Goal: Task Accomplishment & Management: Use online tool/utility

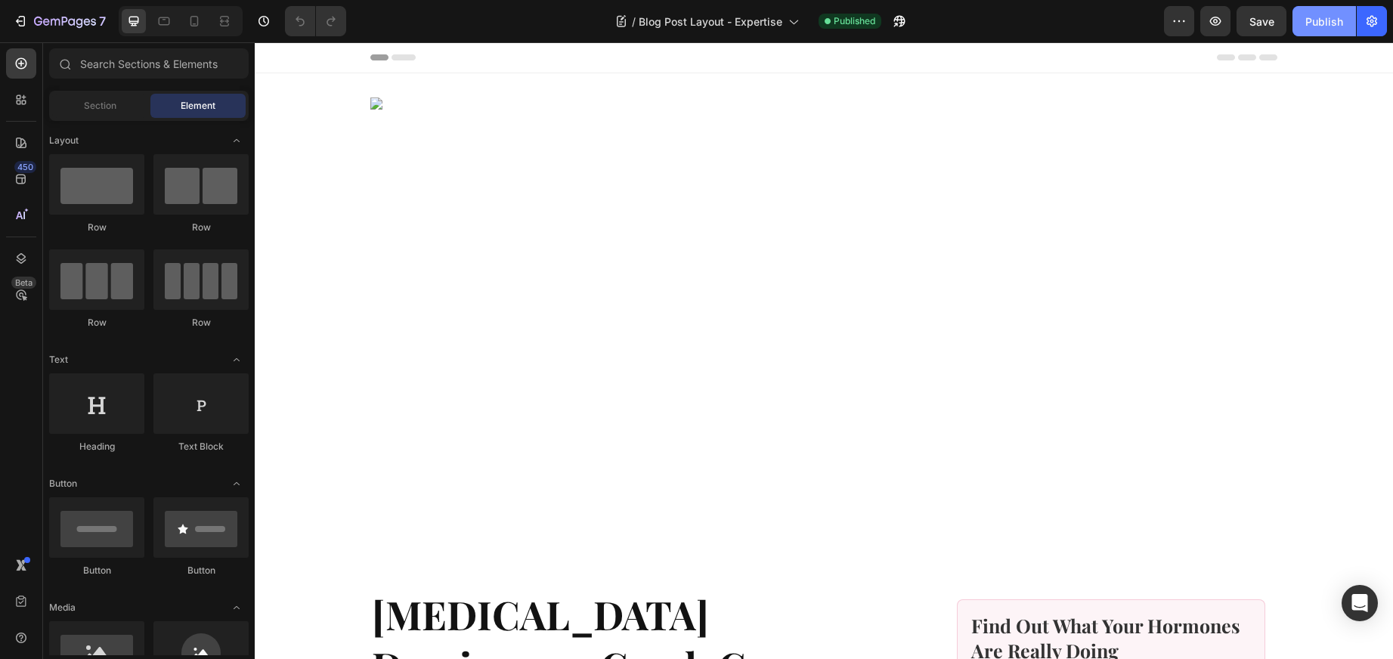
click at [1323, 22] on div "Publish" at bounding box center [1324, 22] width 38 height 16
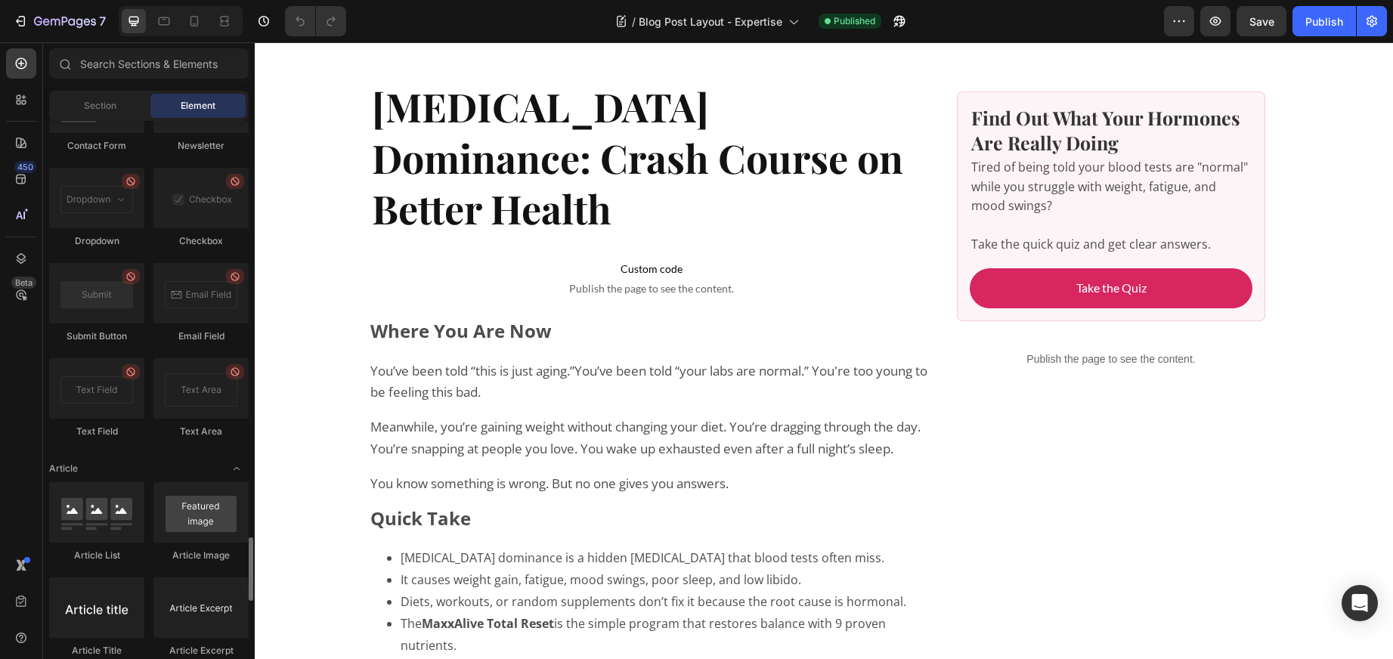
scroll to position [3524, 0]
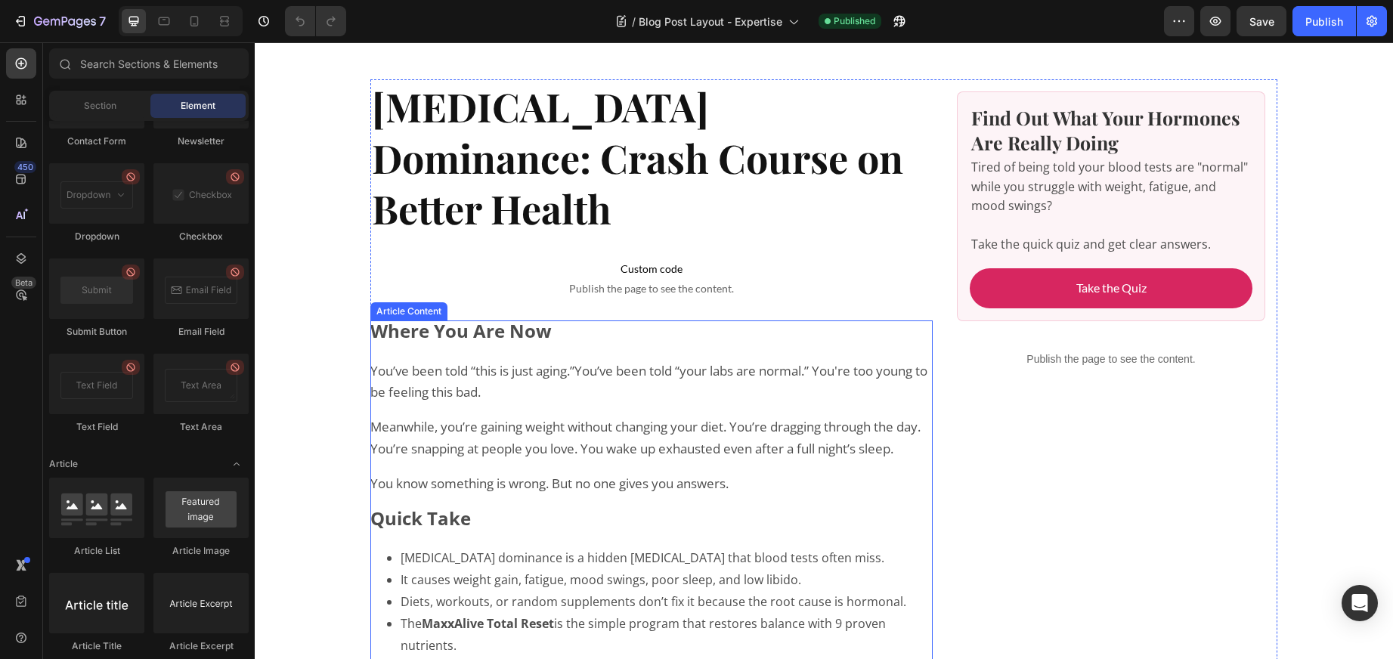
click at [678, 361] on p "You’ve been told “this is just aging.” You’ve been told “your labs are normal.”…" at bounding box center [651, 383] width 562 height 44
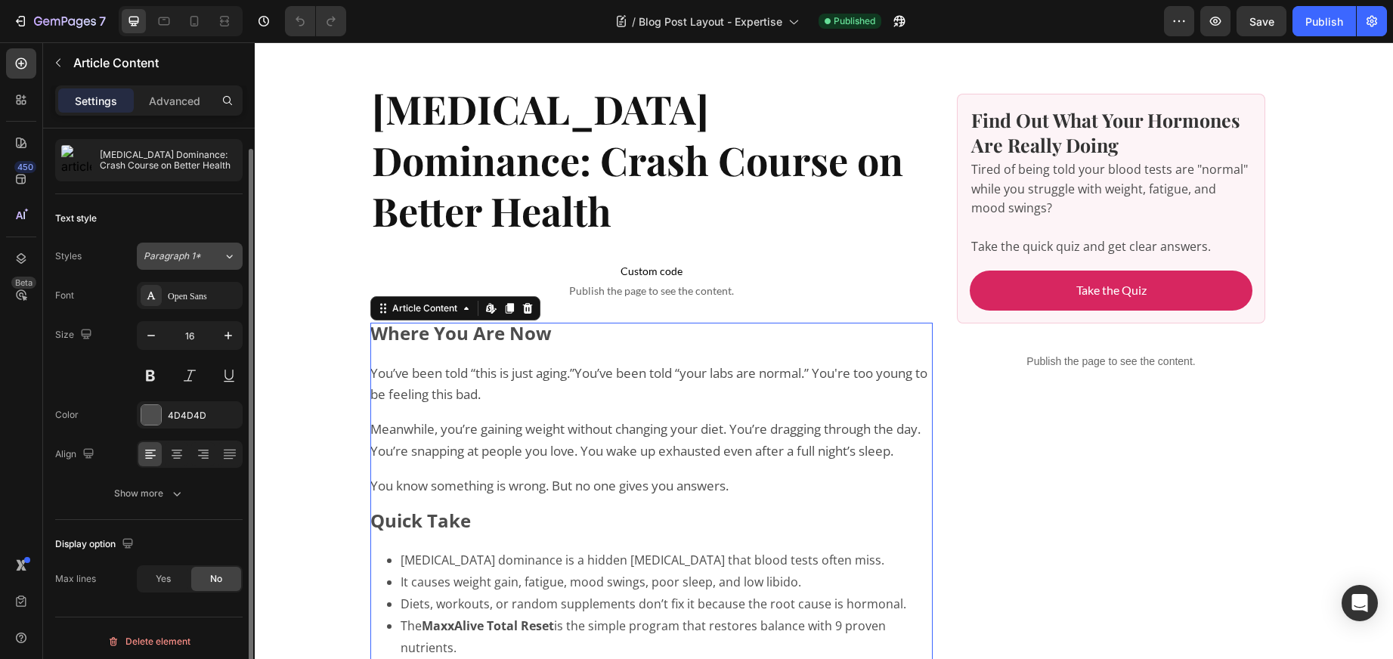
scroll to position [38, 0]
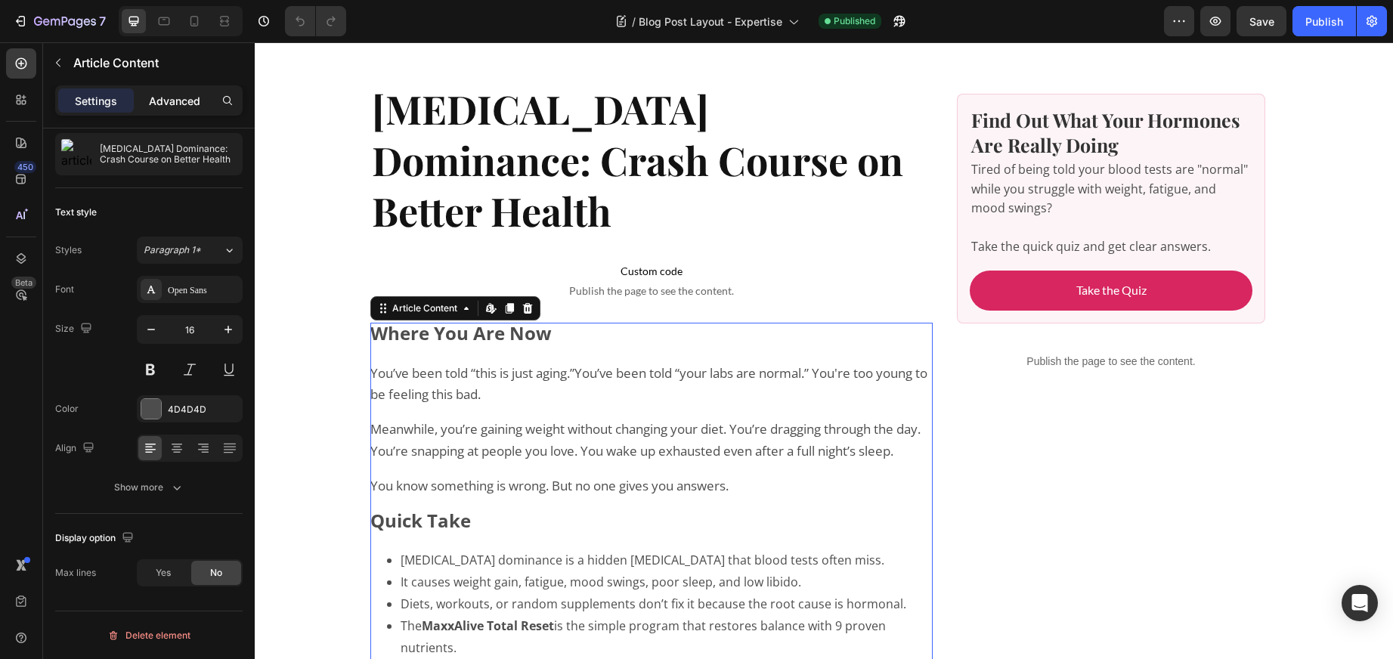
click at [167, 101] on p "Advanced" at bounding box center [174, 101] width 51 height 16
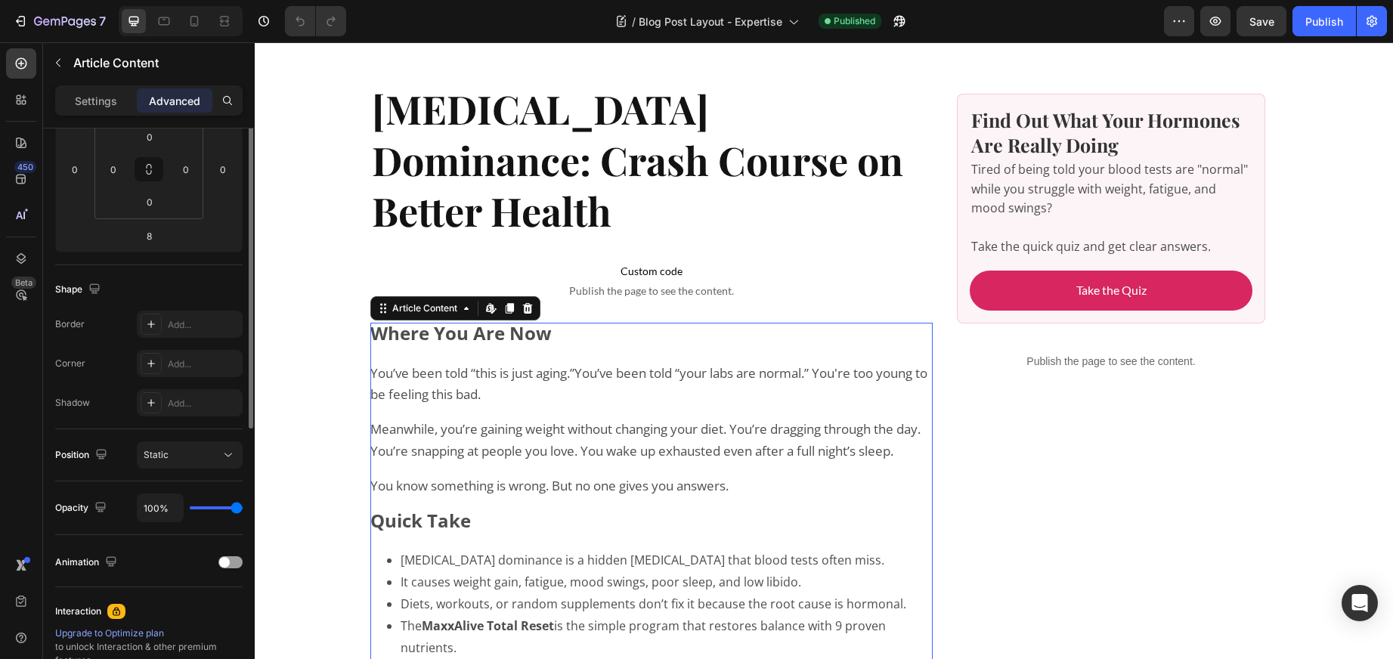
scroll to position [0, 0]
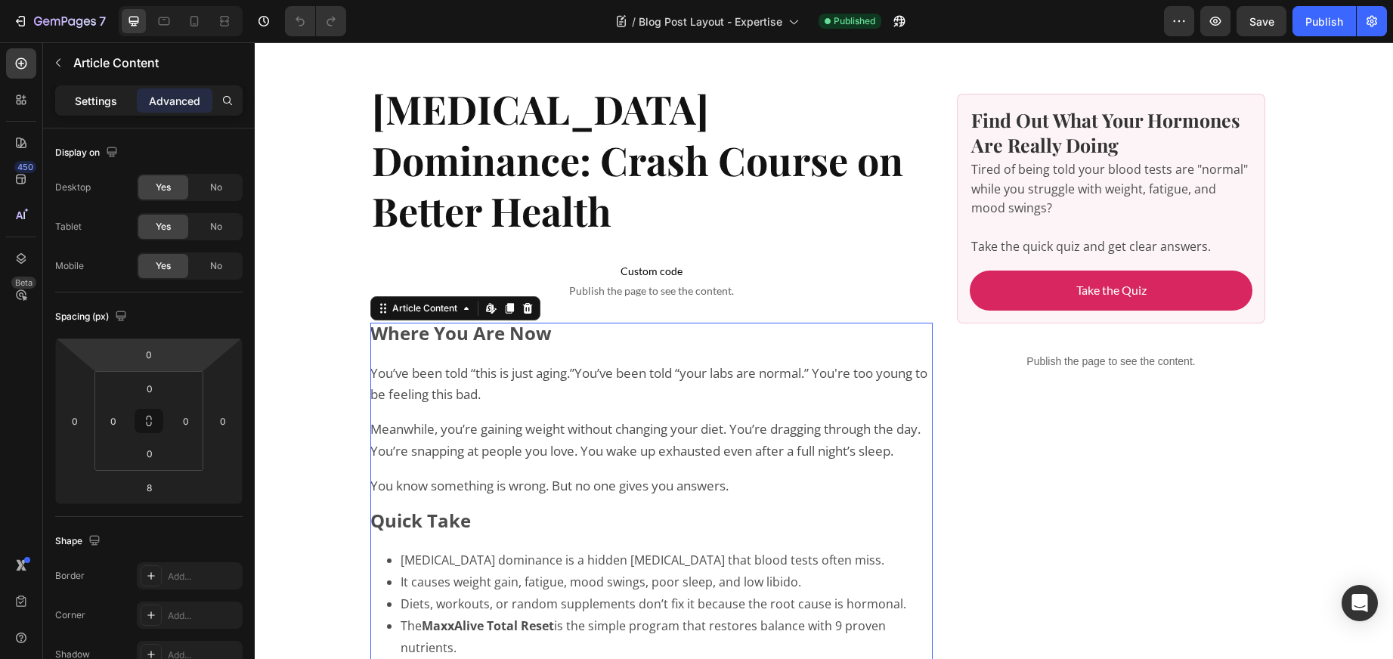
click at [91, 91] on div "Settings" at bounding box center [96, 100] width 76 height 24
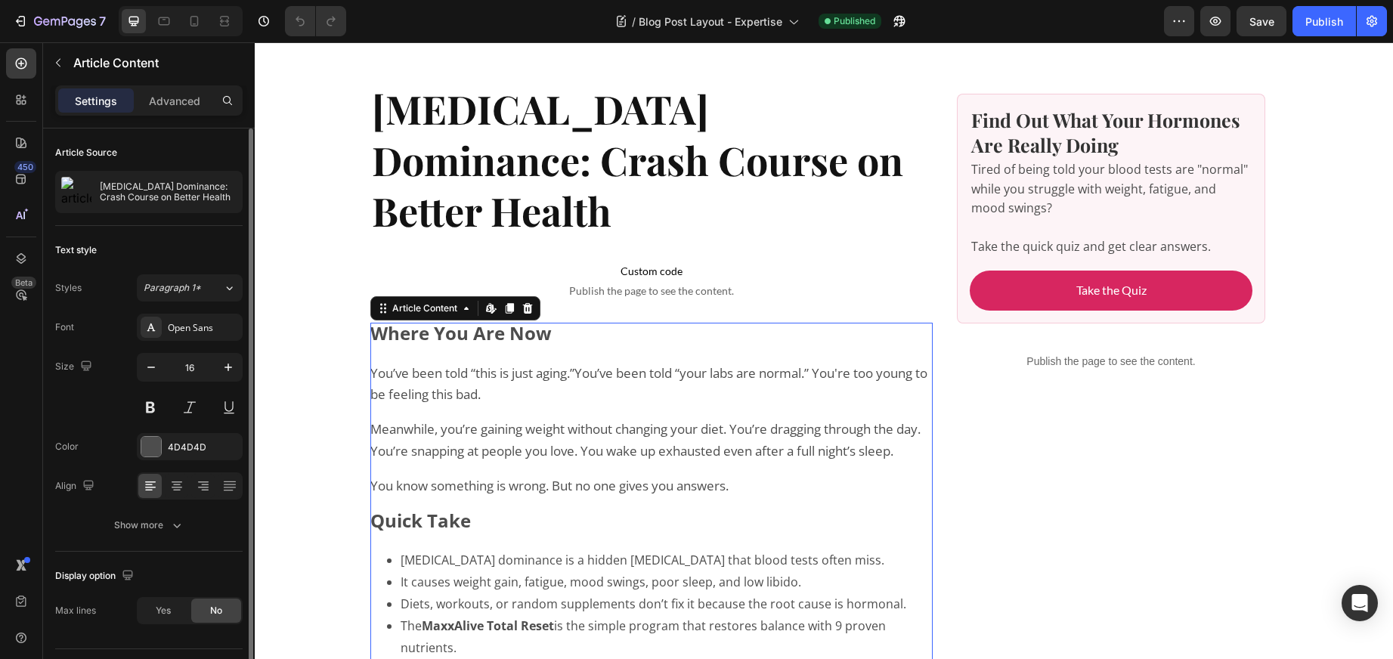
click at [119, 214] on div "Article Source Estrogen Dominance: Crash Course on Better Health" at bounding box center [148, 178] width 187 height 98
click at [136, 203] on div "[MEDICAL_DATA] Dominance: Crash Course on Better Health" at bounding box center [148, 192] width 187 height 42
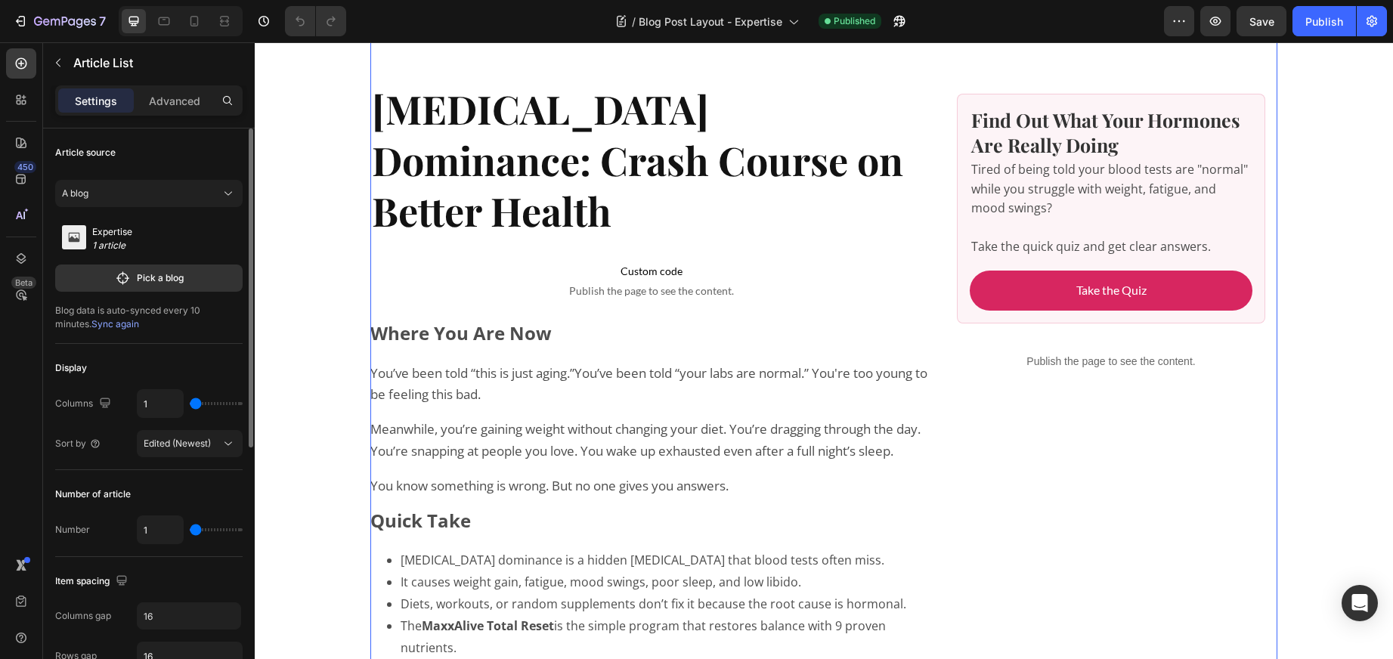
click at [91, 321] on span "Sync again" at bounding box center [115, 323] width 48 height 11
click at [1375, 18] on icon "button" at bounding box center [1371, 21] width 15 height 15
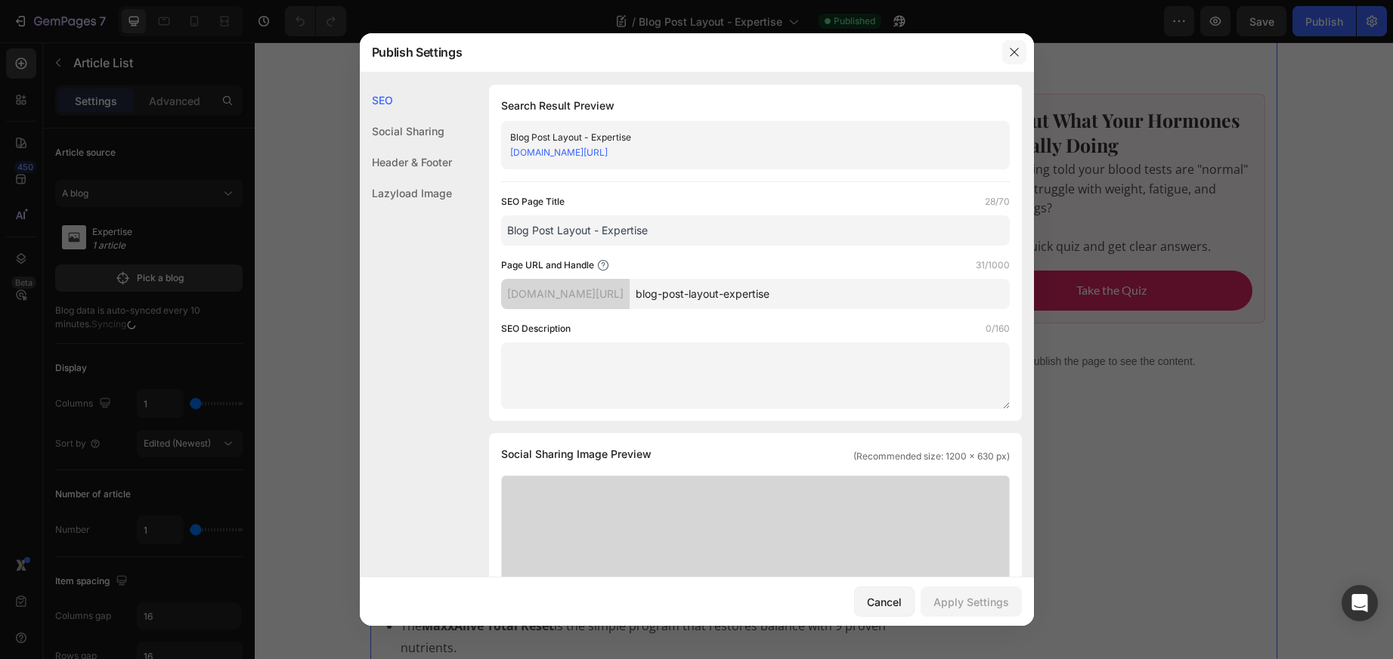
click at [1014, 46] on icon "button" at bounding box center [1014, 52] width 12 height 12
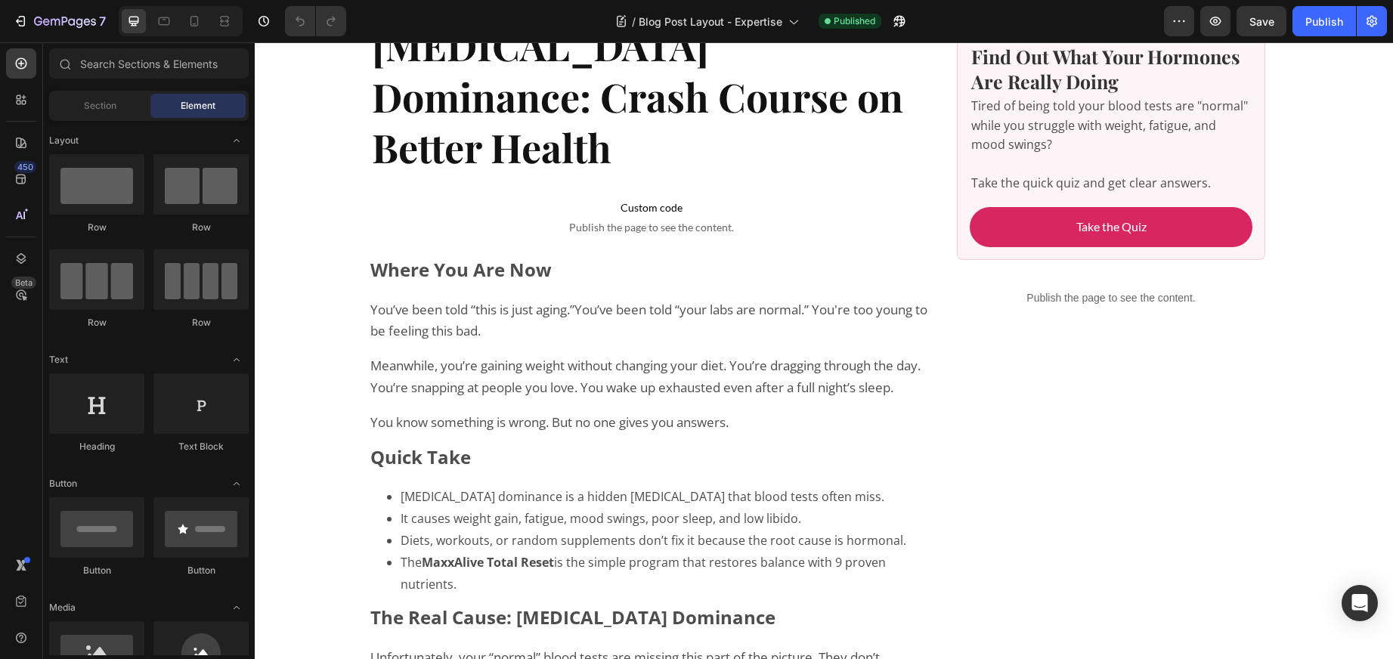
scroll to position [575, 0]
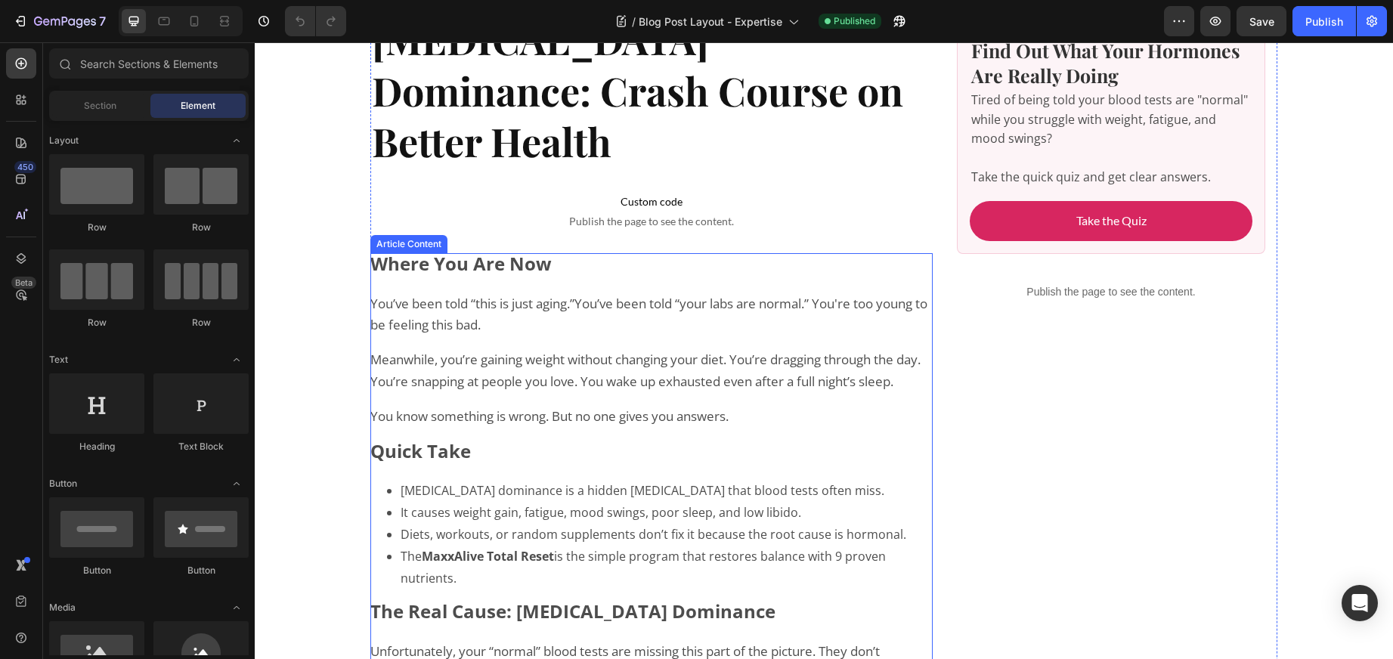
click at [509, 349] on p "Meanwhile, you’re gaining weight without changing your diet. You’re dragging th…" at bounding box center [651, 371] width 562 height 44
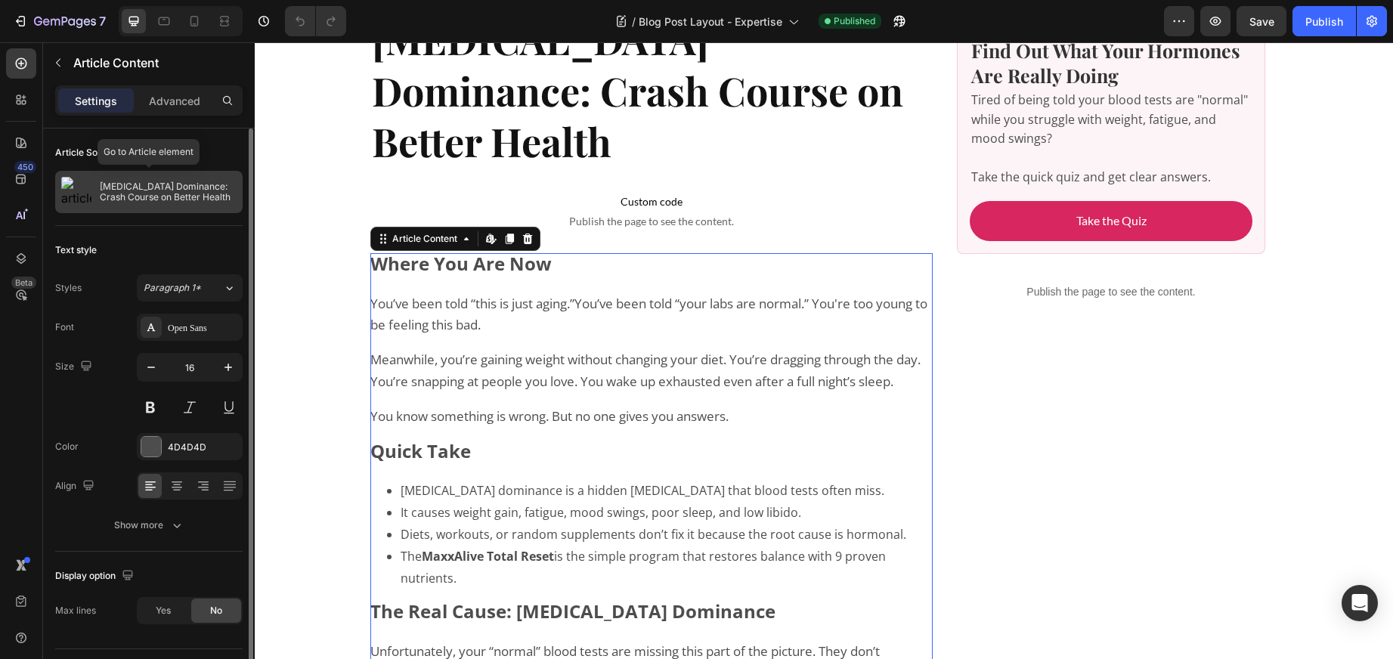
click at [154, 180] on div "[MEDICAL_DATA] Dominance: Crash Course on Better Health" at bounding box center [148, 192] width 187 height 42
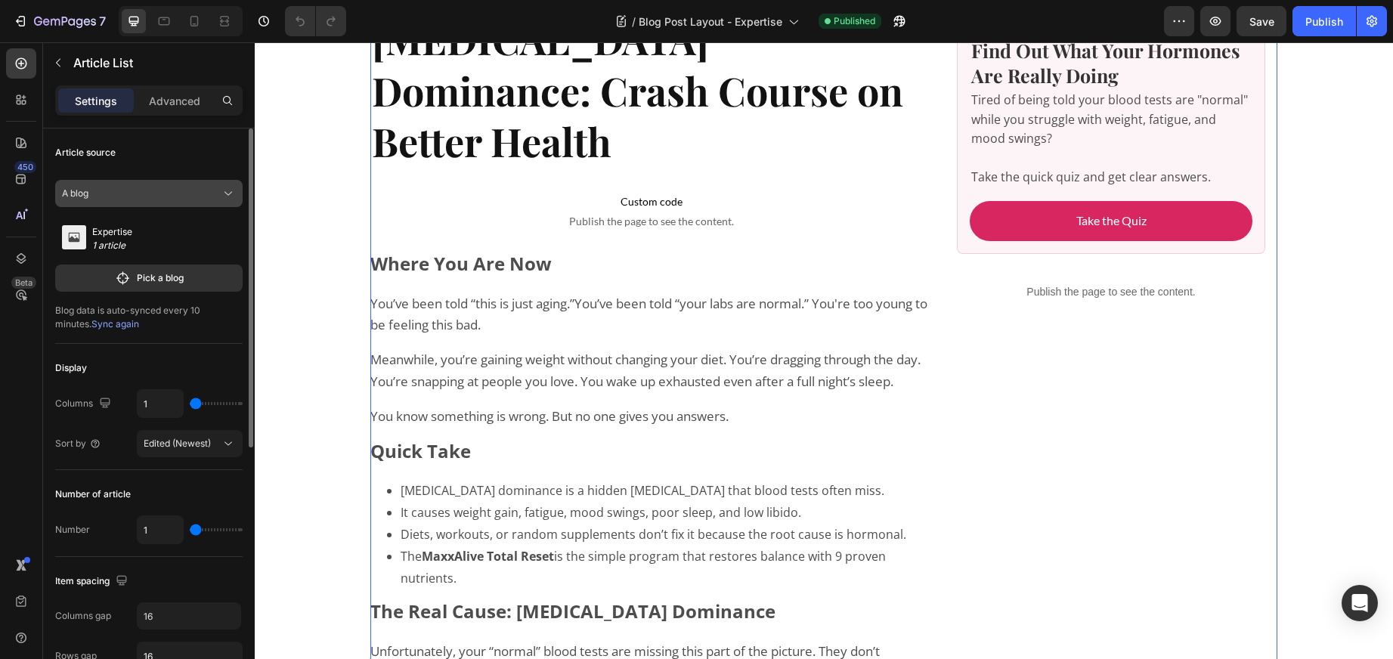
click at [230, 191] on icon at bounding box center [228, 193] width 15 height 15
click at [198, 159] on div "Article source" at bounding box center [148, 153] width 187 height 24
click at [227, 188] on icon at bounding box center [228, 193] width 15 height 15
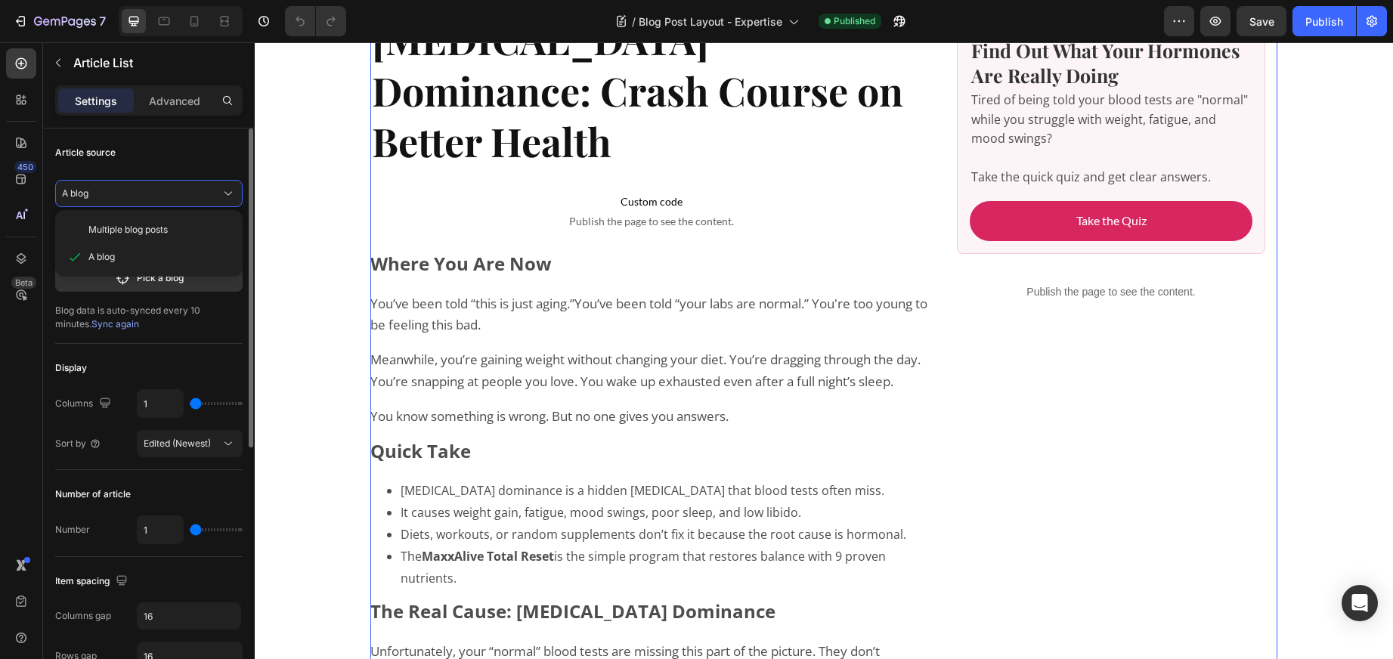
click at [181, 470] on div "Article source A blog Multiple blog posts A blog Expertise 1 article Pick a blo…" at bounding box center [148, 513] width 187 height 87
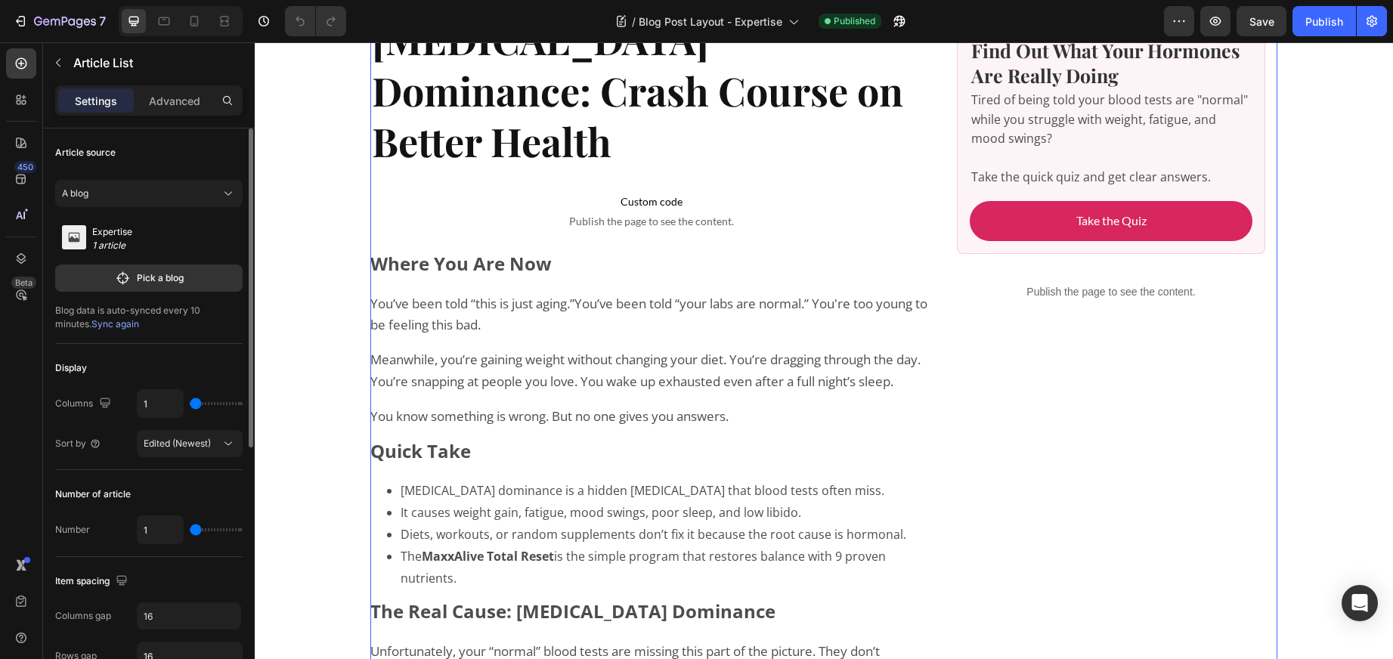
click at [125, 239] on p "1 article" at bounding box center [118, 246] width 53 height 14
click at [135, 234] on p "Expertise" at bounding box center [118, 232] width 53 height 14
click at [138, 277] on p "Pick a blog" at bounding box center [160, 278] width 47 height 14
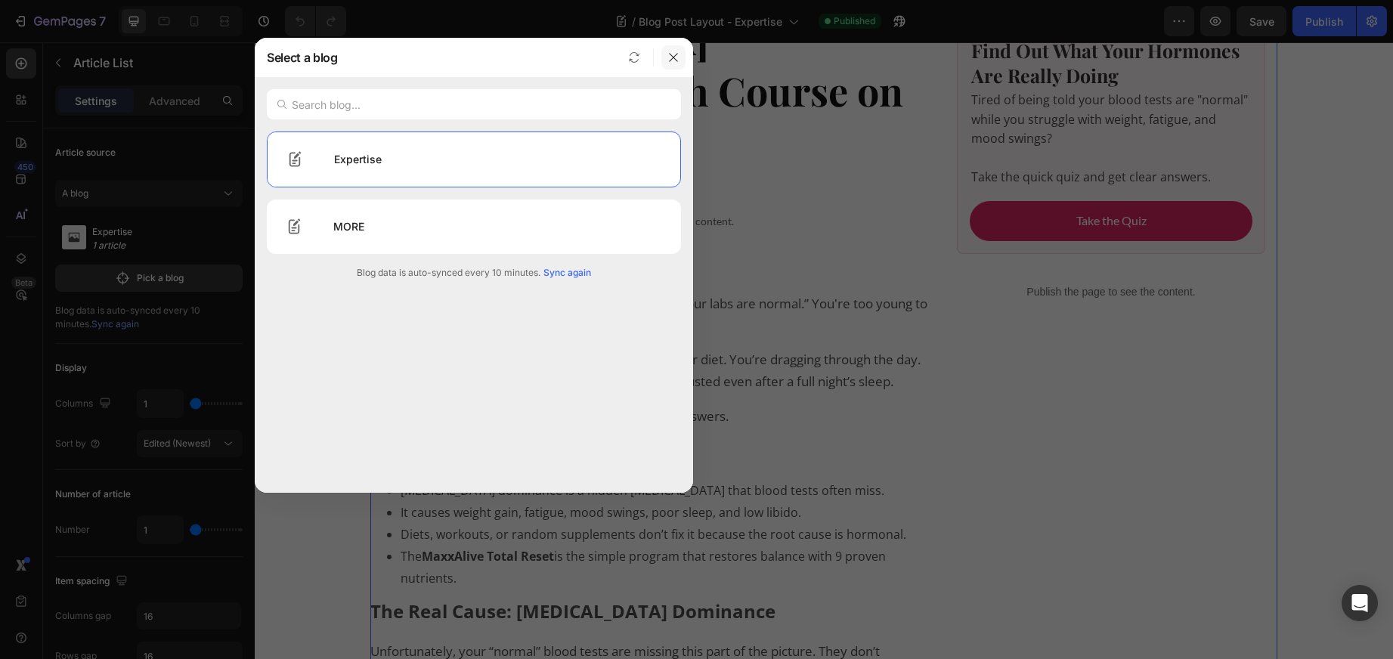
click at [673, 53] on icon "button" at bounding box center [673, 57] width 12 height 12
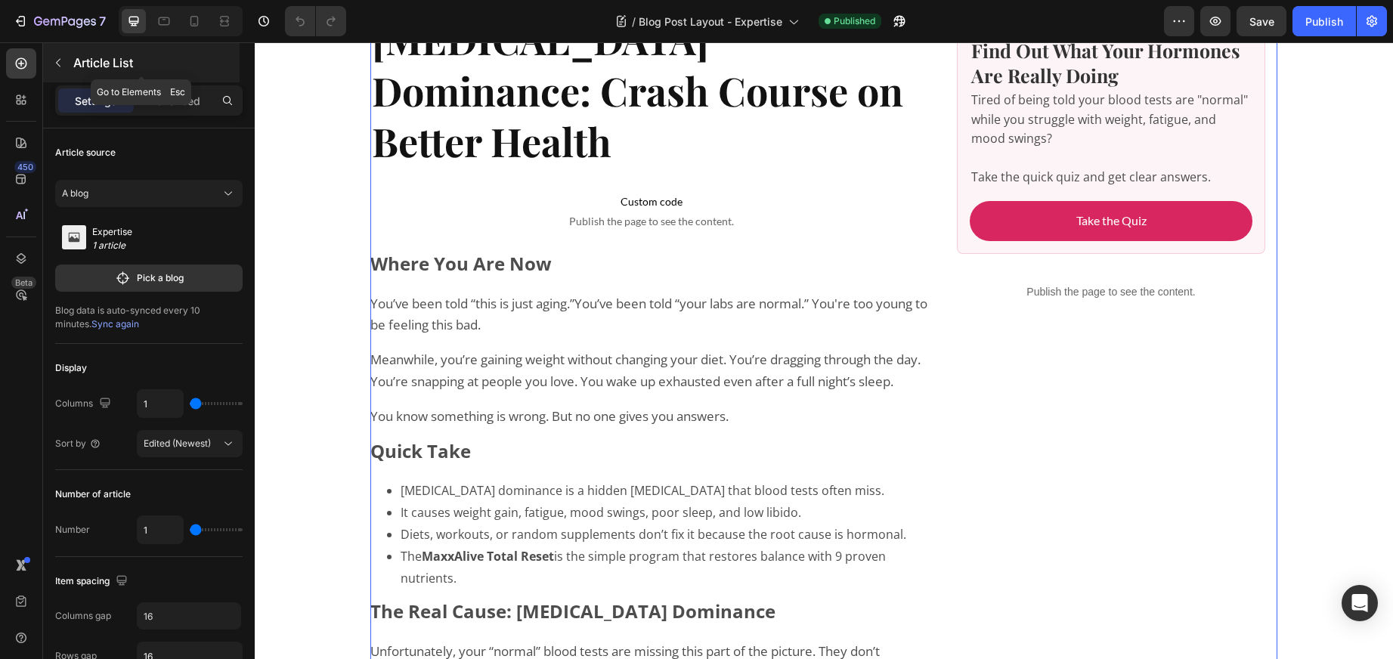
click at [57, 58] on icon "button" at bounding box center [58, 63] width 12 height 12
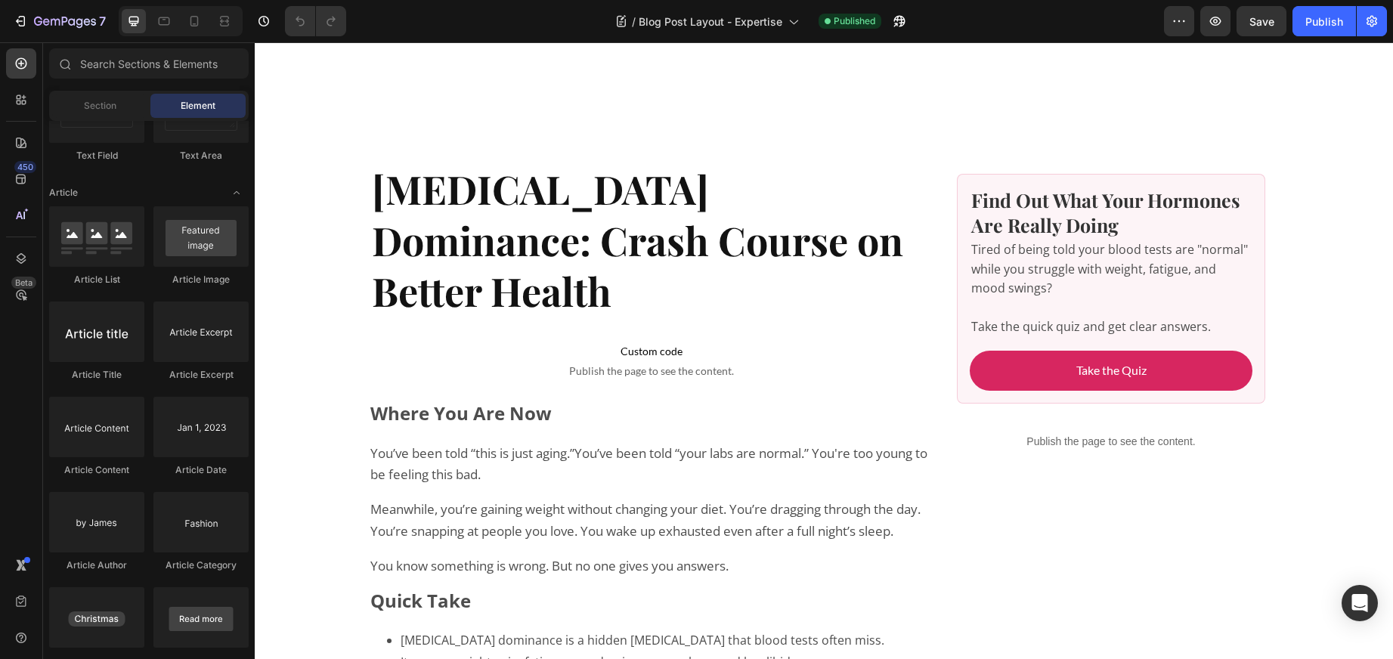
scroll to position [416, 0]
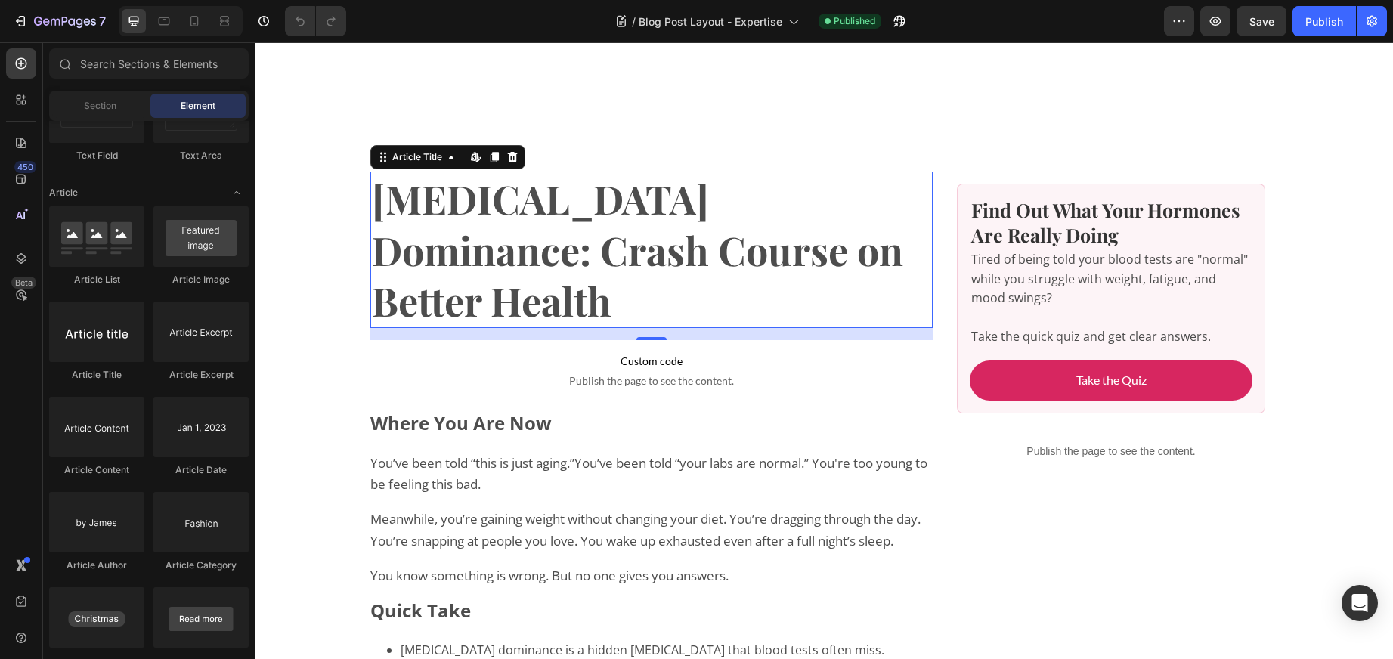
click at [556, 188] on h1 "[MEDICAL_DATA] Dominance: Crash Course on Better Health" at bounding box center [651, 250] width 562 height 156
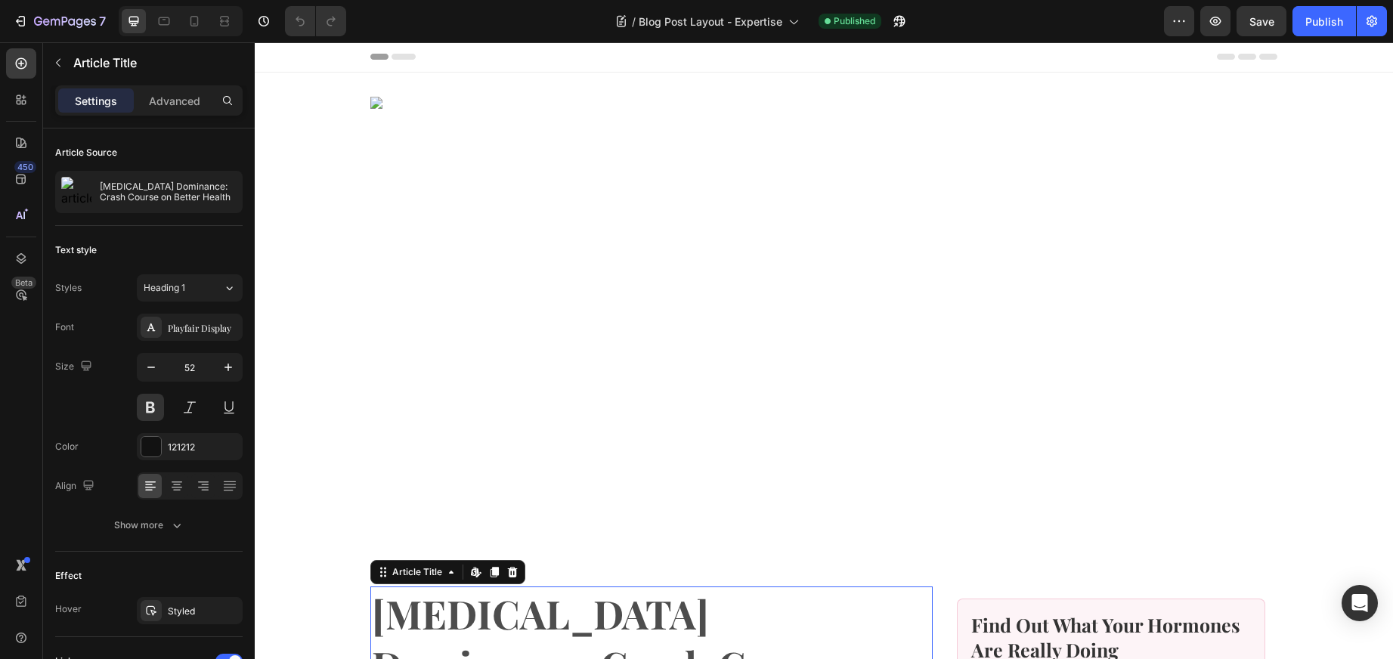
scroll to position [0, 0]
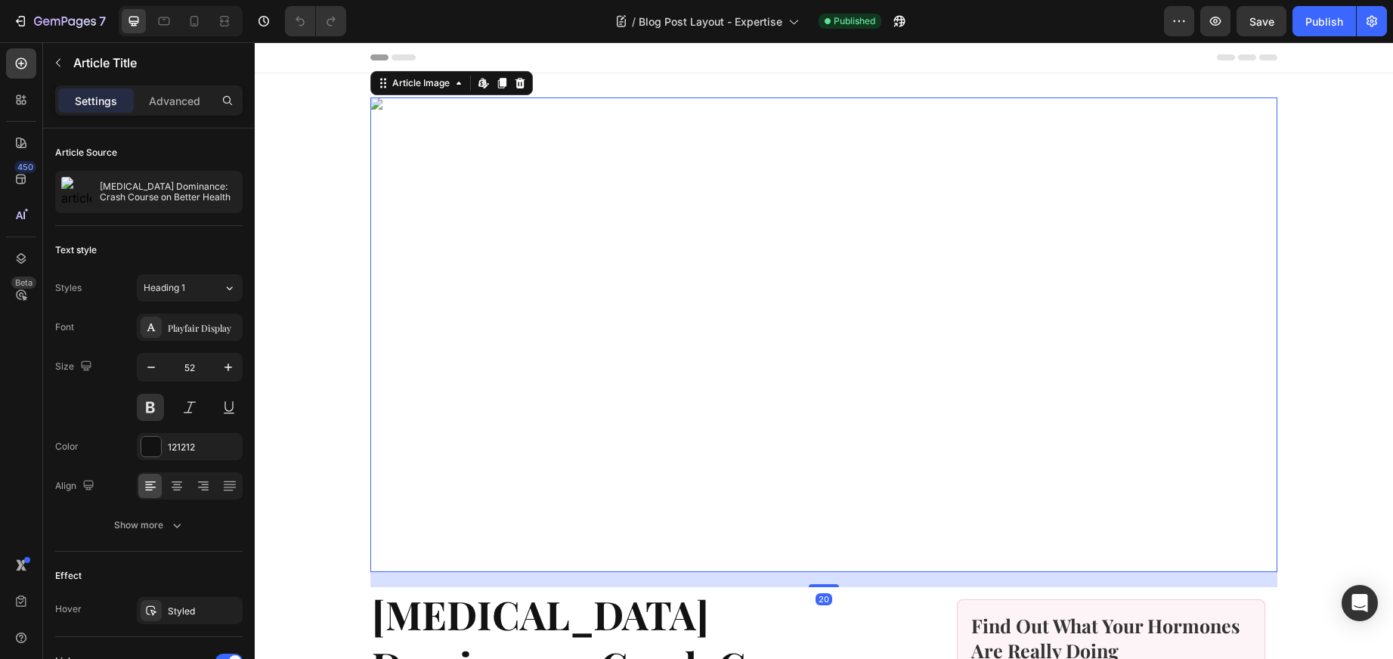
click at [565, 172] on img at bounding box center [823, 335] width 907 height 475
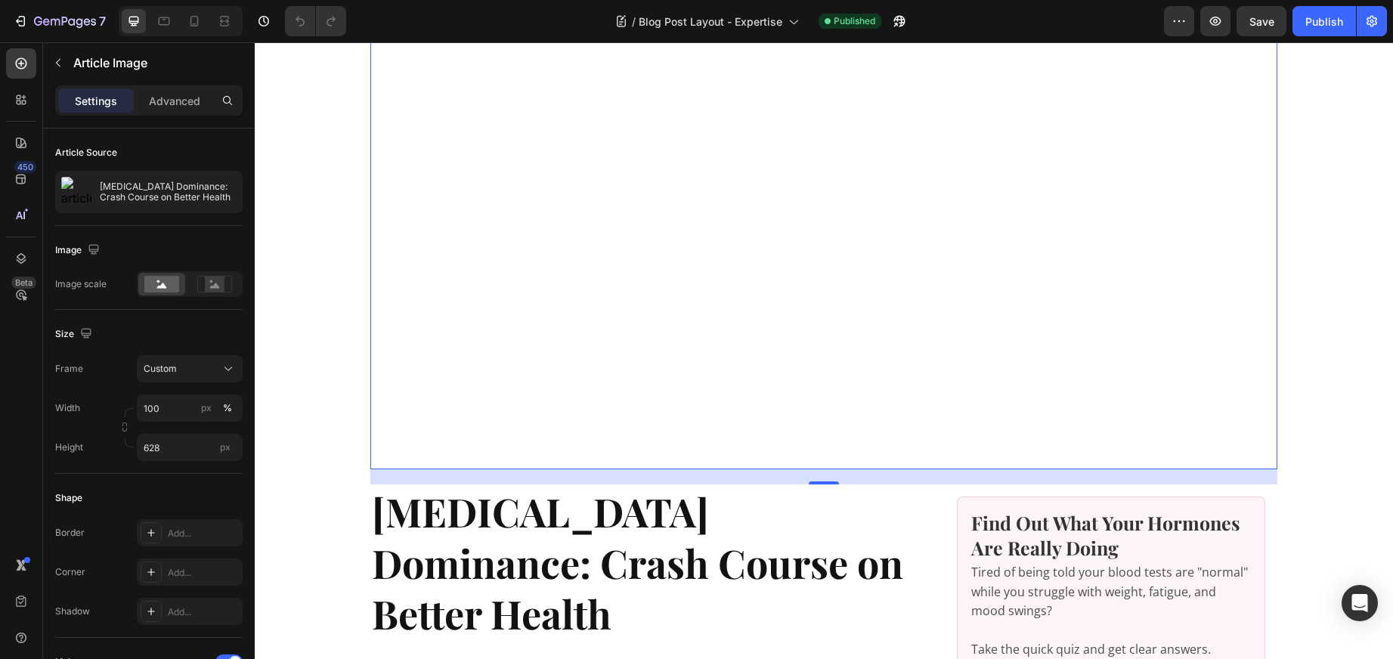
scroll to position [175, 0]
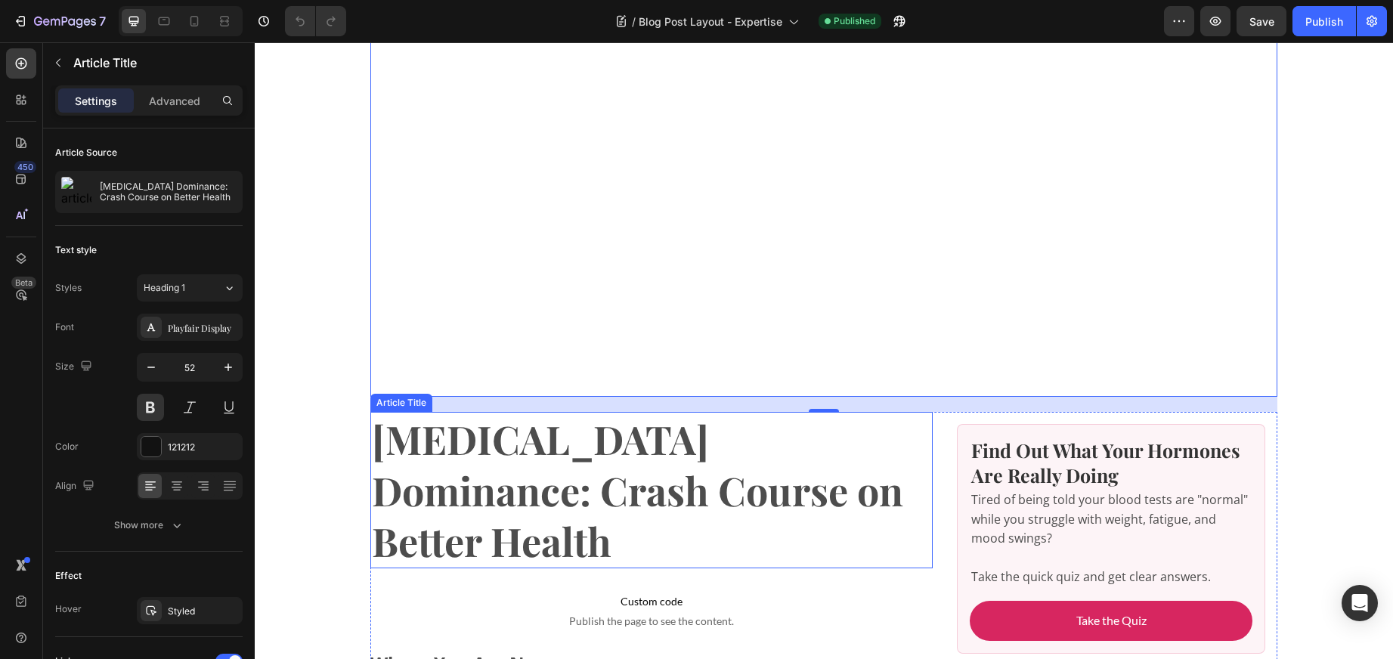
click at [614, 457] on h1 "[MEDICAL_DATA] Dominance: Crash Course on Better Health" at bounding box center [651, 490] width 562 height 156
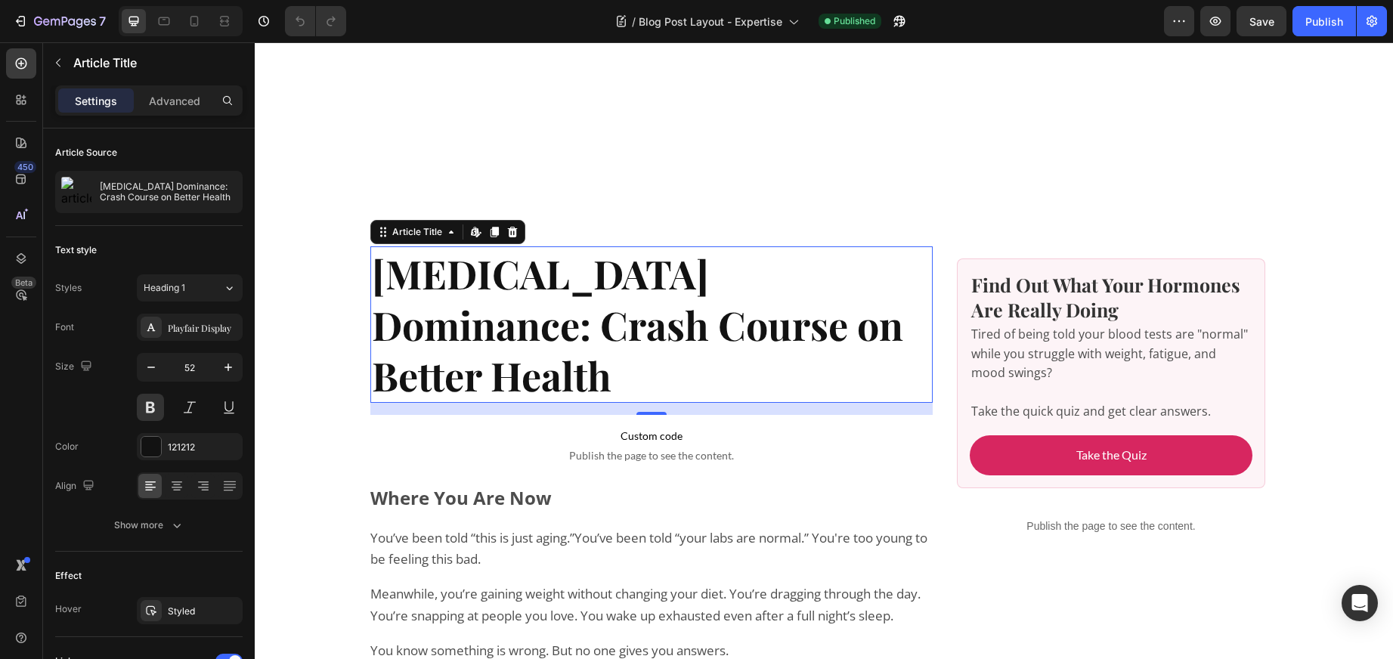
scroll to position [344, 0]
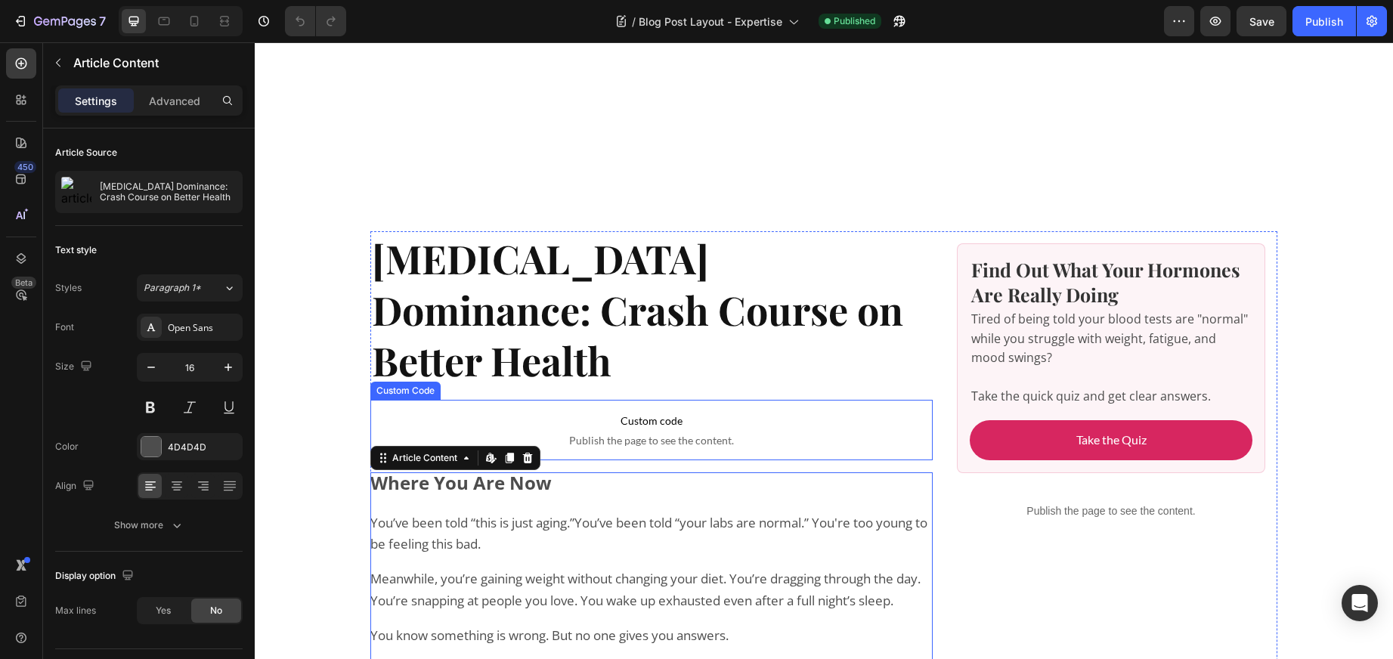
scroll to position [358, 0]
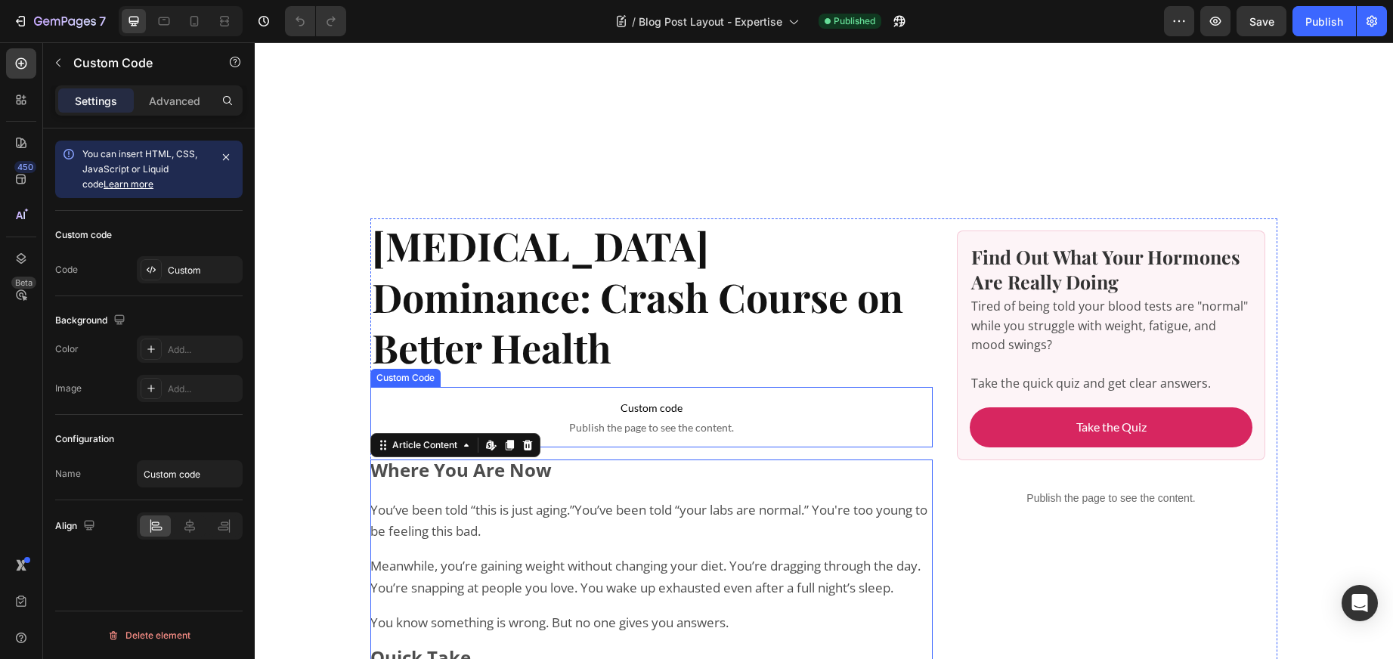
click at [709, 388] on p "Custom code Publish the page to see the content." at bounding box center [651, 417] width 562 height 60
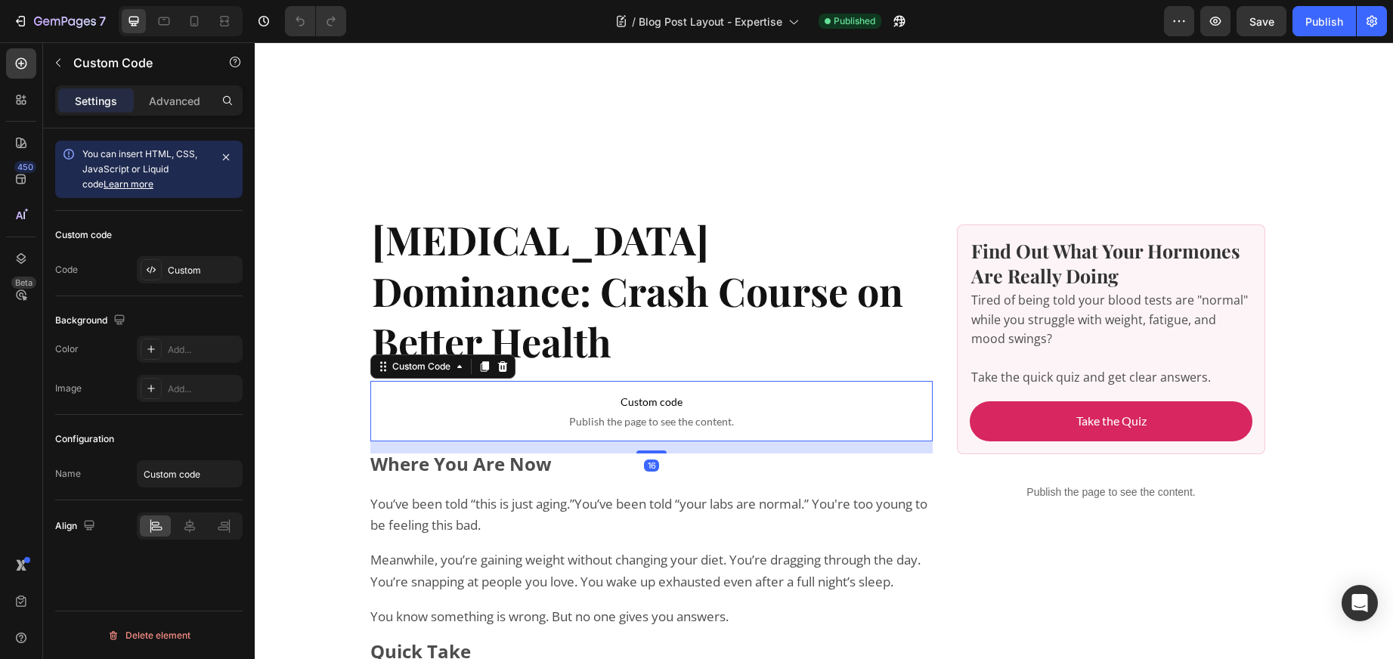
scroll to position [373, 0]
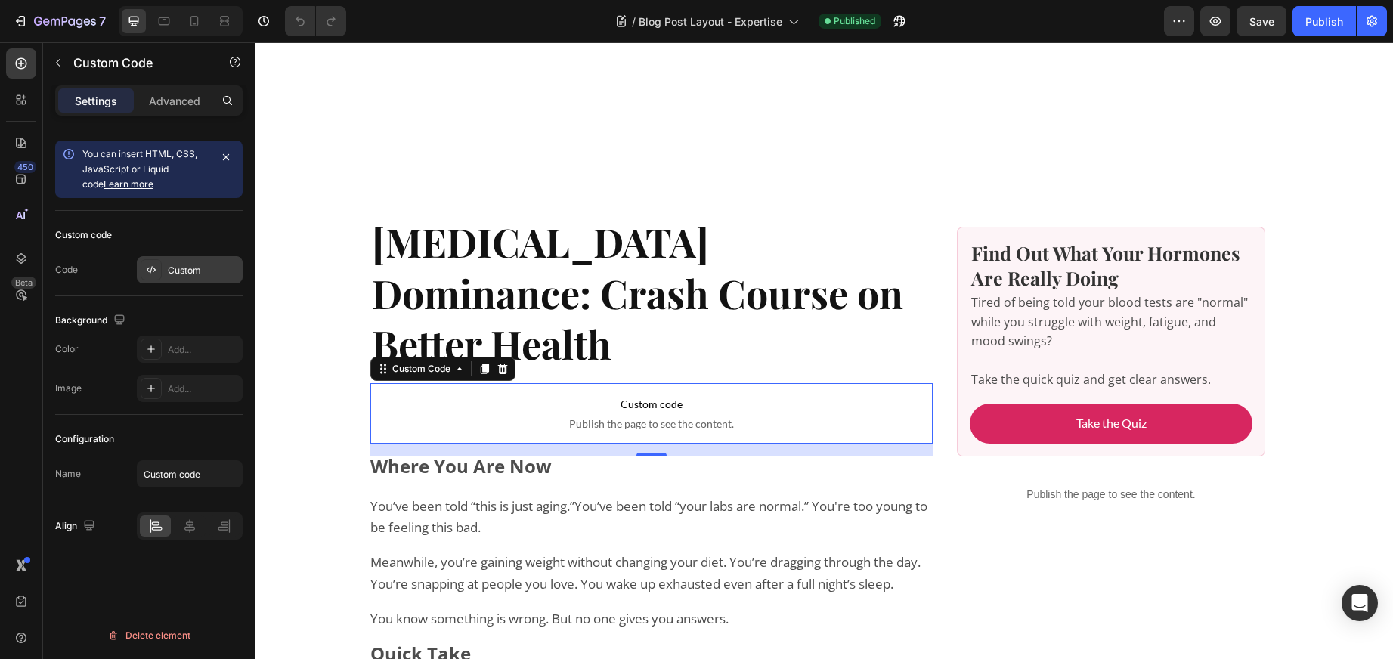
click at [172, 270] on div "Custom" at bounding box center [203, 271] width 71 height 14
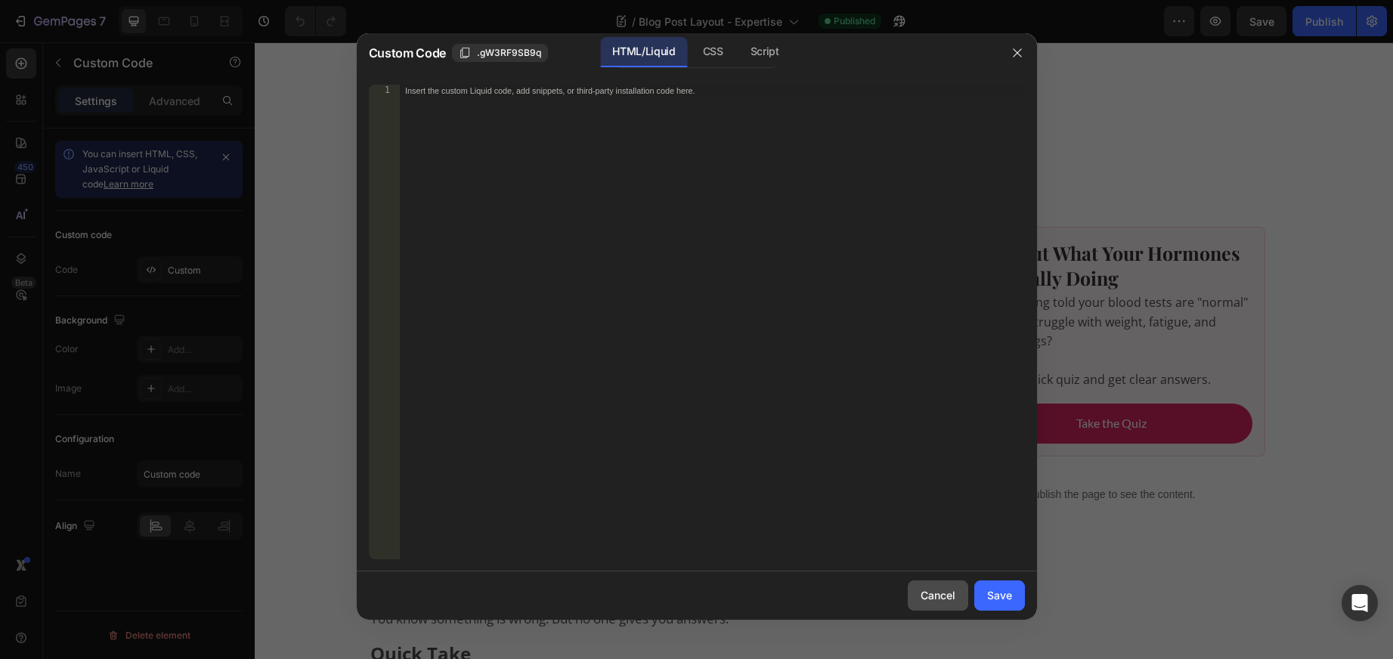
click at [941, 596] on div "Cancel" at bounding box center [938, 595] width 35 height 16
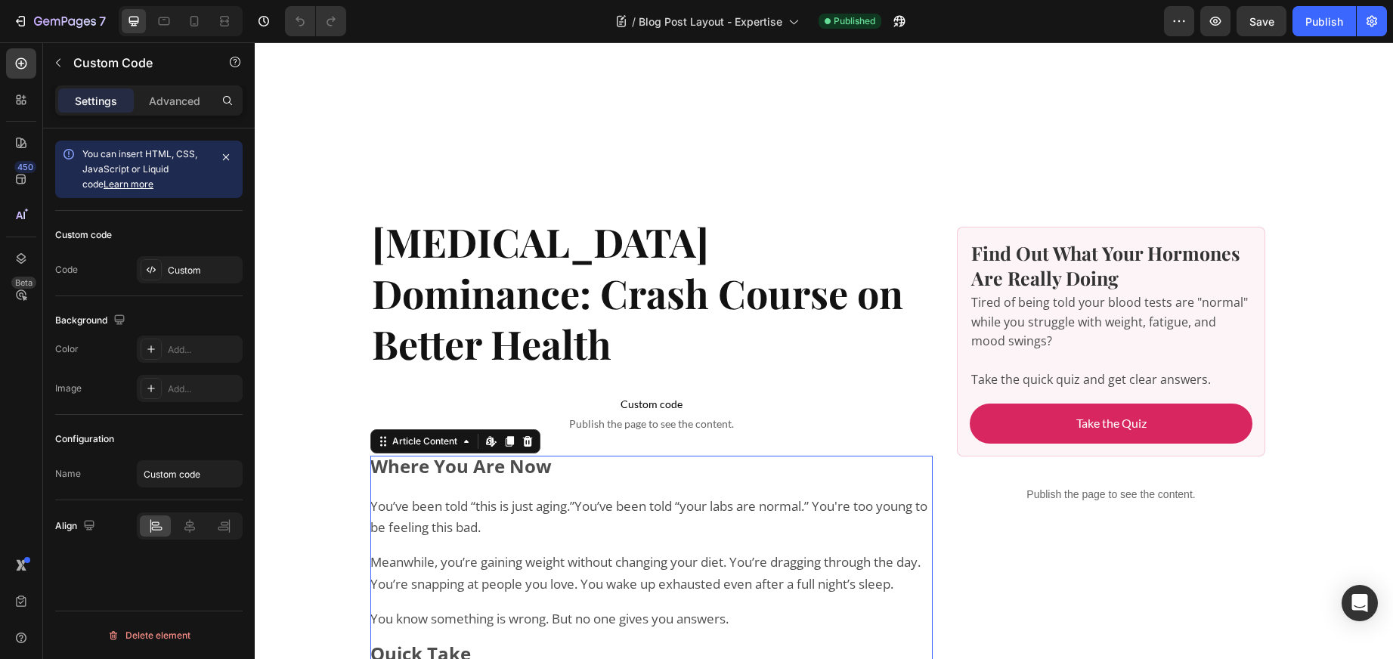
click at [675, 496] on p "You’ve been told “this is just aging.” You’ve been told “your labs are normal.”…" at bounding box center [651, 518] width 562 height 44
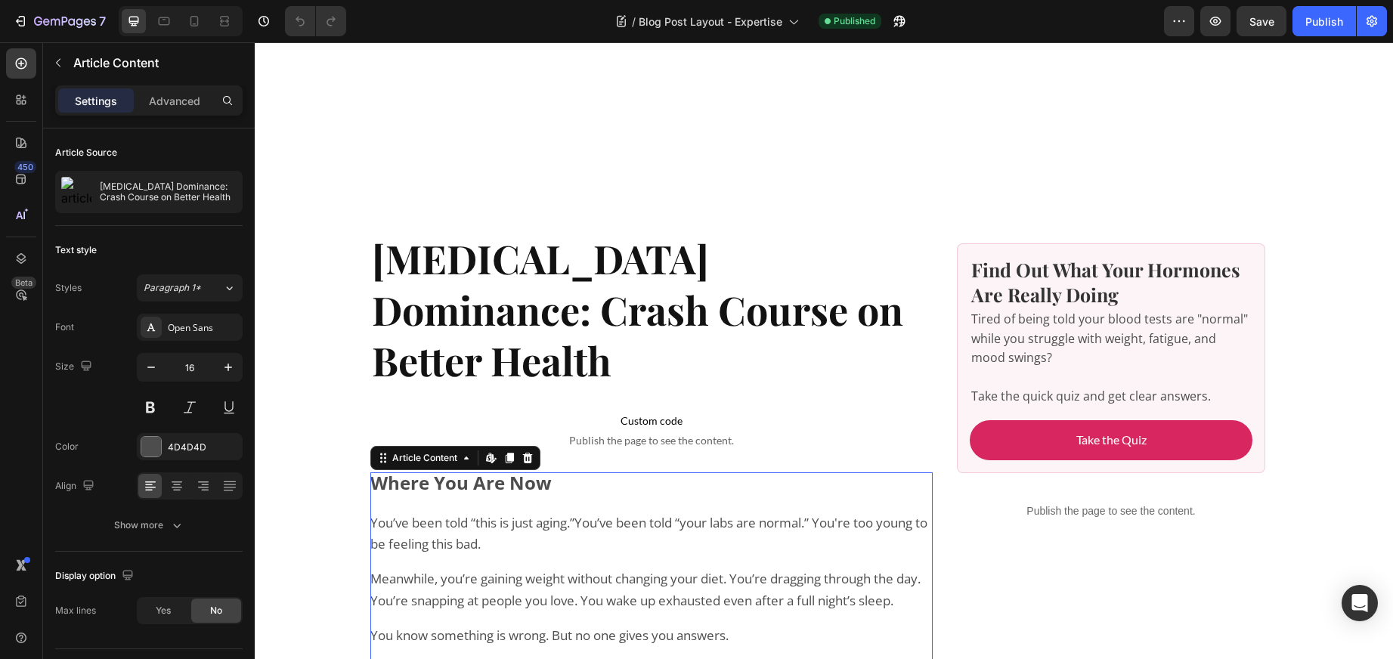
scroll to position [353, 0]
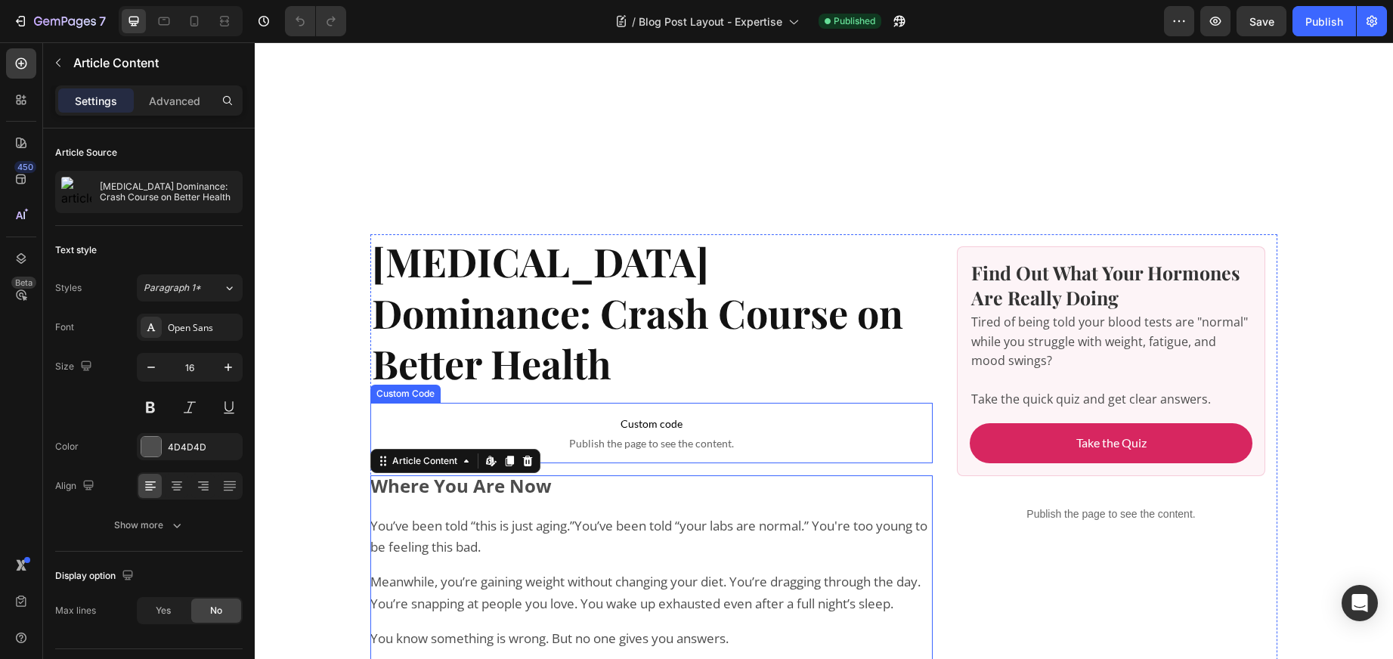
click at [639, 415] on span "Custom code" at bounding box center [651, 424] width 562 height 18
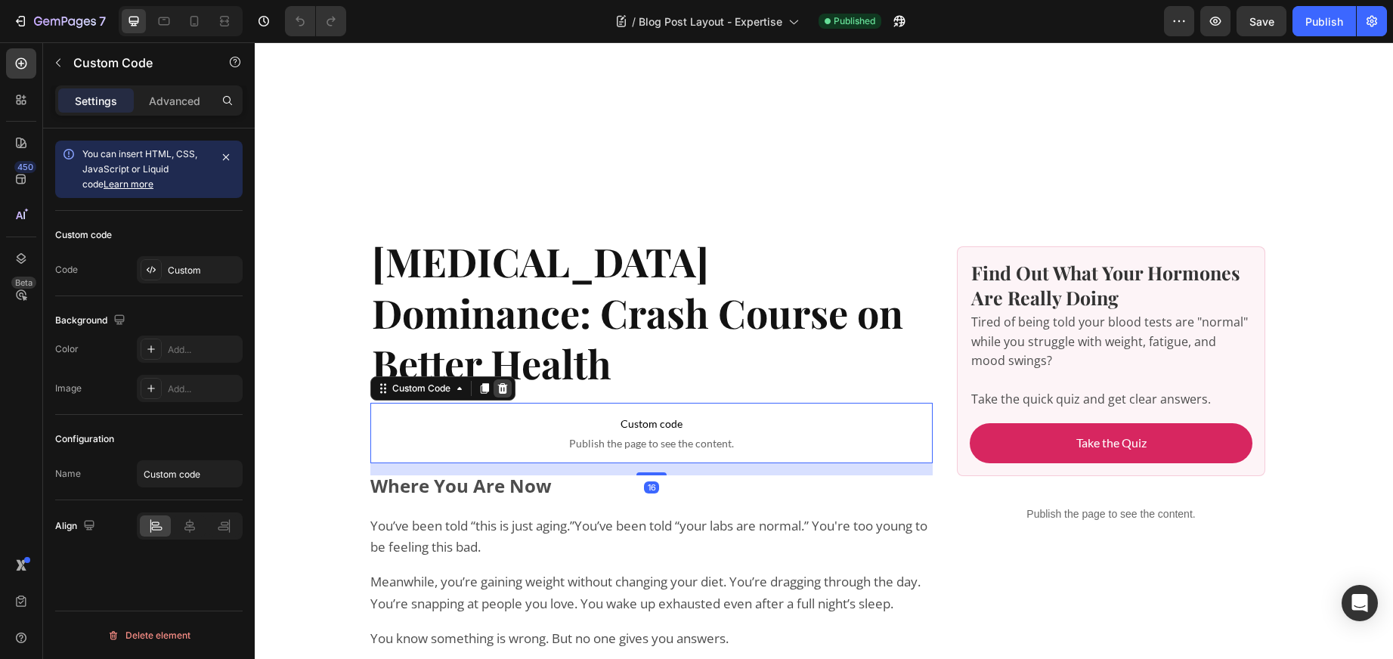
click at [504, 382] on icon at bounding box center [503, 388] width 12 height 12
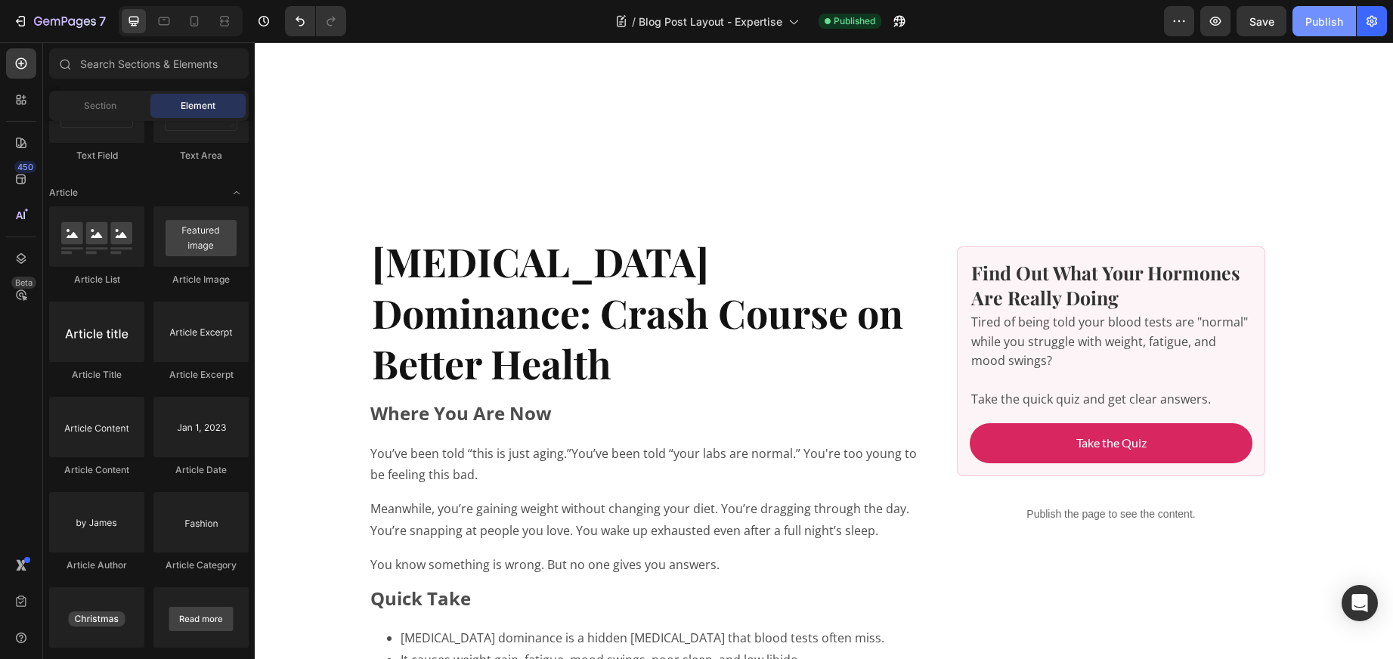
click at [1317, 12] on button "Publish" at bounding box center [1324, 21] width 63 height 30
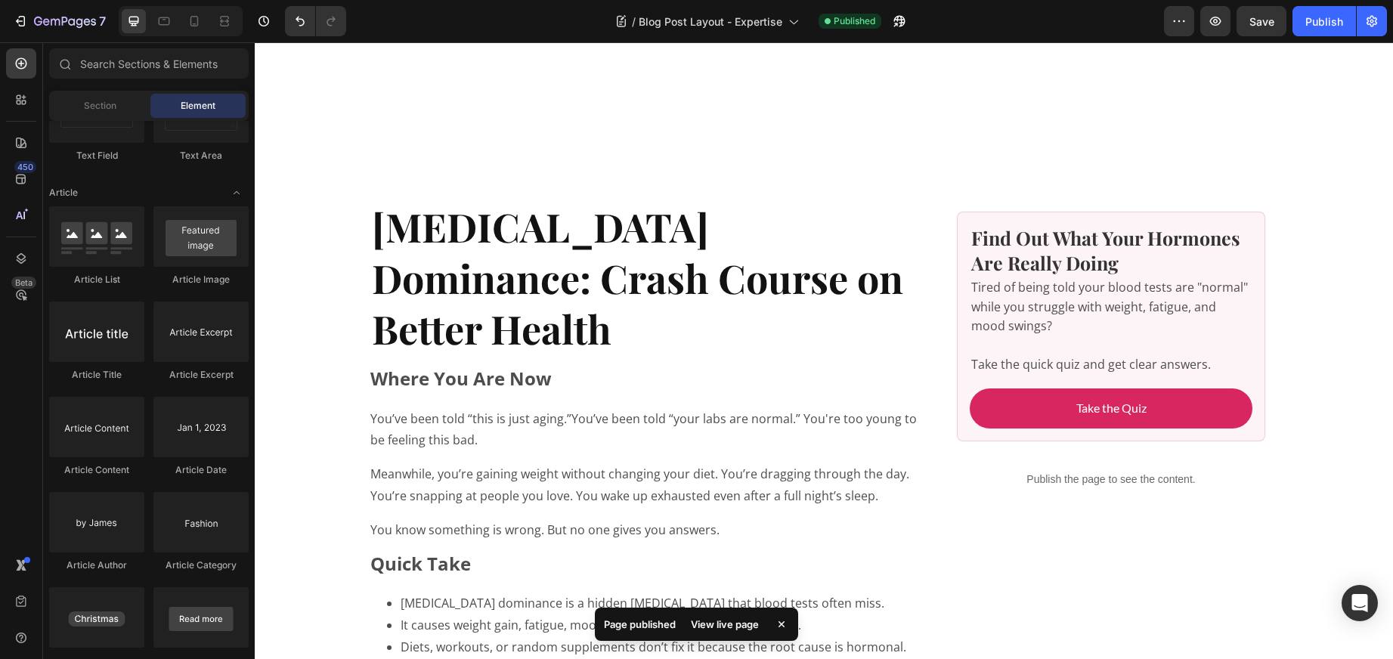
scroll to position [389, 0]
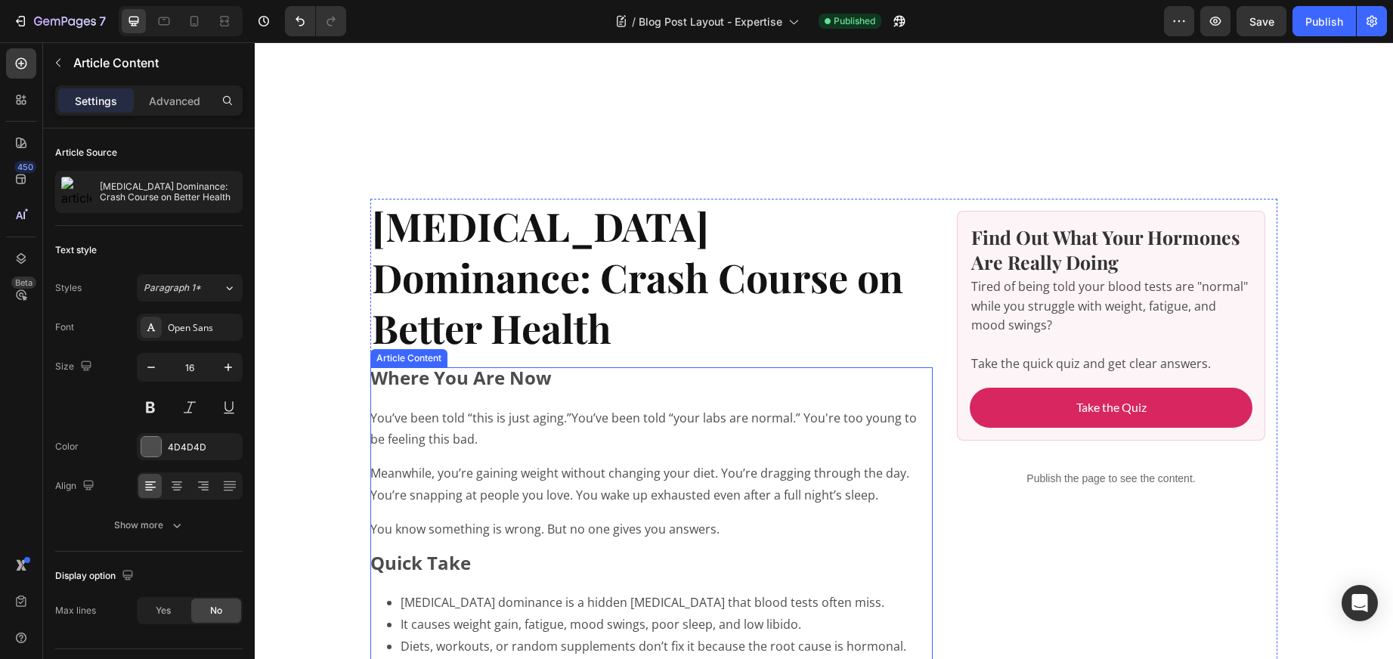
click at [626, 463] on p "Meanwhile, you’re gaining weight without changing your diet. You’re dragging th…" at bounding box center [651, 485] width 562 height 44
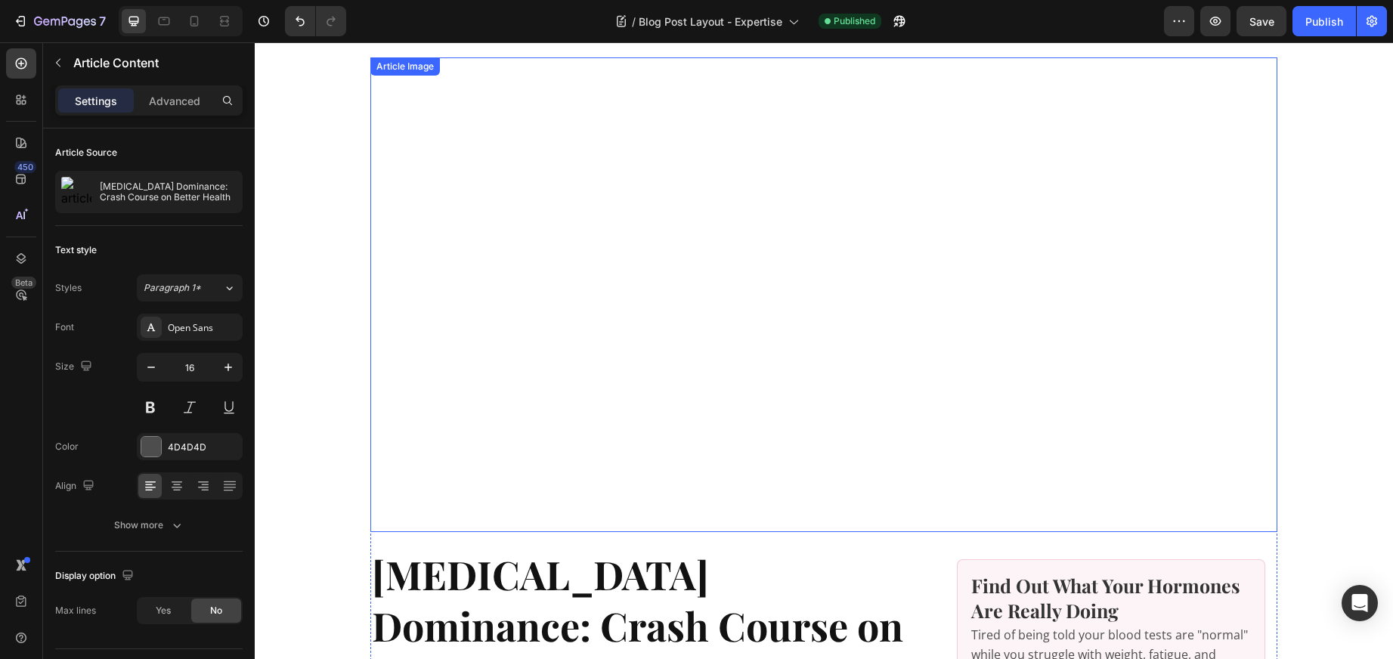
scroll to position [0, 0]
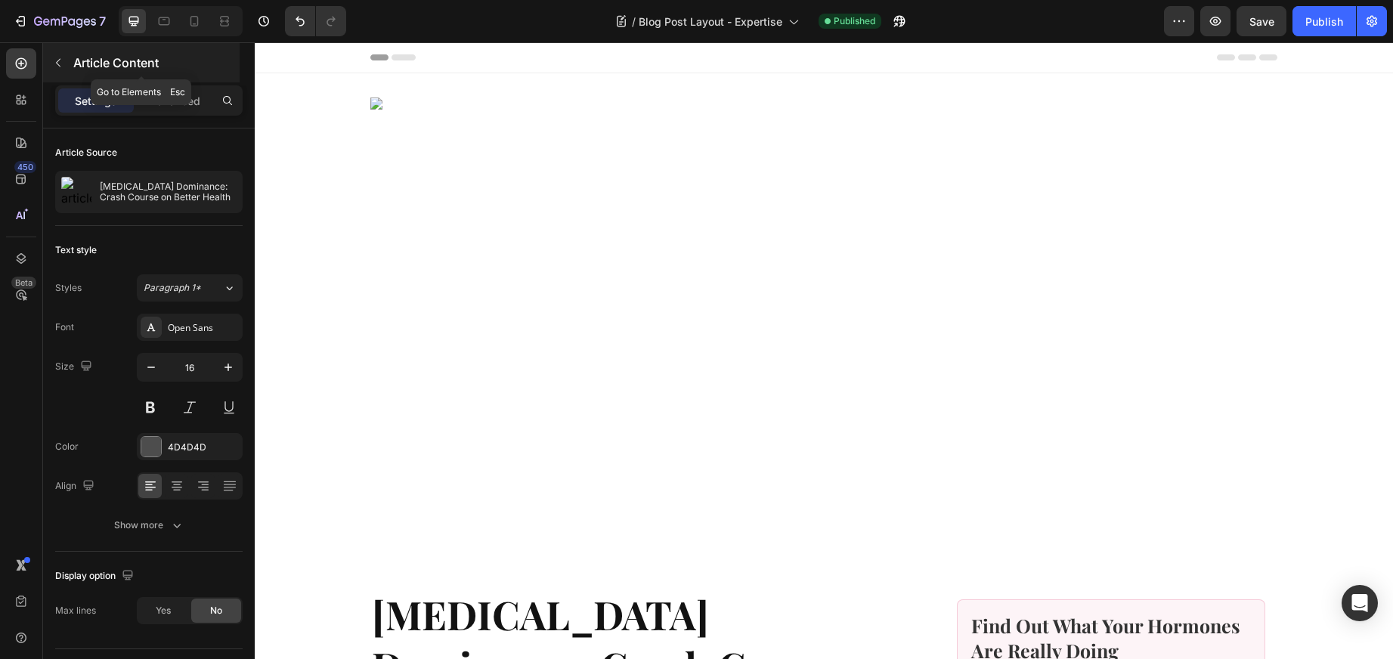
click at [57, 63] on icon "button" at bounding box center [58, 63] width 12 height 12
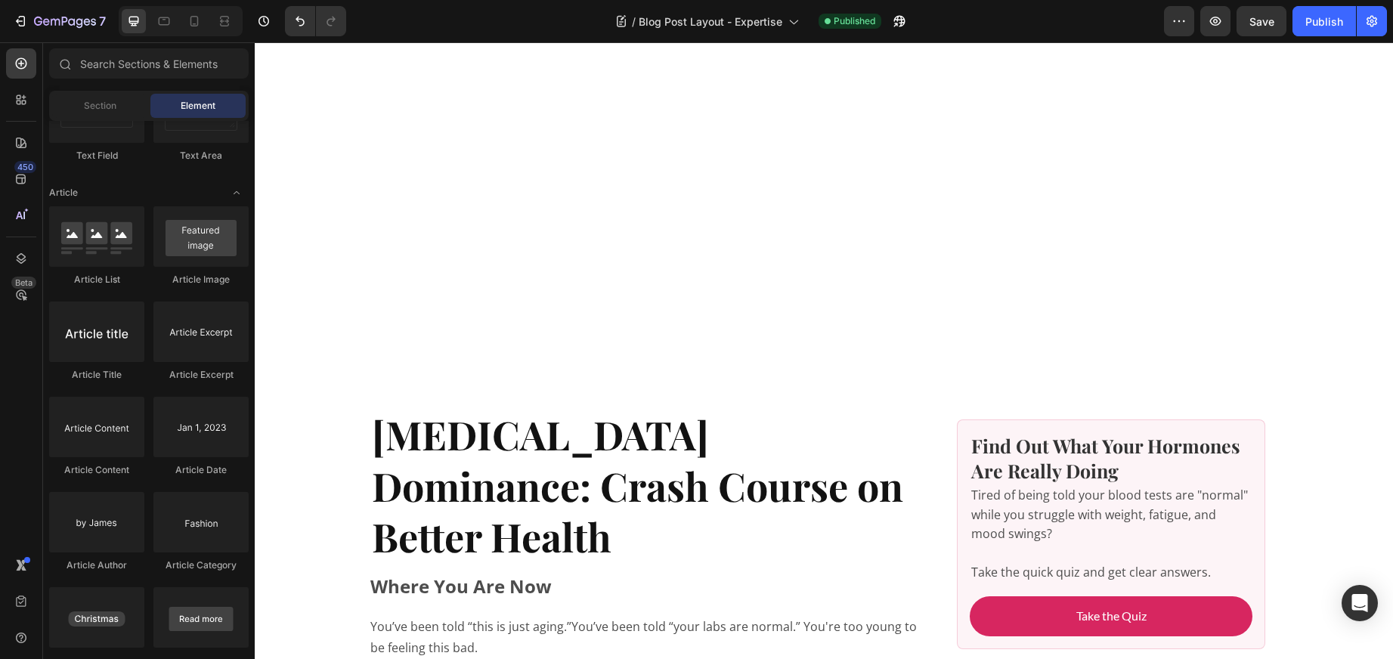
scroll to position [183, 0]
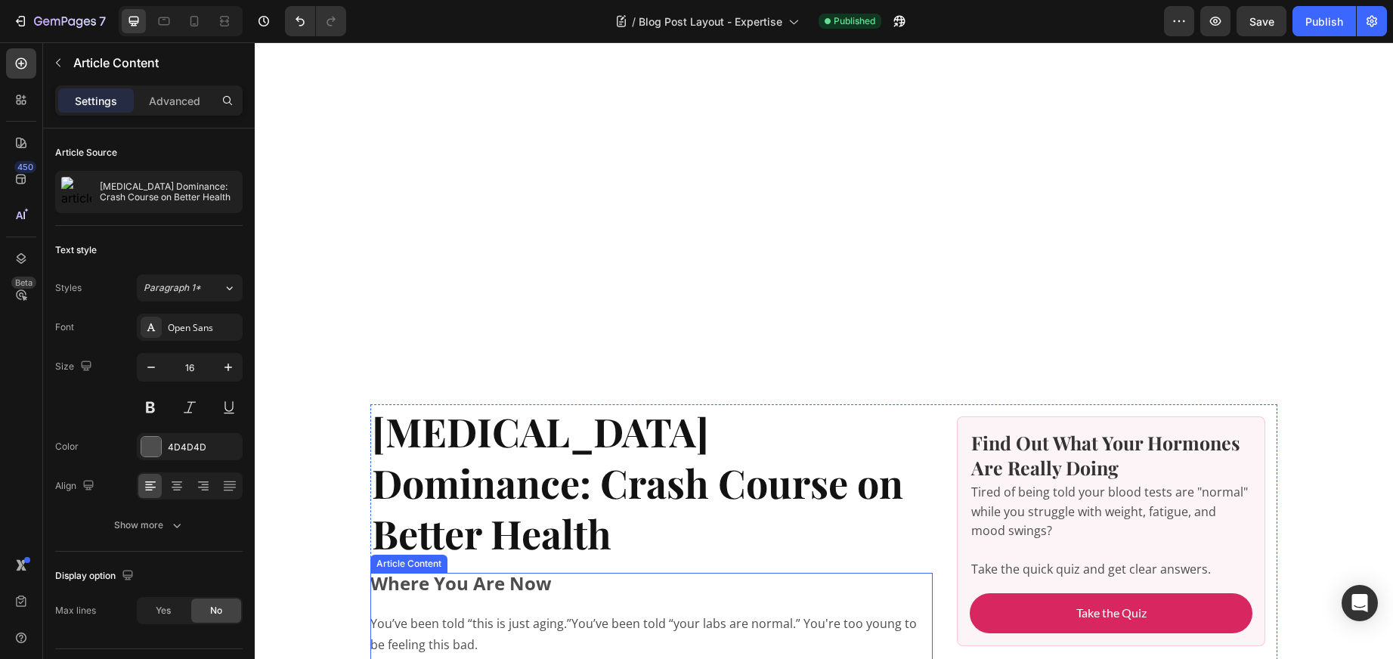
click at [821, 613] on p "You’ve been told “this is just aging.” You’ve been told “your labs are normal.”…" at bounding box center [651, 635] width 562 height 44
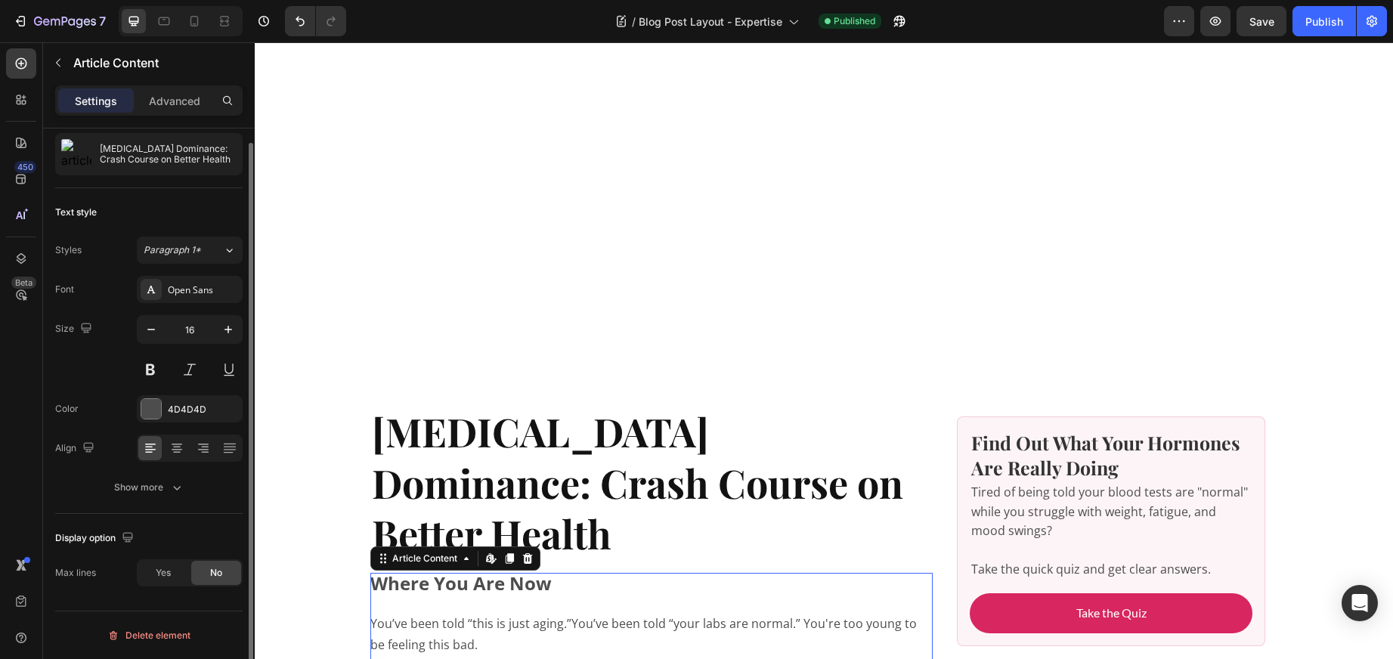
scroll to position [0, 0]
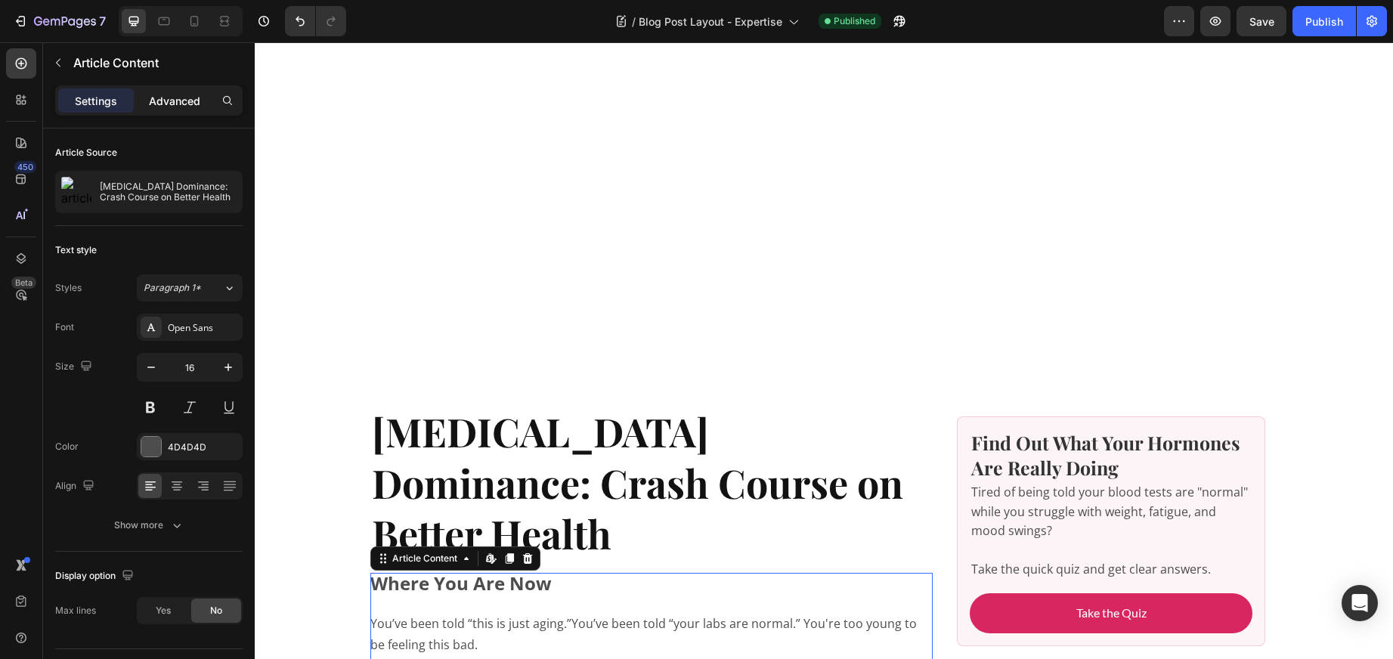
click at [169, 102] on p "Advanced" at bounding box center [174, 101] width 51 height 16
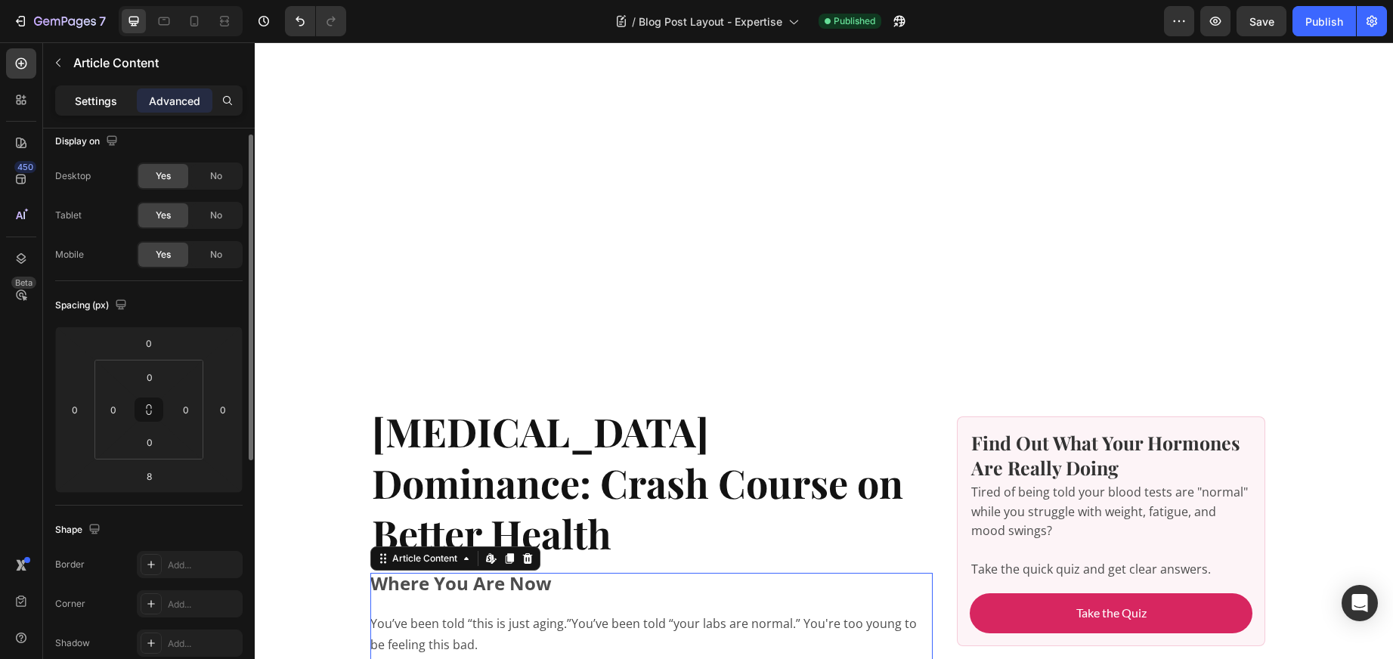
scroll to position [16, 0]
click at [107, 106] on p "Settings" at bounding box center [96, 101] width 42 height 16
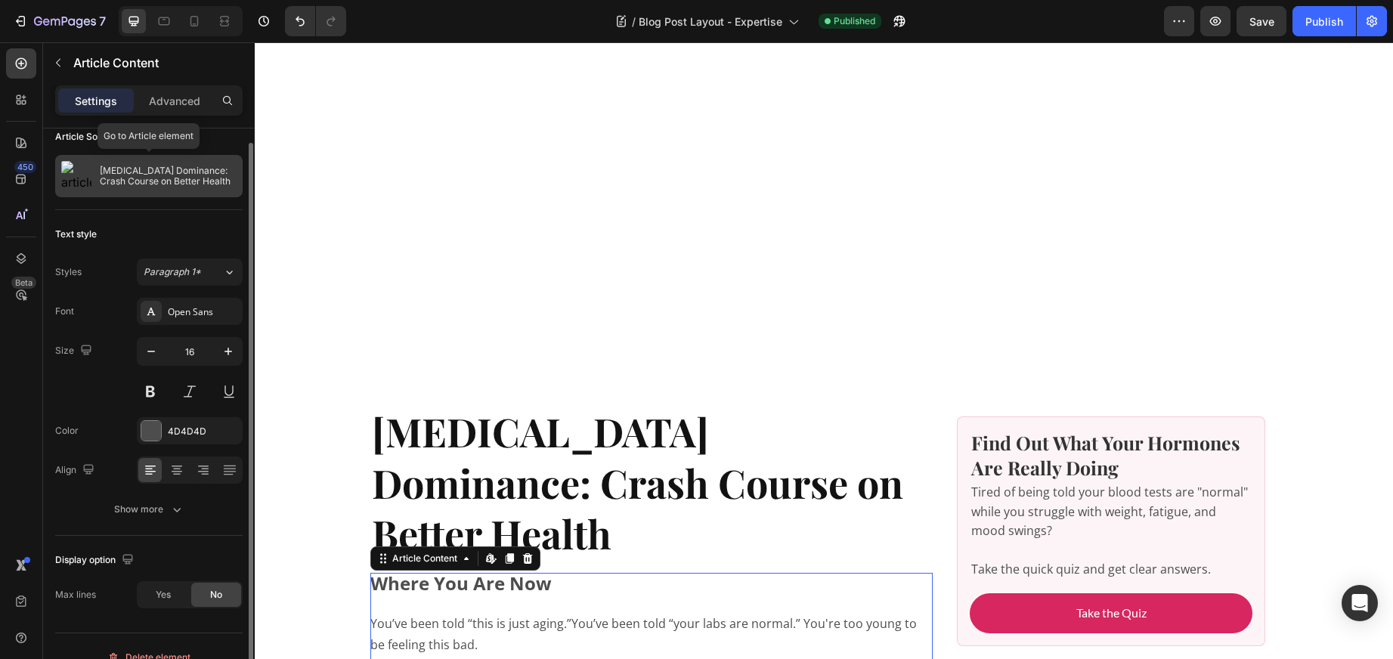
click at [169, 168] on p "[MEDICAL_DATA] Dominance: Crash Course on Better Health" at bounding box center [168, 176] width 137 height 21
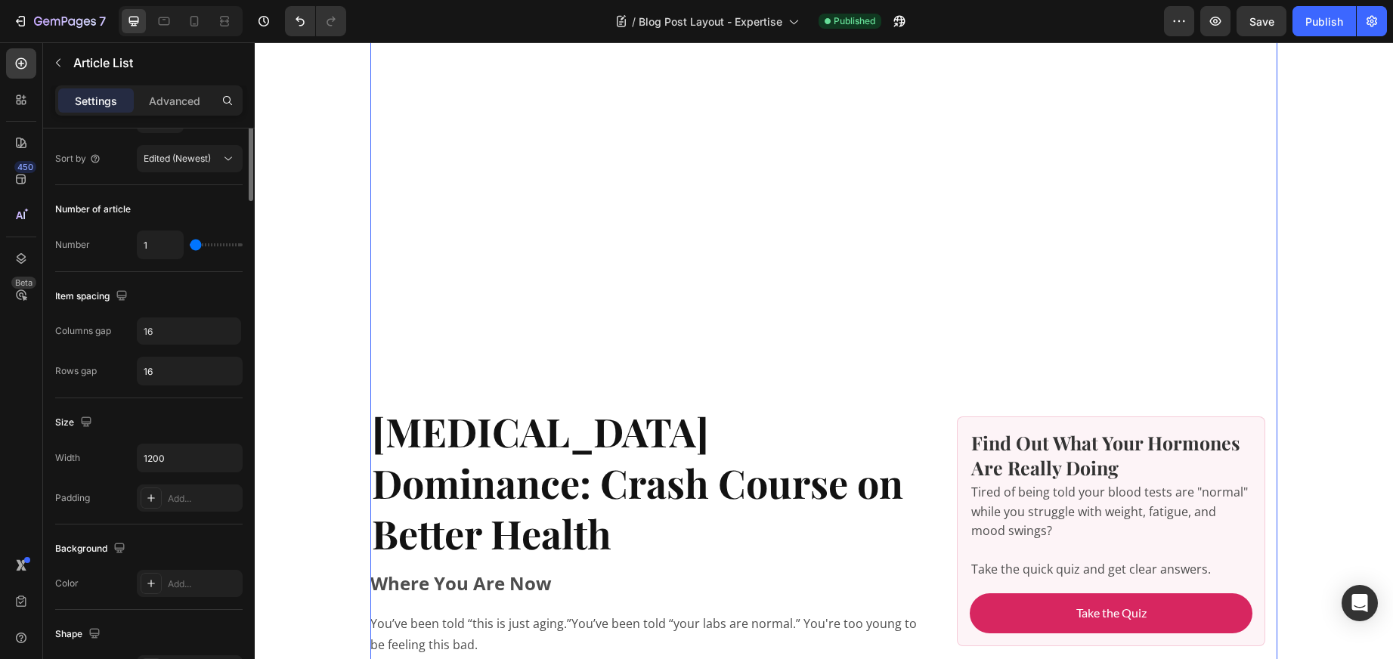
scroll to position [0, 0]
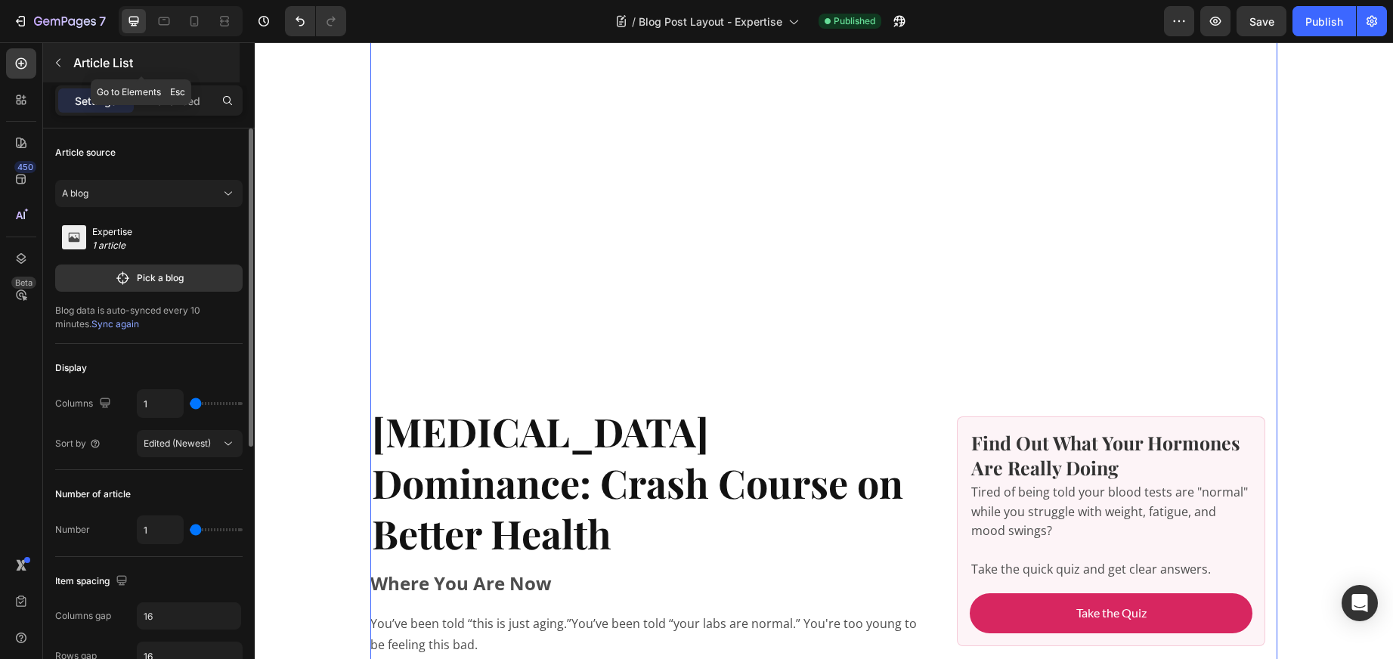
click at [61, 58] on icon "button" at bounding box center [58, 63] width 12 height 12
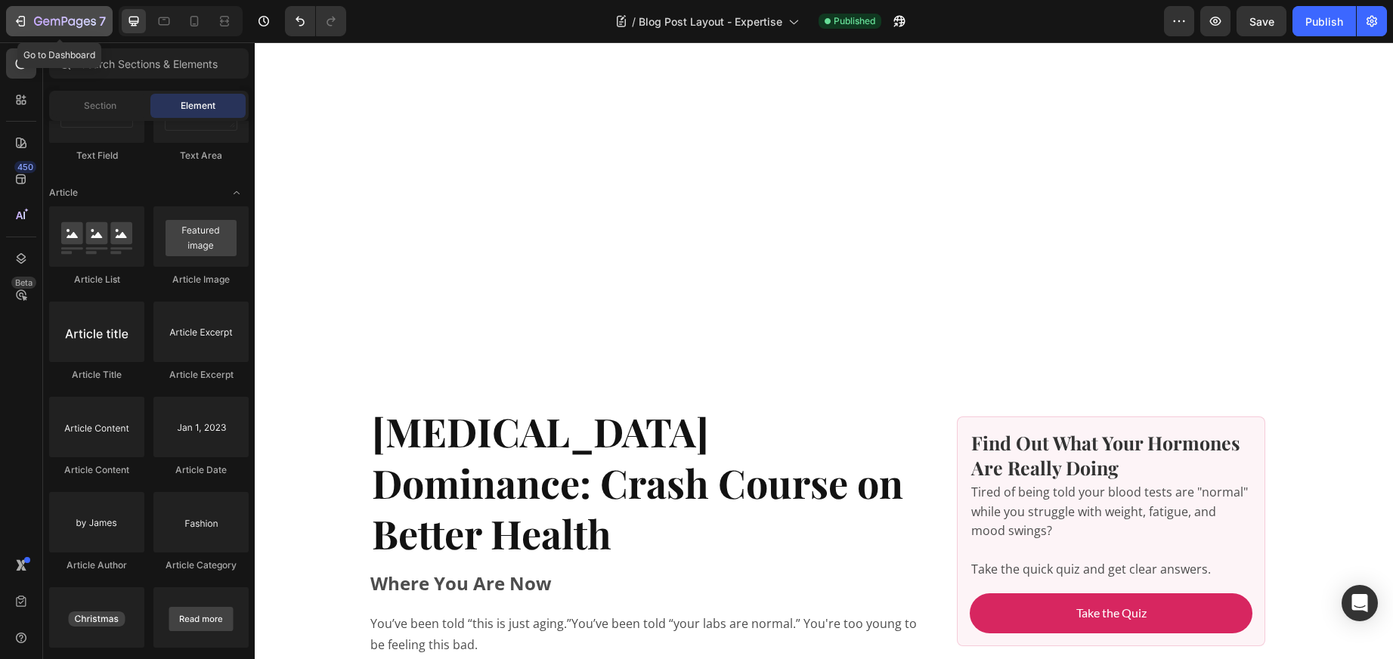
click at [28, 15] on div "7" at bounding box center [59, 21] width 93 height 18
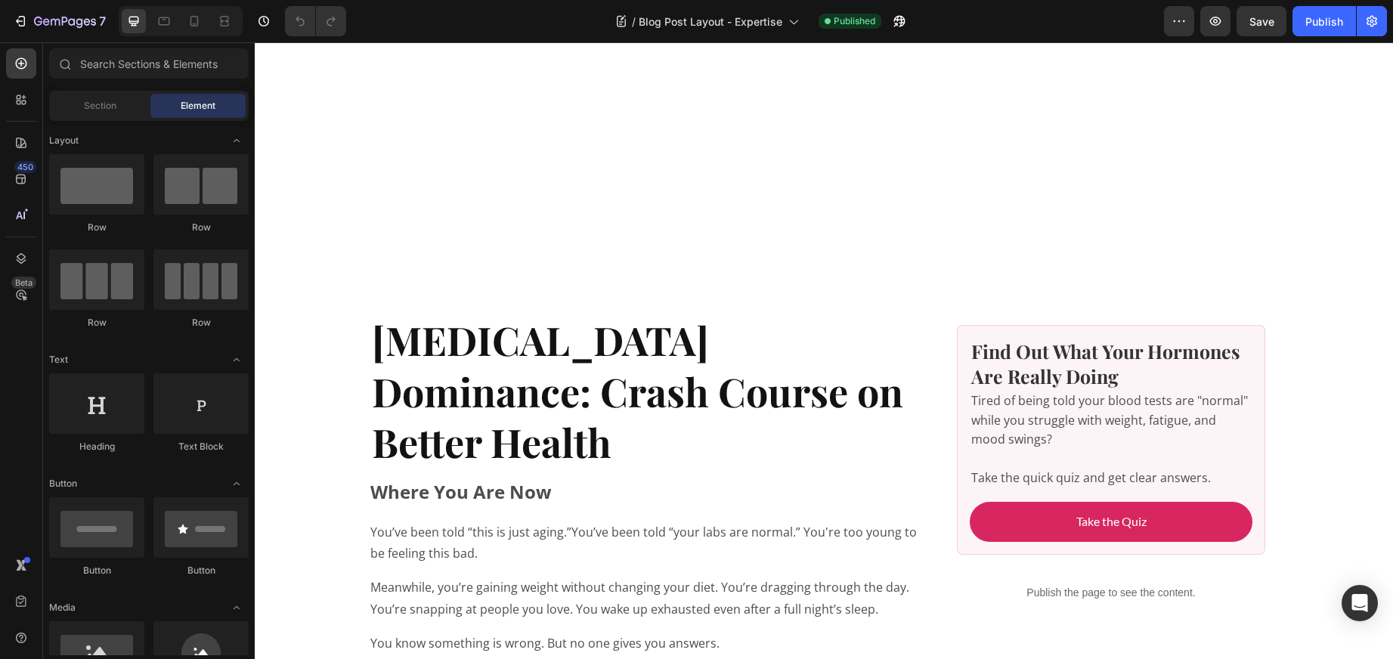
scroll to position [275, 0]
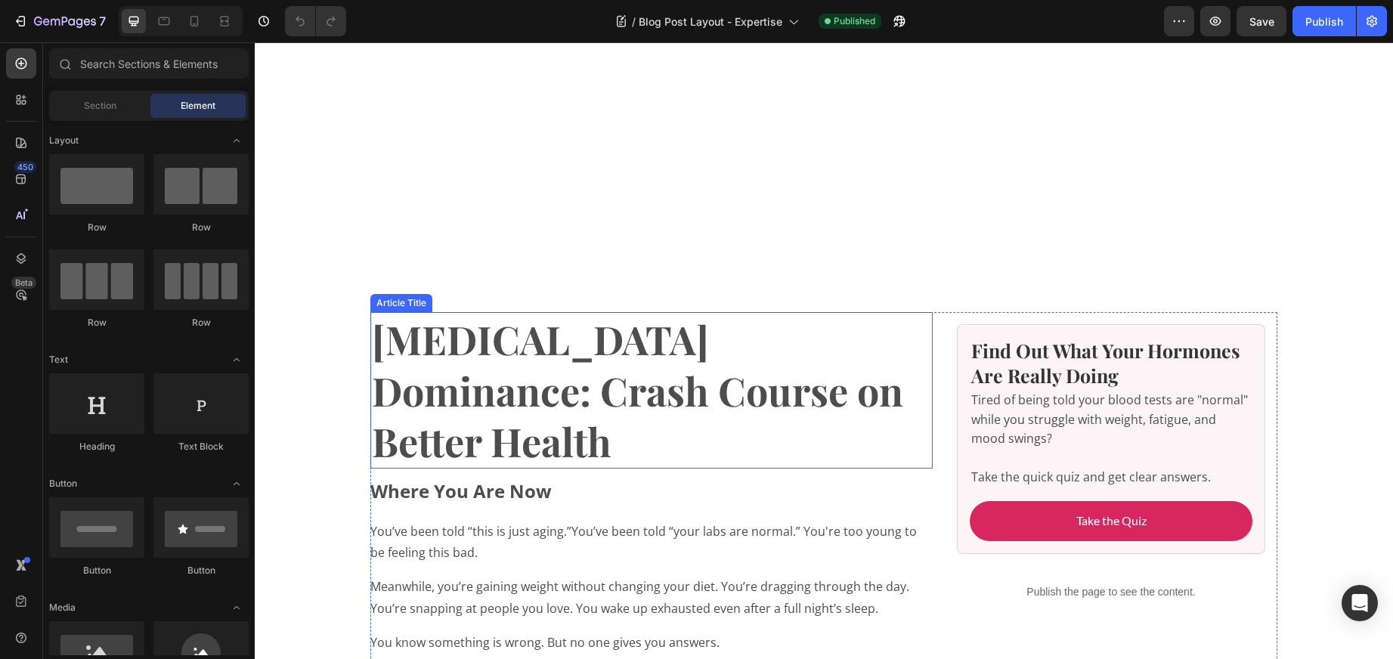
click at [446, 382] on h1 "[MEDICAL_DATA] Dominance: Crash Course on Better Health" at bounding box center [651, 390] width 562 height 156
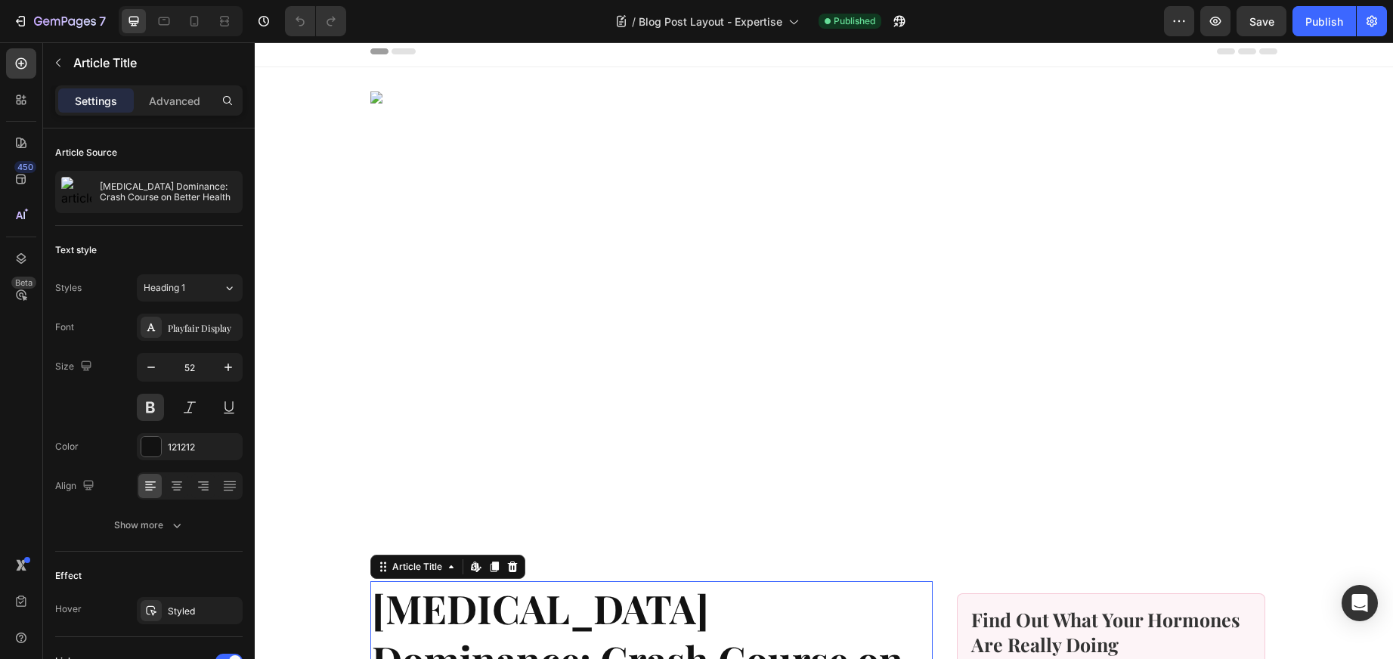
scroll to position [0, 0]
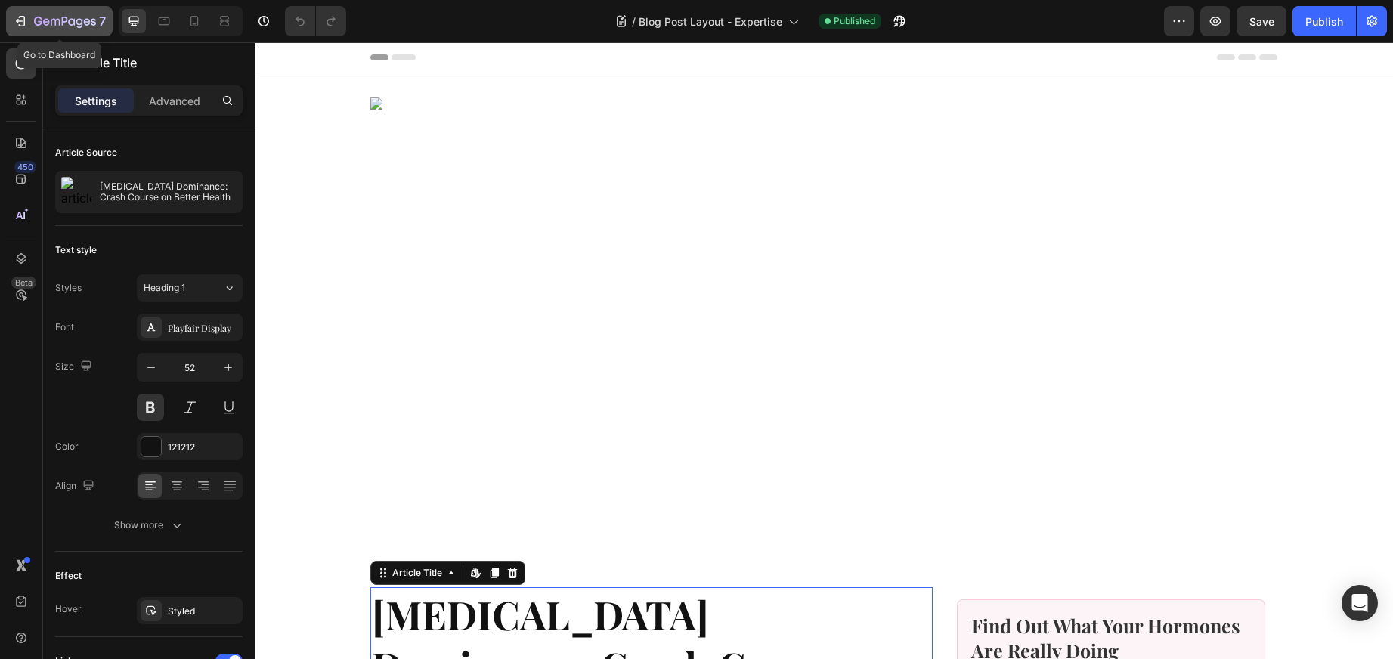
click at [51, 20] on icon "button" at bounding box center [55, 22] width 9 height 7
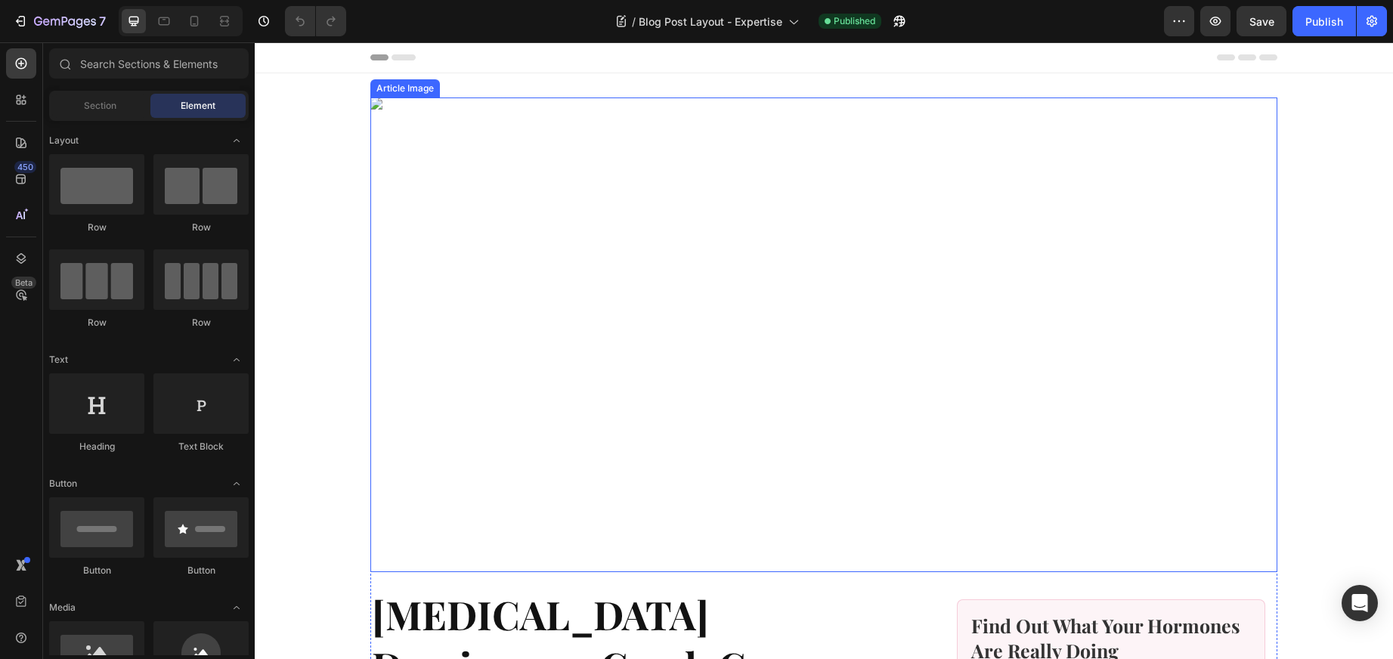
click at [428, 171] on img at bounding box center [823, 335] width 907 height 475
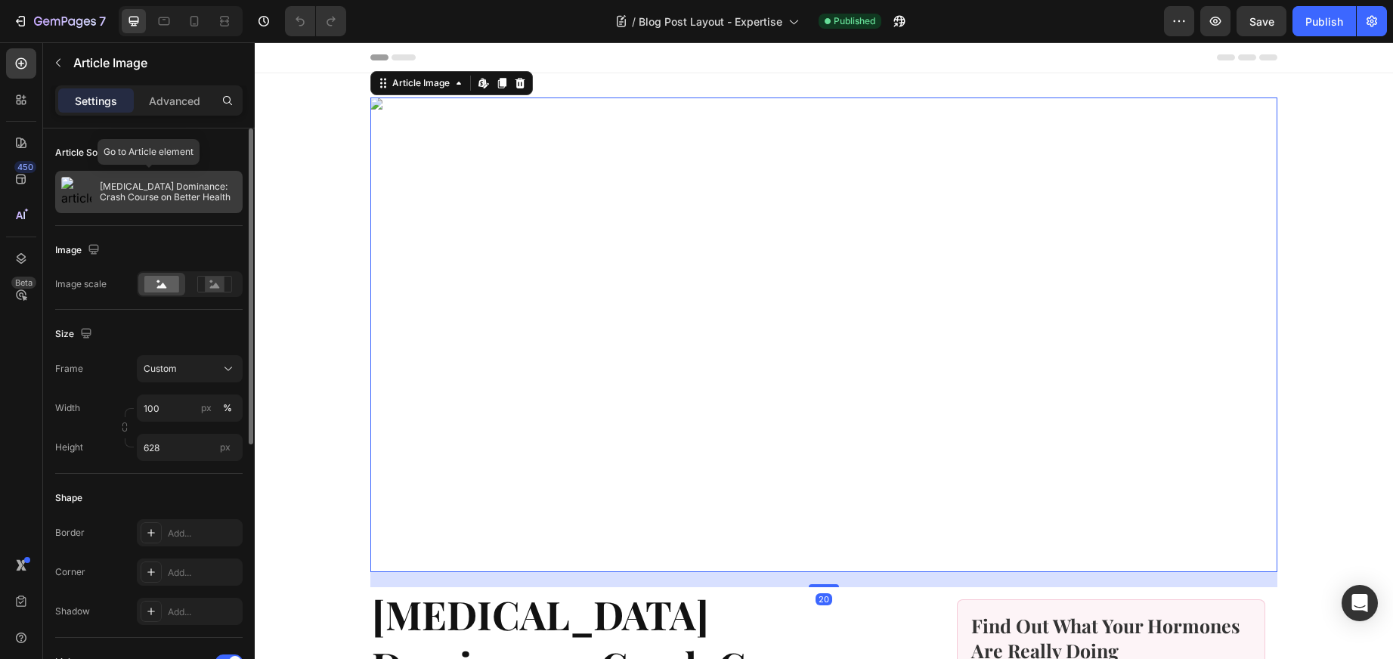
click at [164, 181] on p "[MEDICAL_DATA] Dominance: Crash Course on Better Health" at bounding box center [168, 191] width 137 height 21
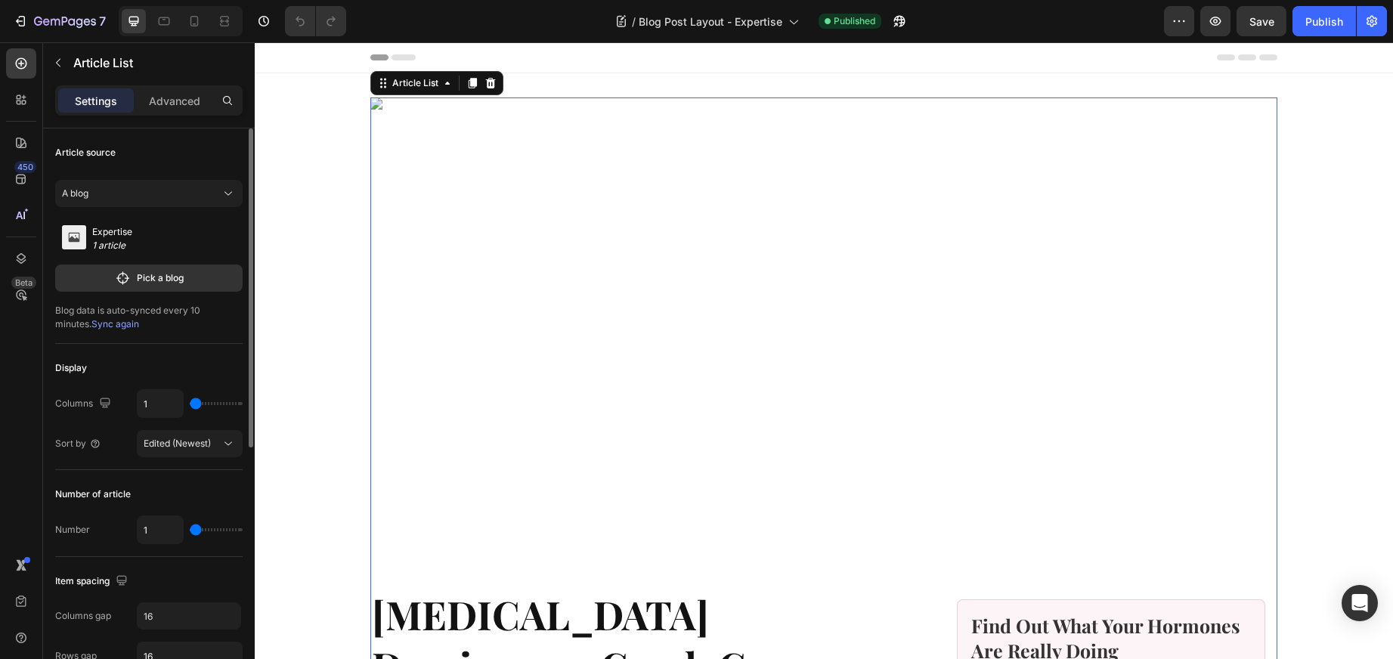
click at [128, 234] on p "Expertise" at bounding box center [118, 232] width 53 height 14
click at [179, 198] on div "A blog" at bounding box center [140, 194] width 156 height 14
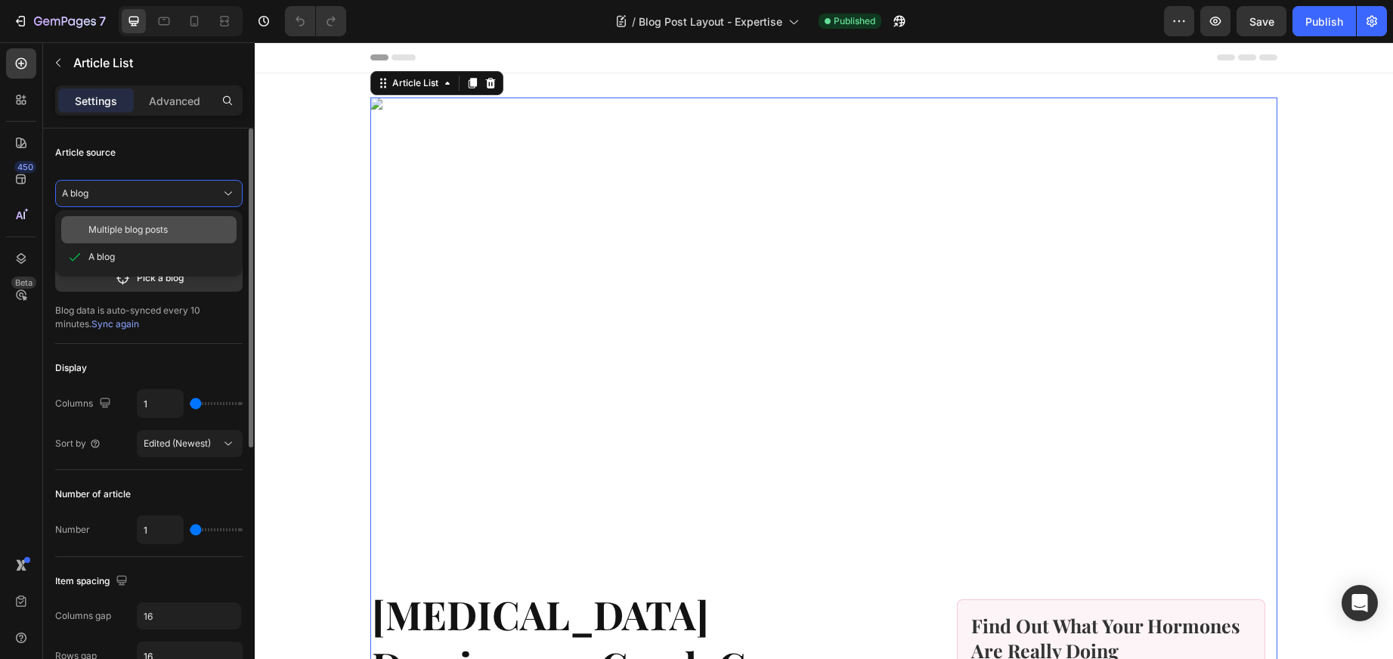
click at [133, 230] on span "Multiple blog posts" at bounding box center [127, 230] width 79 height 14
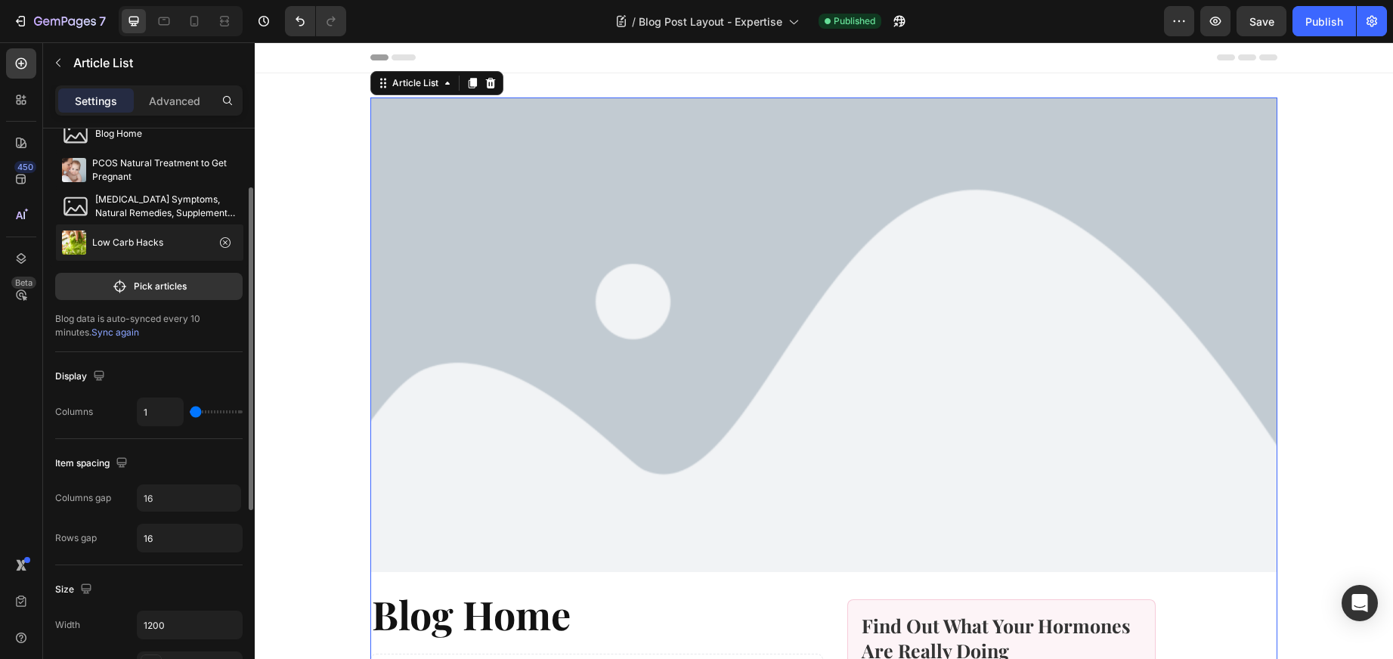
scroll to position [99, 0]
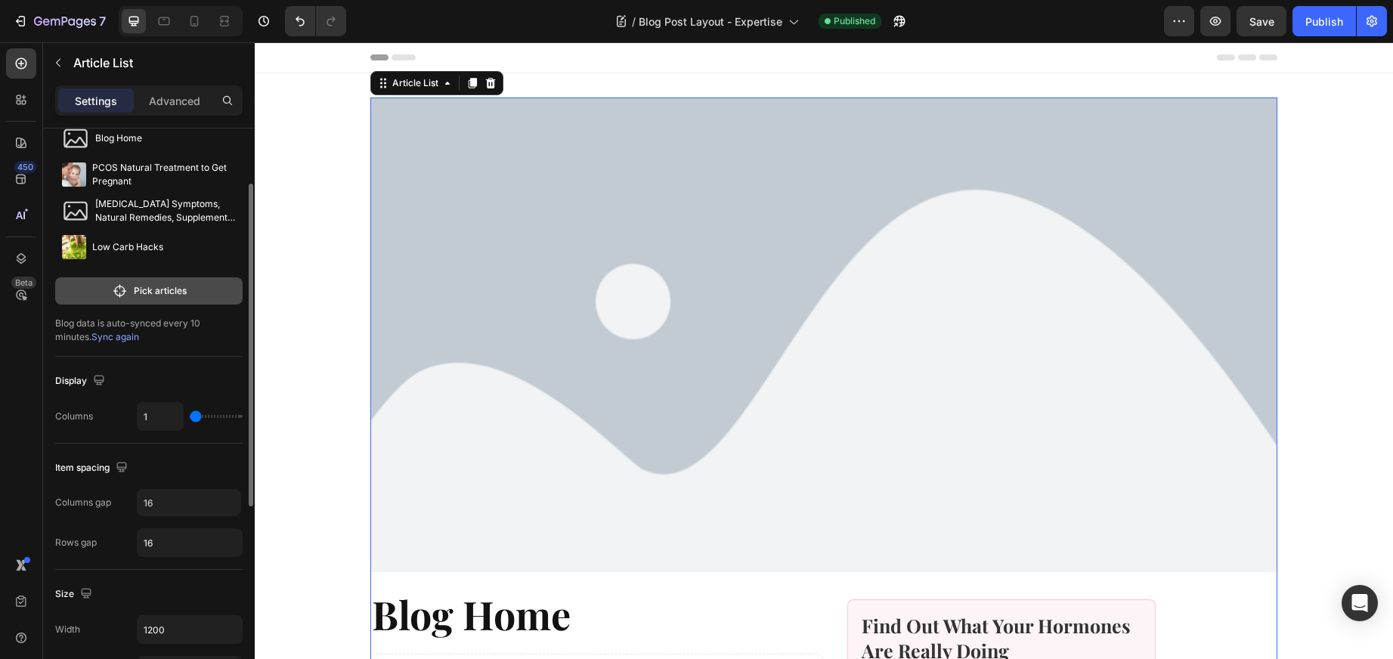
click at [116, 287] on icon "button" at bounding box center [120, 290] width 16 height 15
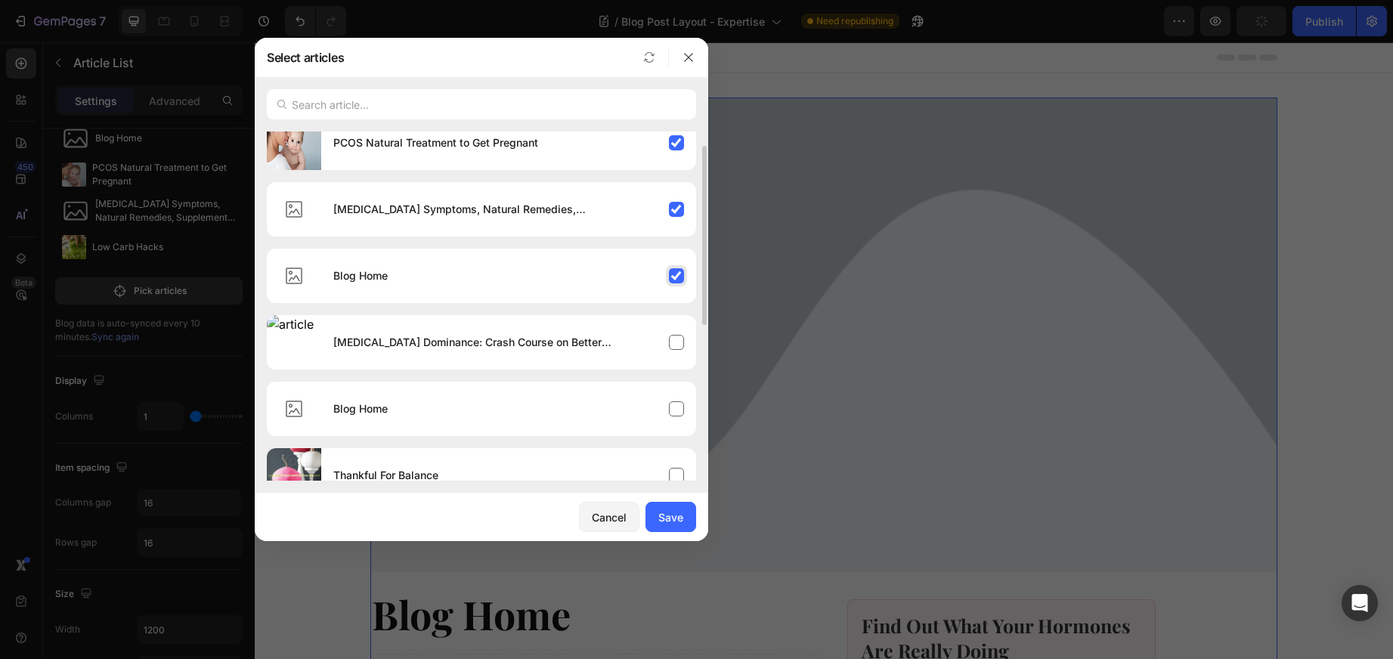
scroll to position [0, 0]
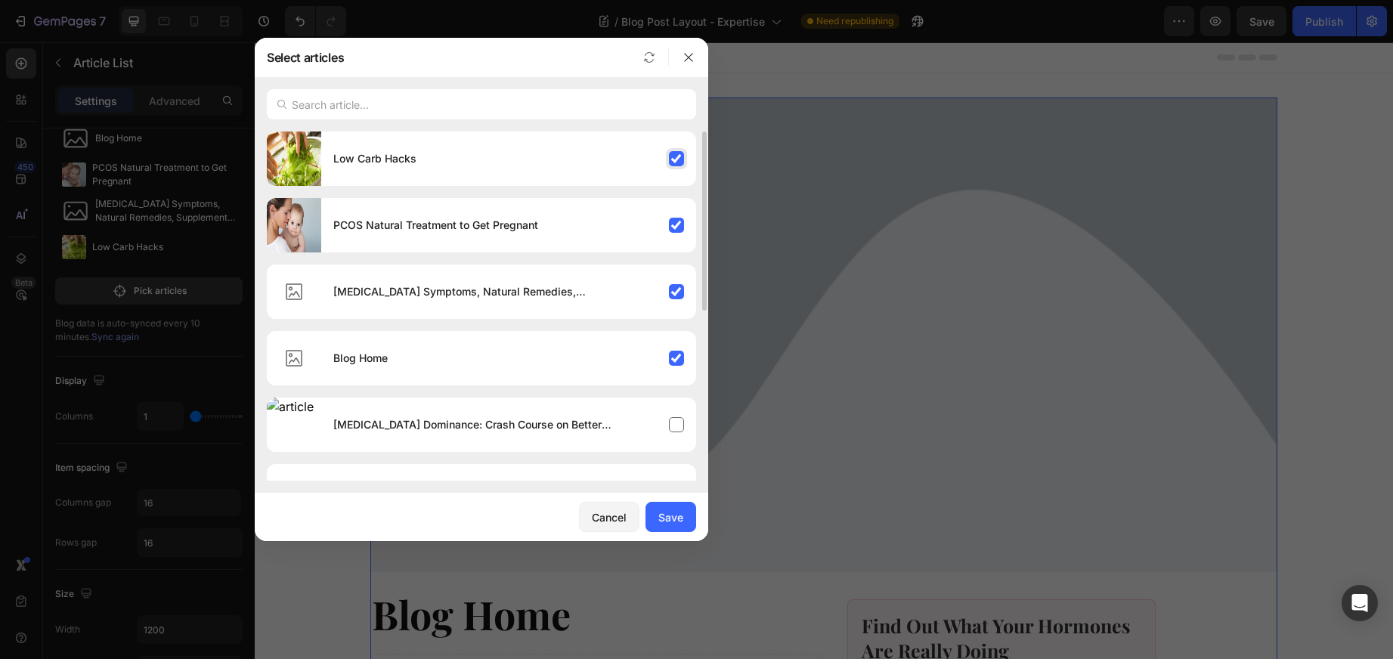
click at [675, 154] on div "Low Carb Hacks" at bounding box center [508, 159] width 375 height 42
click at [675, 215] on div "PCOS Natural Treatment to Get Pregnant" at bounding box center [508, 225] width 375 height 42
drag, startPoint x: 671, startPoint y: 290, endPoint x: 673, endPoint y: 305, distance: 15.2
click at [672, 290] on div "[MEDICAL_DATA] Symptoms, Natural Remedies, Supplements and Vitamins" at bounding box center [508, 292] width 375 height 42
click at [672, 354] on div "Blog Home" at bounding box center [508, 358] width 375 height 42
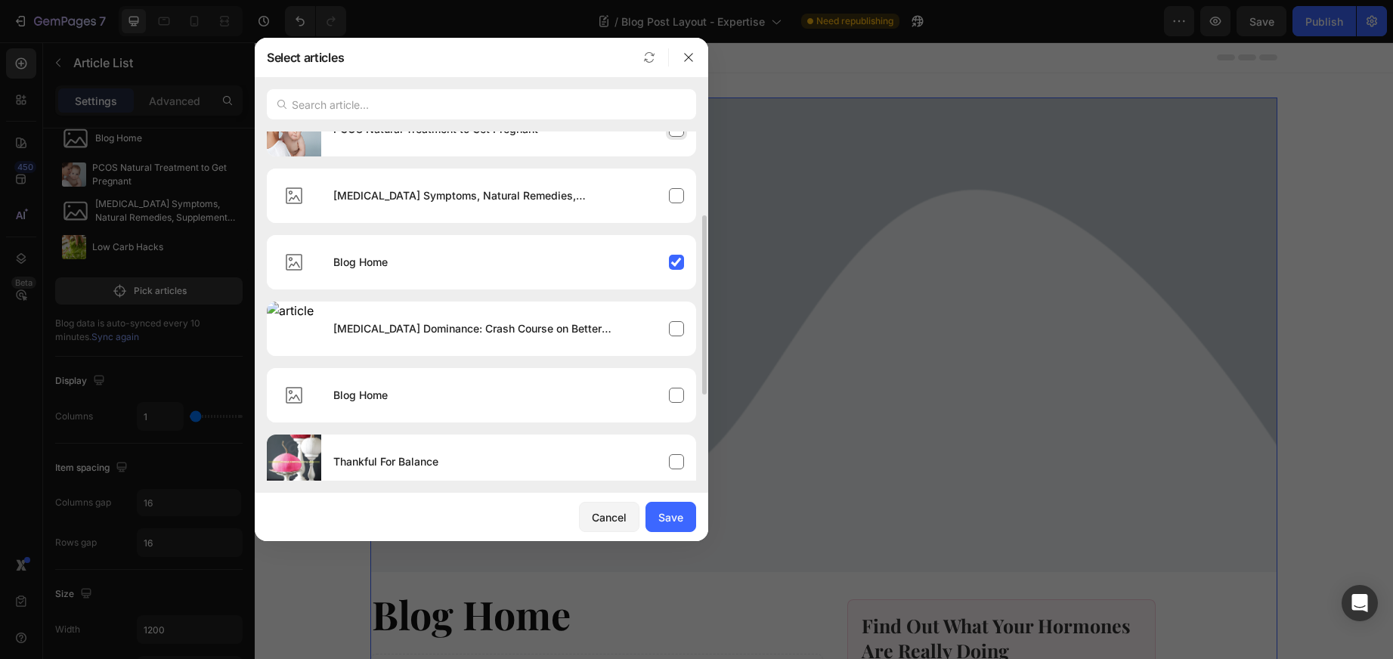
scroll to position [140, 0]
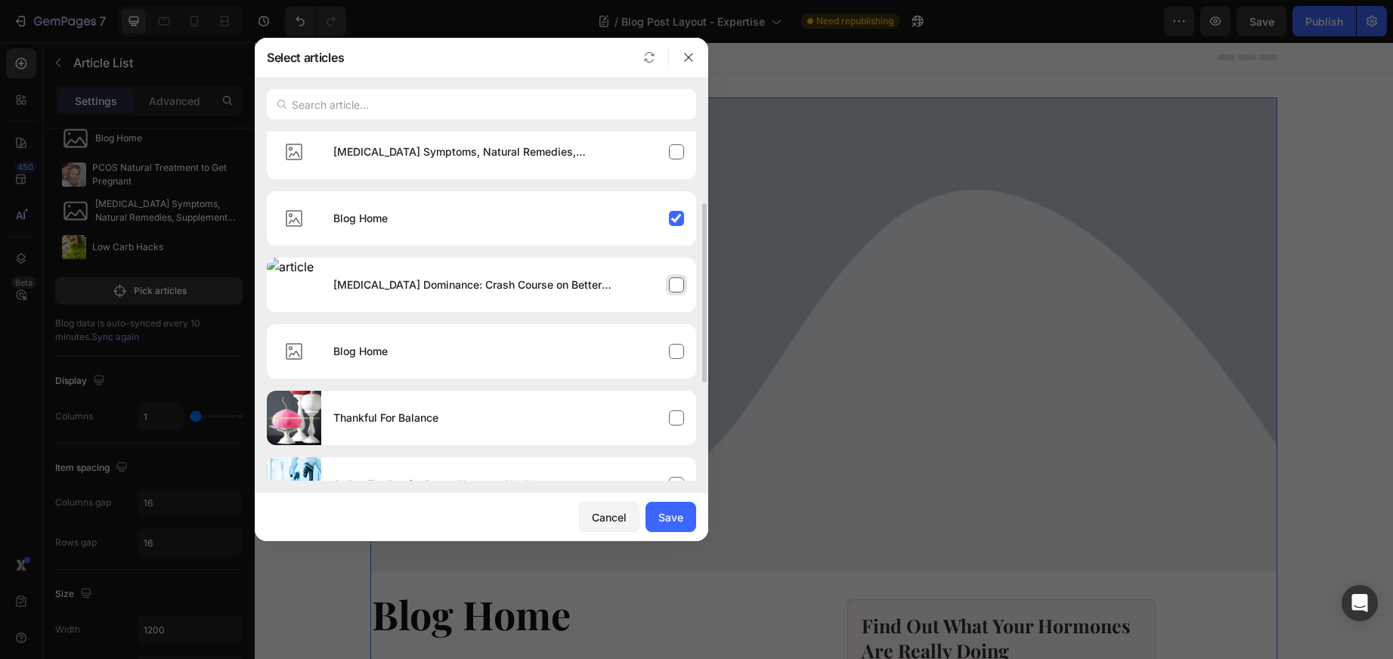
click at [678, 283] on div "[MEDICAL_DATA] Dominance: Crash Course on Better Health" at bounding box center [508, 285] width 375 height 42
click at [680, 212] on div "Blog Home" at bounding box center [508, 218] width 375 height 42
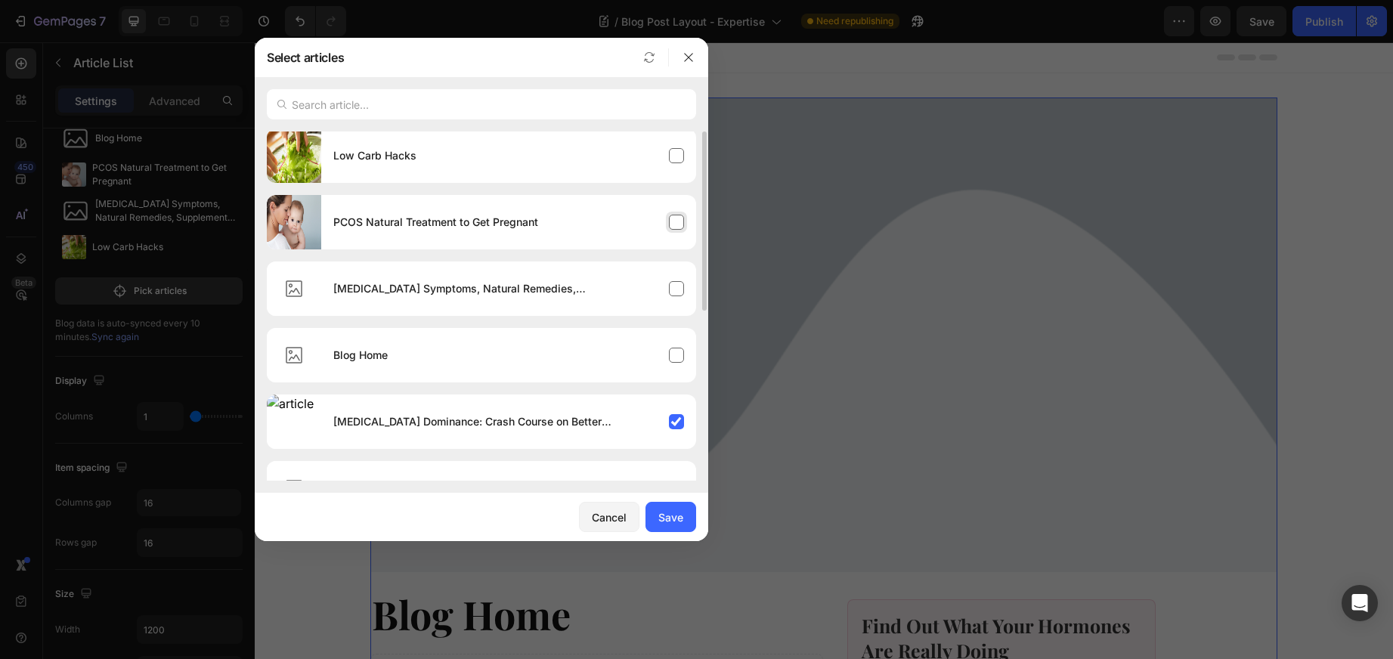
scroll to position [0, 0]
click at [673, 516] on div "Save" at bounding box center [670, 517] width 25 height 16
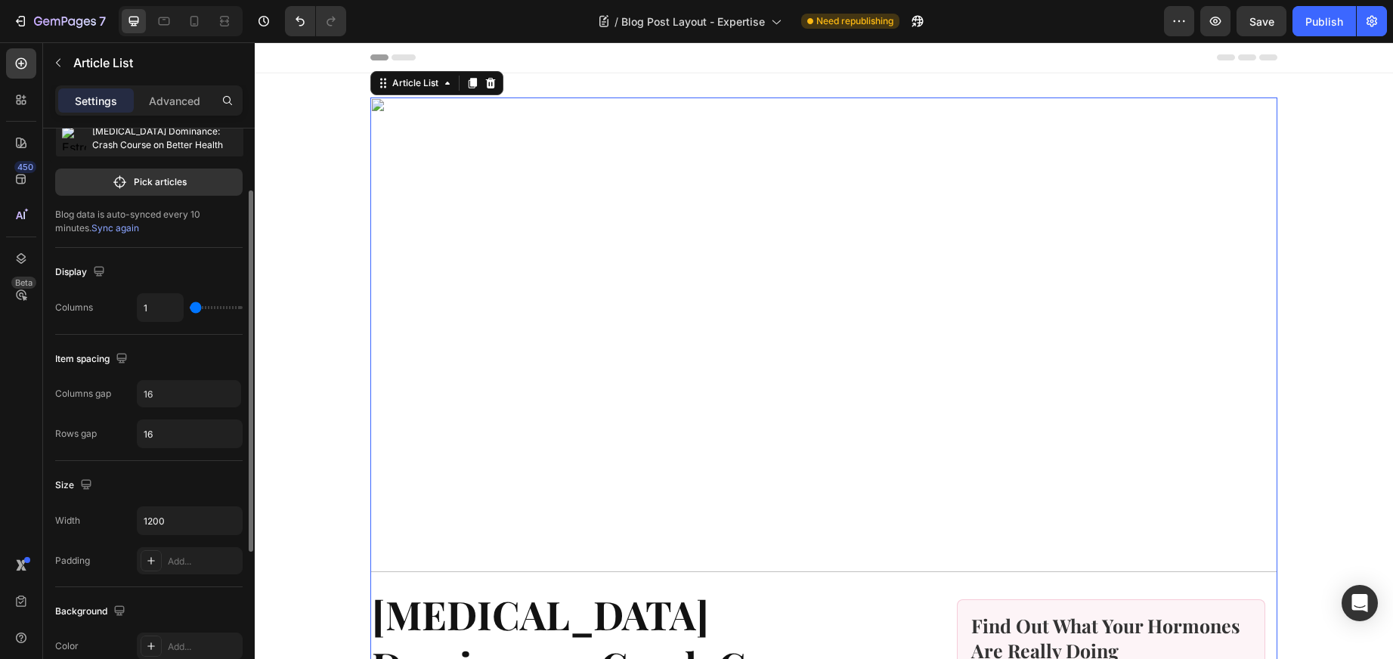
click at [161, 150] on p "[MEDICAL_DATA] Dominance: Crash Course on Better Health" at bounding box center [164, 138] width 145 height 27
click at [147, 177] on p "Pick articles" at bounding box center [160, 182] width 53 height 14
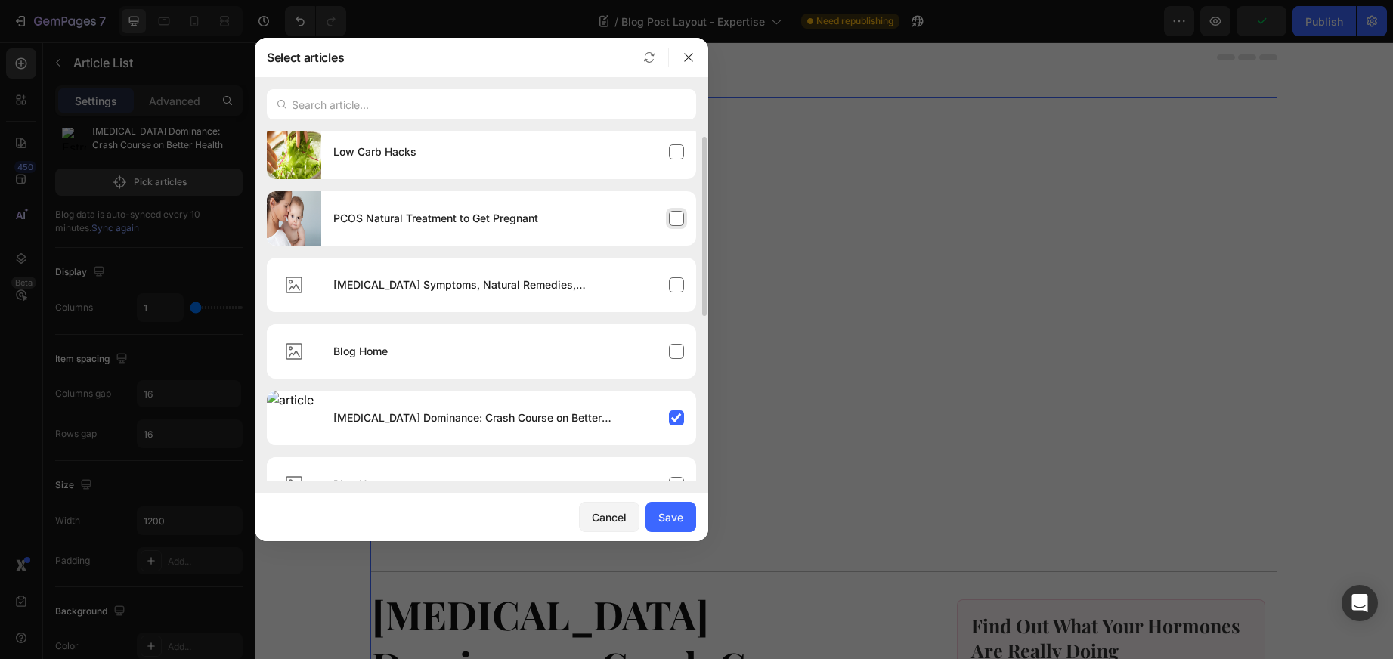
scroll to position [11, 0]
click at [669, 215] on div "PCOS Natural Treatment to Get Pregnant" at bounding box center [508, 215] width 375 height 42
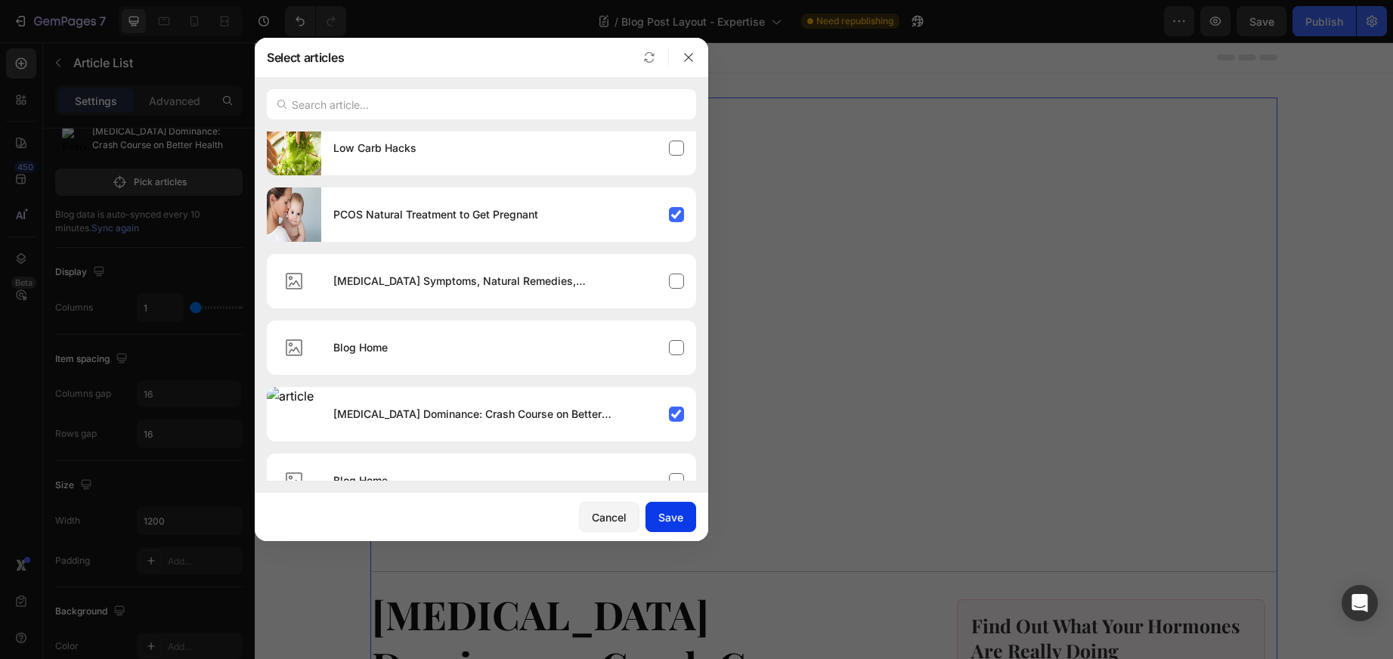
click at [672, 504] on button "Save" at bounding box center [671, 517] width 51 height 30
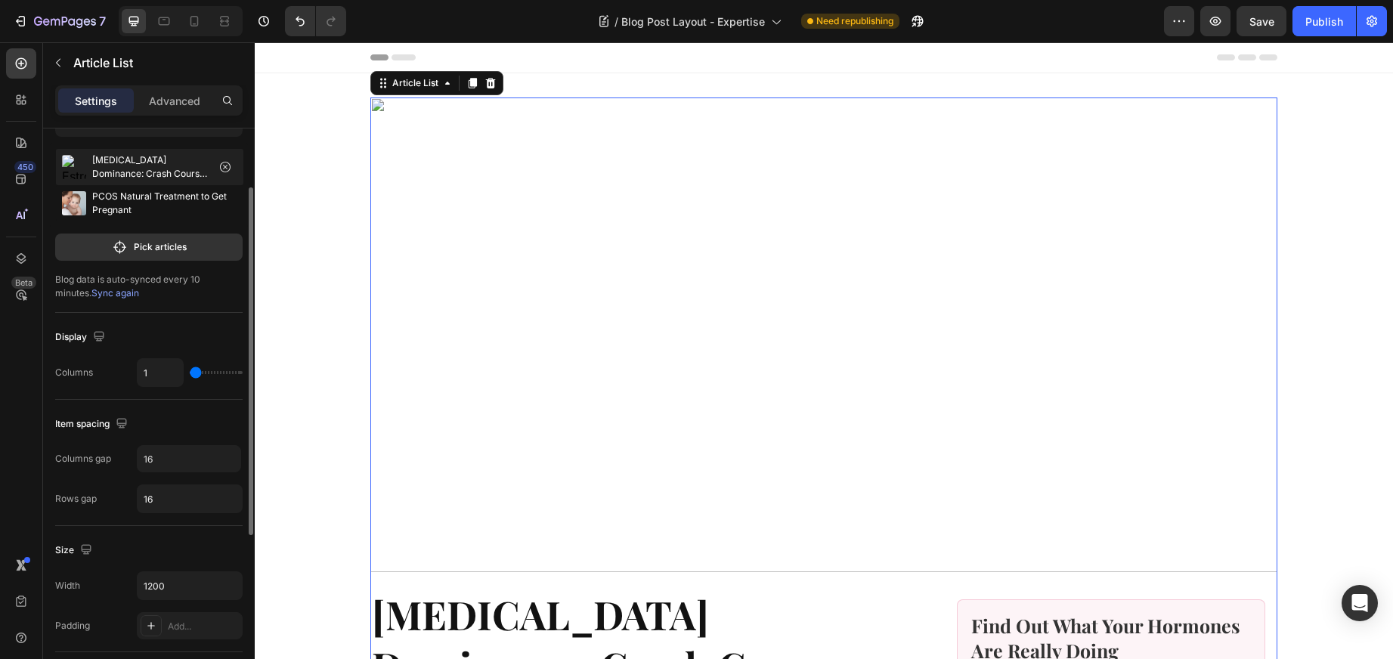
scroll to position [68, 0]
click at [226, 169] on icon "button" at bounding box center [225, 169] width 12 height 12
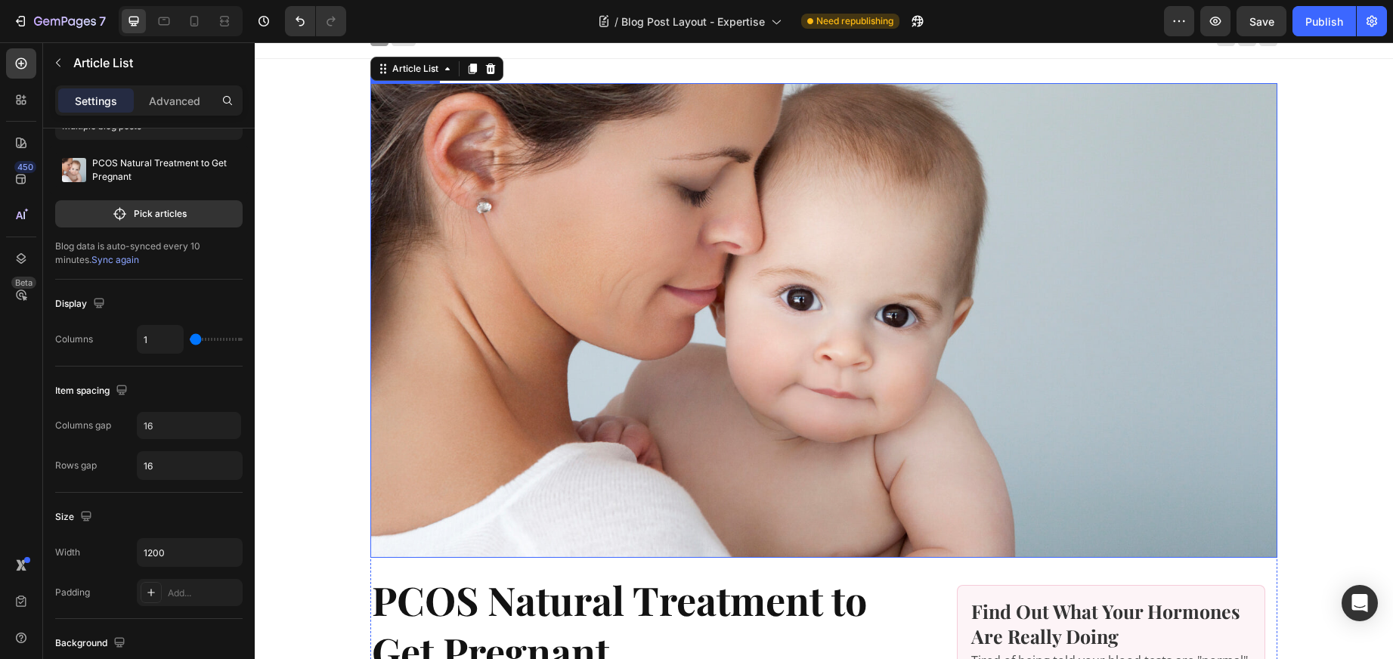
scroll to position [0, 0]
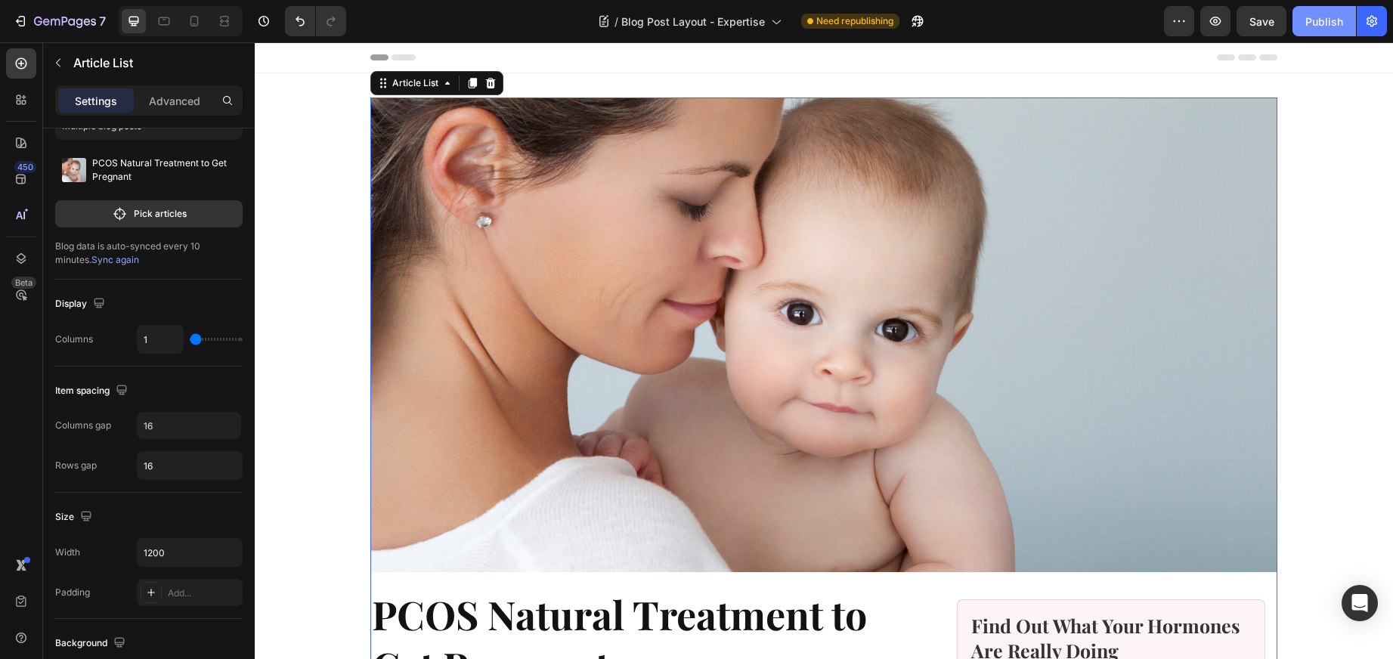
click at [1333, 20] on div "Publish" at bounding box center [1324, 22] width 38 height 16
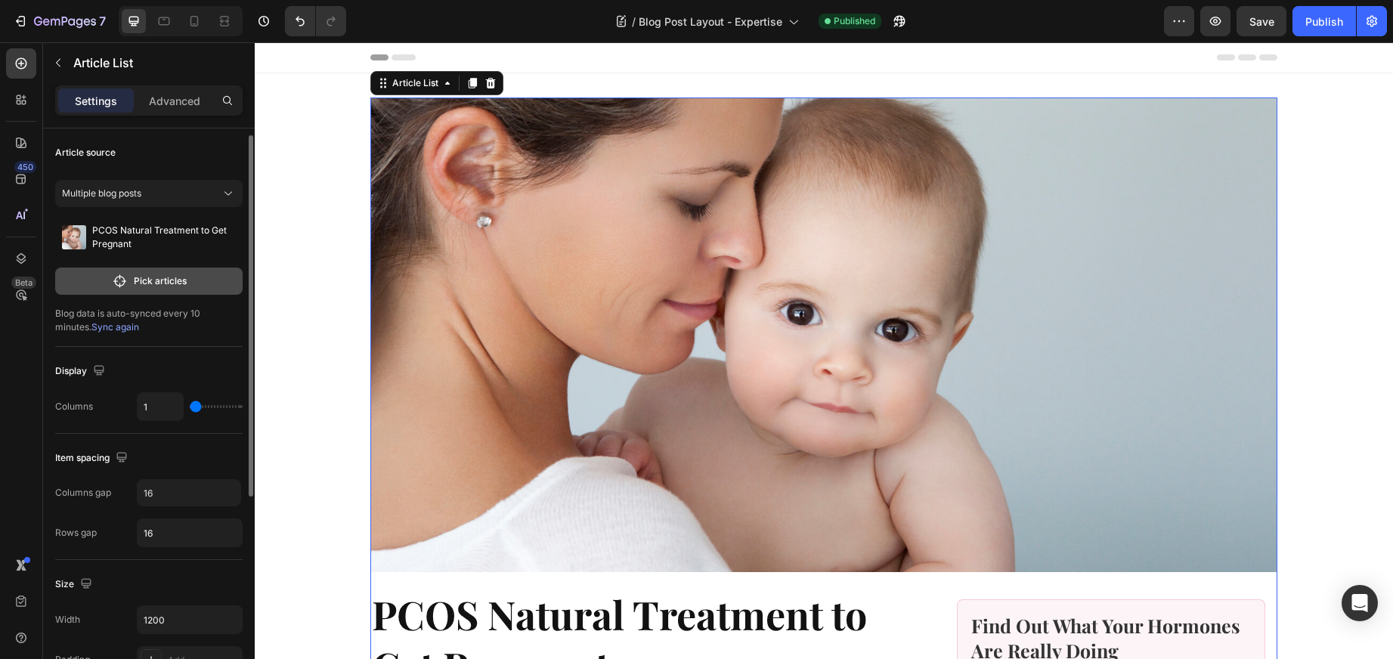
scroll to position [5, 0]
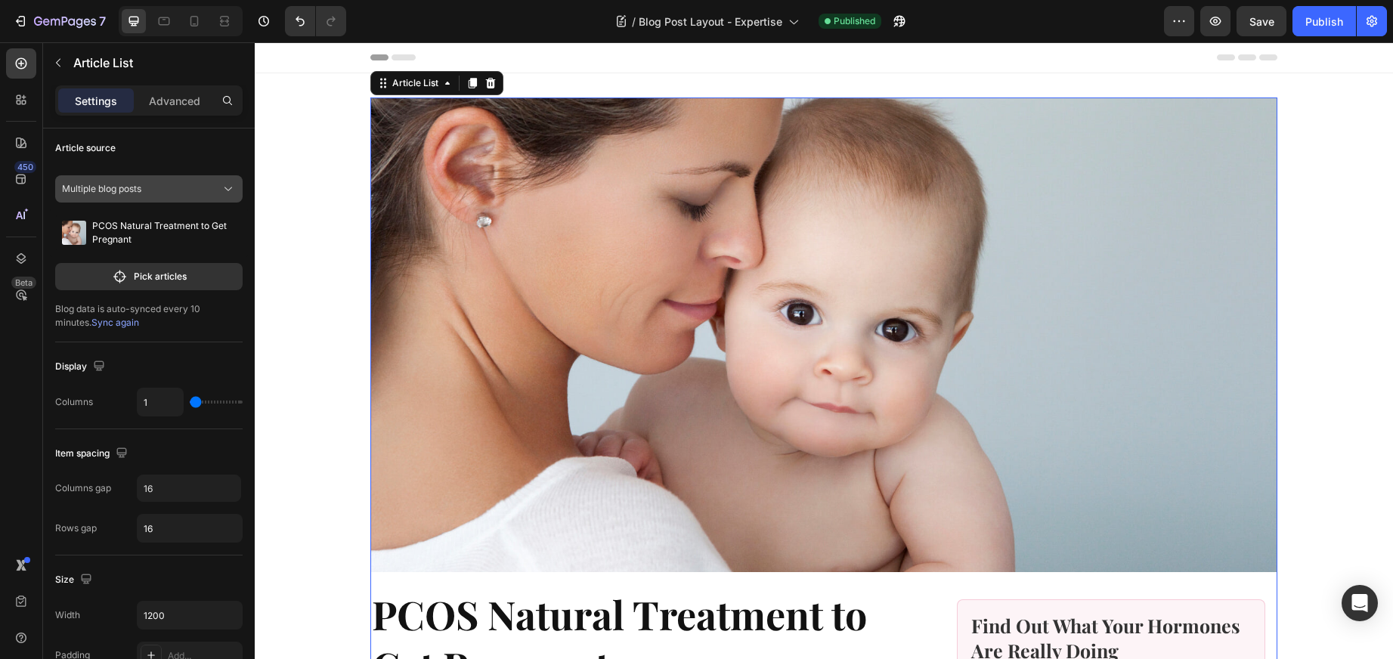
click at [149, 184] on div "Multiple blog posts" at bounding box center [140, 189] width 156 height 14
click at [101, 252] on span "A blog" at bounding box center [101, 253] width 26 height 14
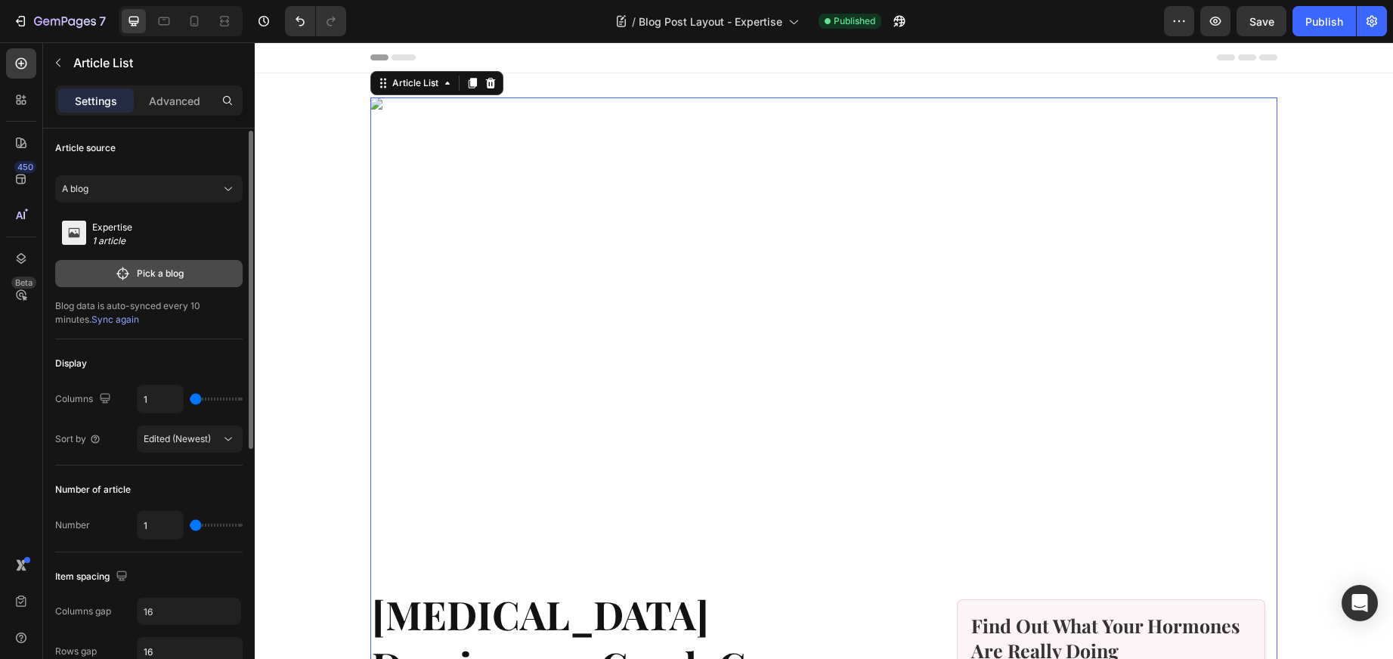
click at [140, 269] on p "Pick a blog" at bounding box center [160, 274] width 47 height 14
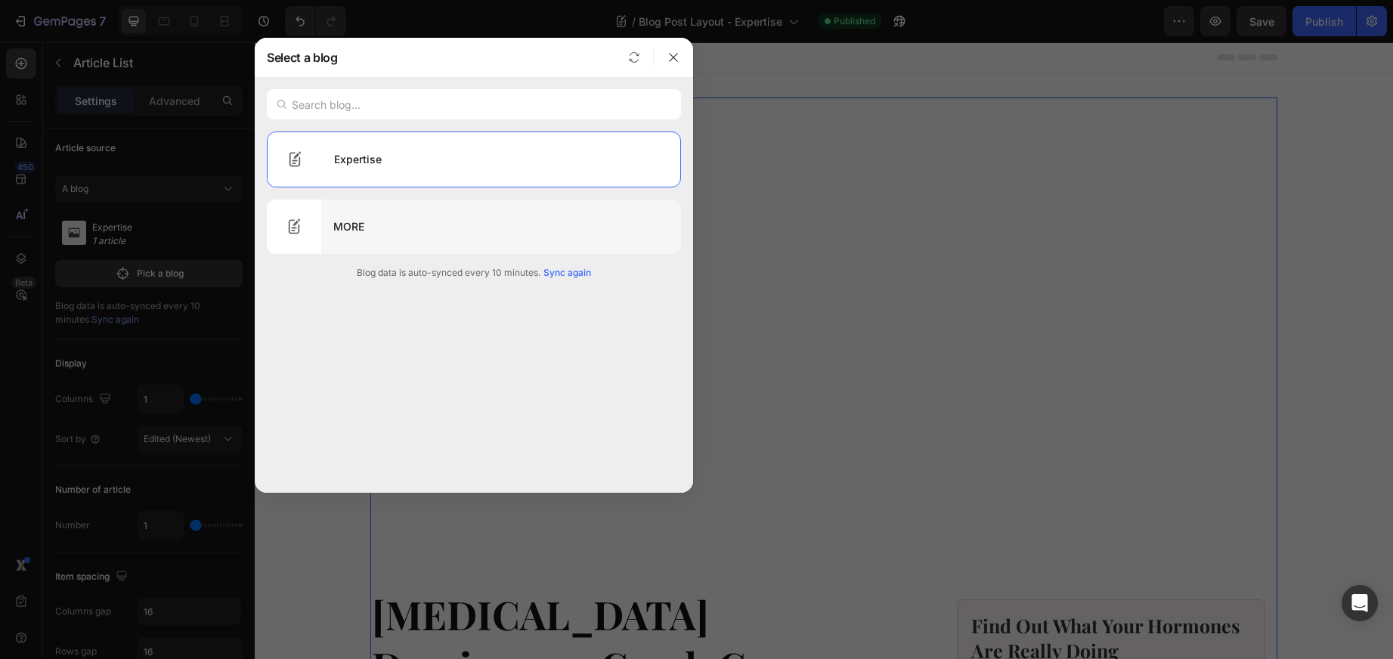
click at [398, 206] on div "MORE" at bounding box center [501, 227] width 360 height 42
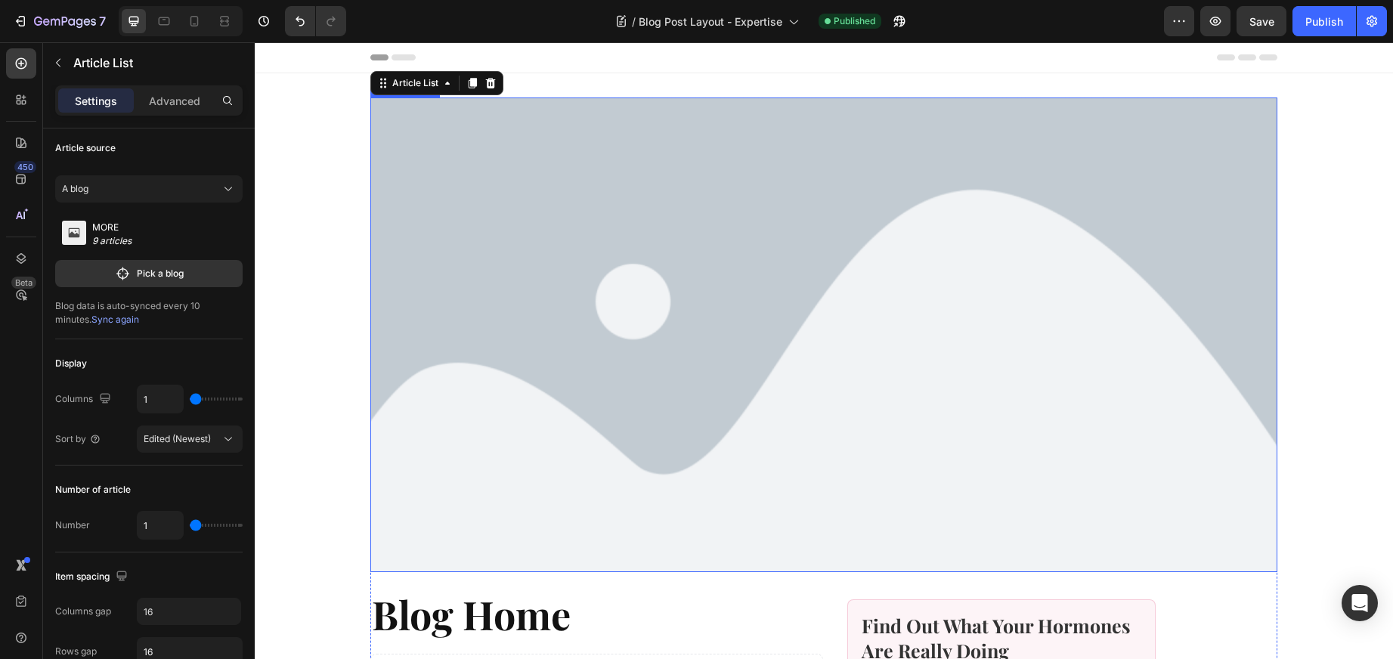
scroll to position [11, 0]
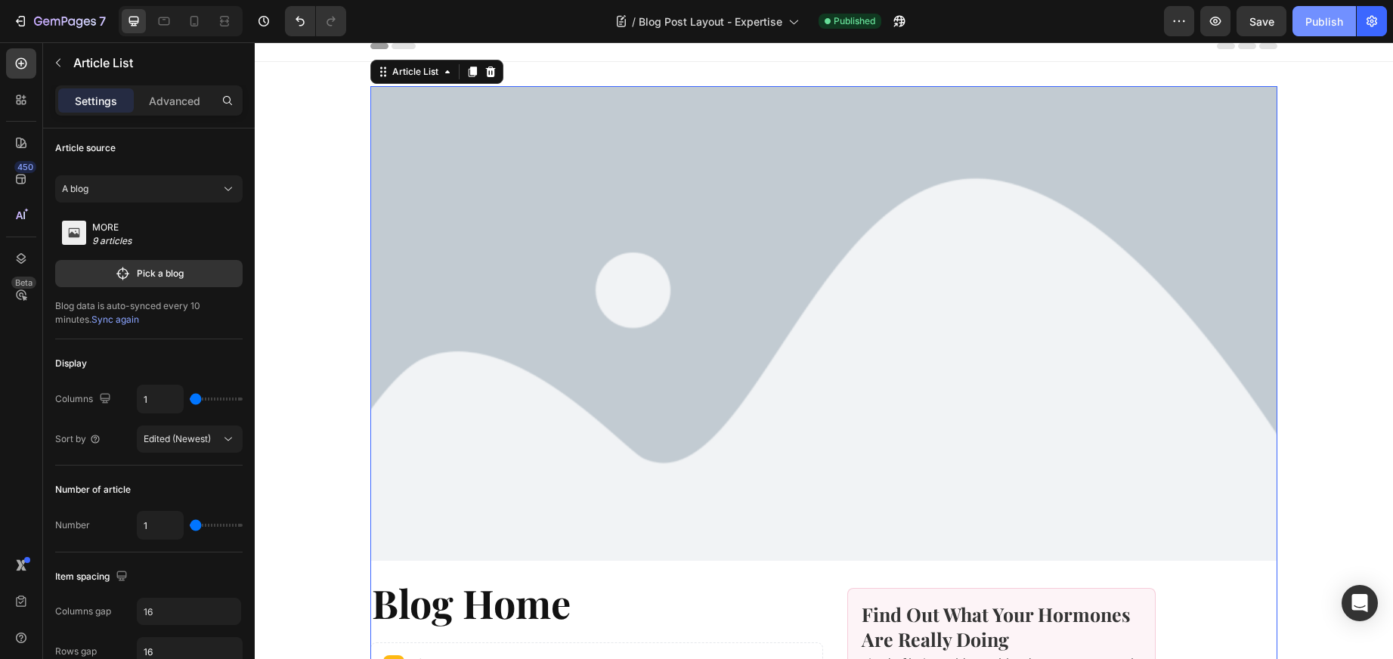
click at [1326, 23] on div "Publish" at bounding box center [1324, 22] width 38 height 16
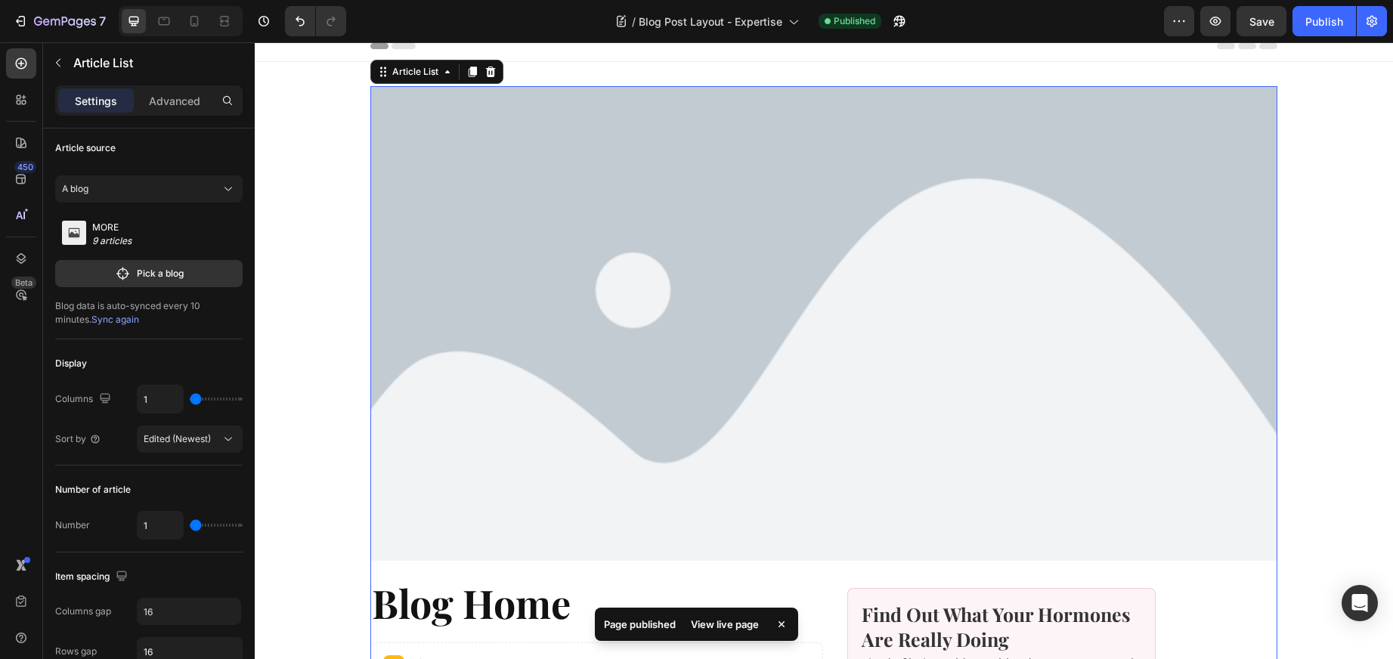
scroll to position [3, 0]
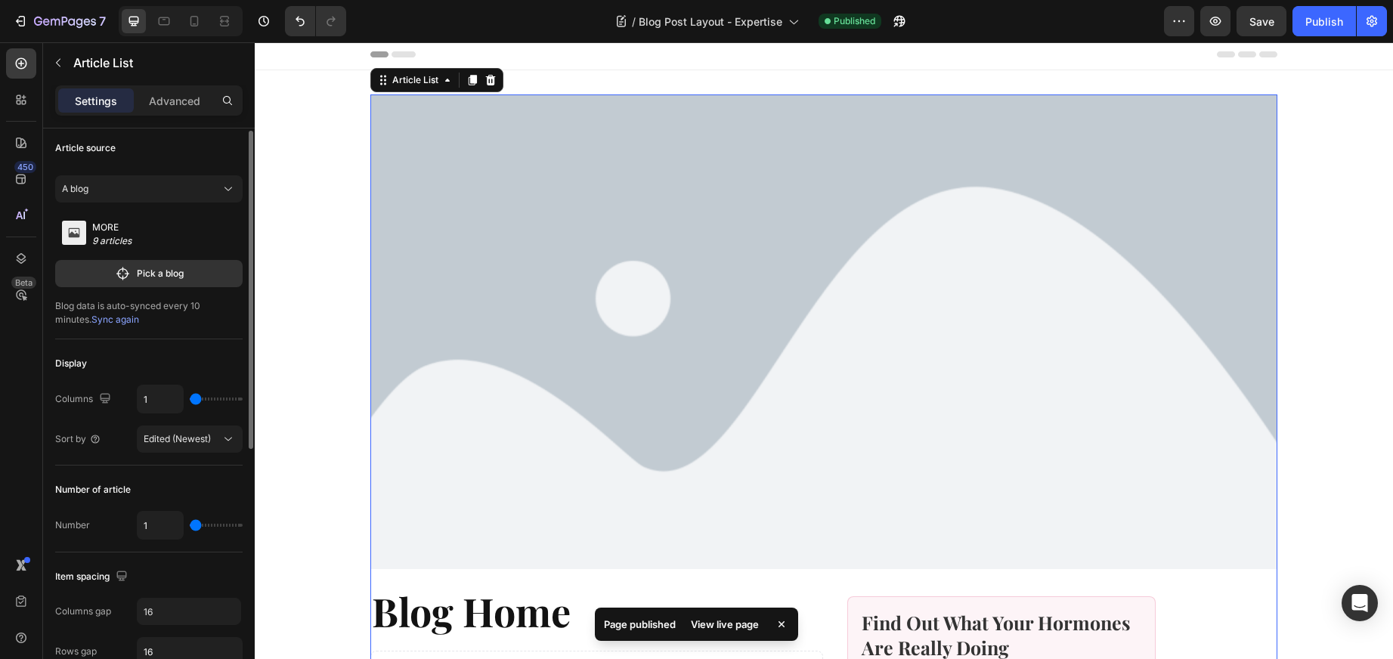
click at [143, 237] on p "9 articles" at bounding box center [118, 241] width 53 height 14
click at [177, 179] on button "A blog" at bounding box center [148, 188] width 187 height 27
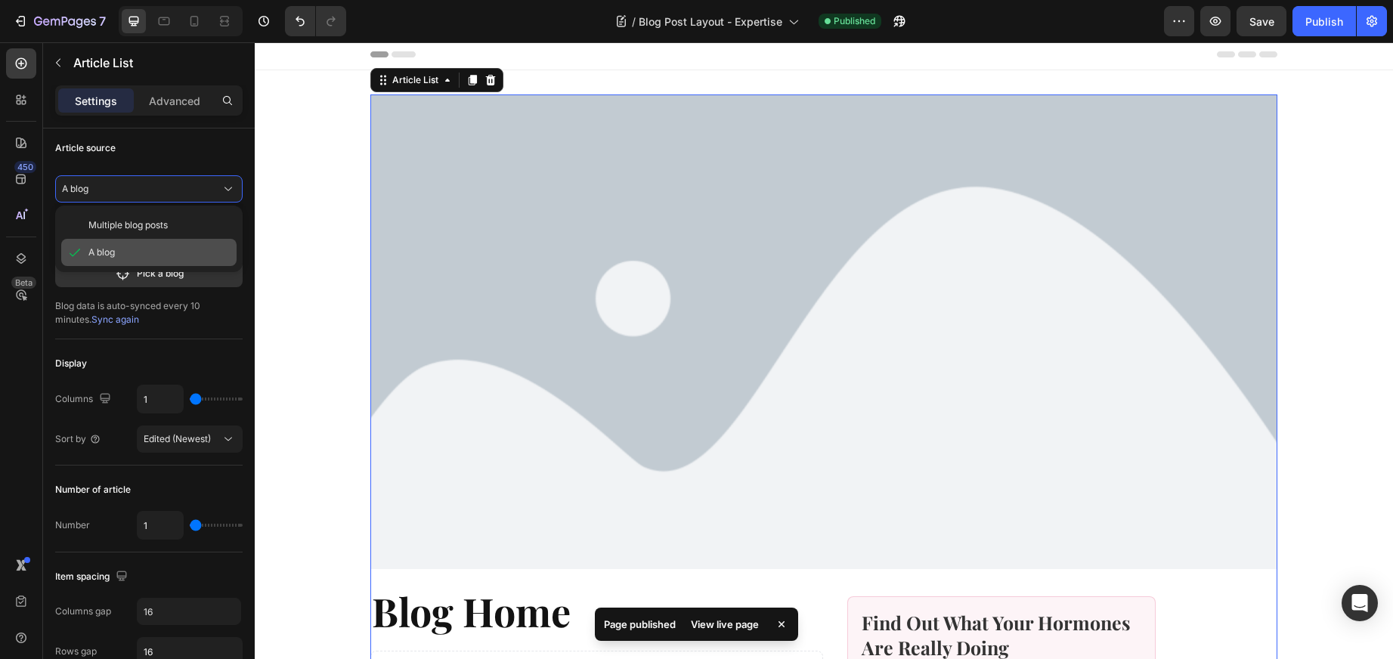
click at [121, 256] on div "A blog" at bounding box center [159, 253] width 142 height 14
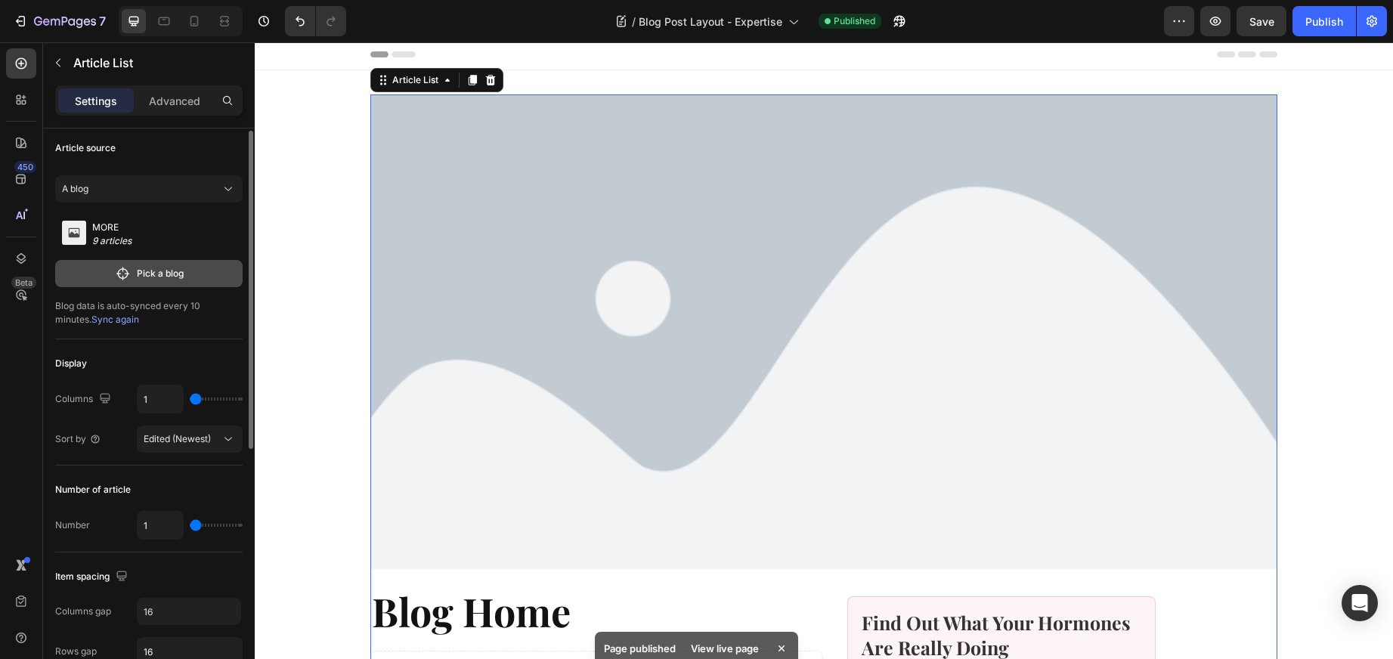
click at [132, 275] on button "Pick a blog" at bounding box center [148, 273] width 187 height 27
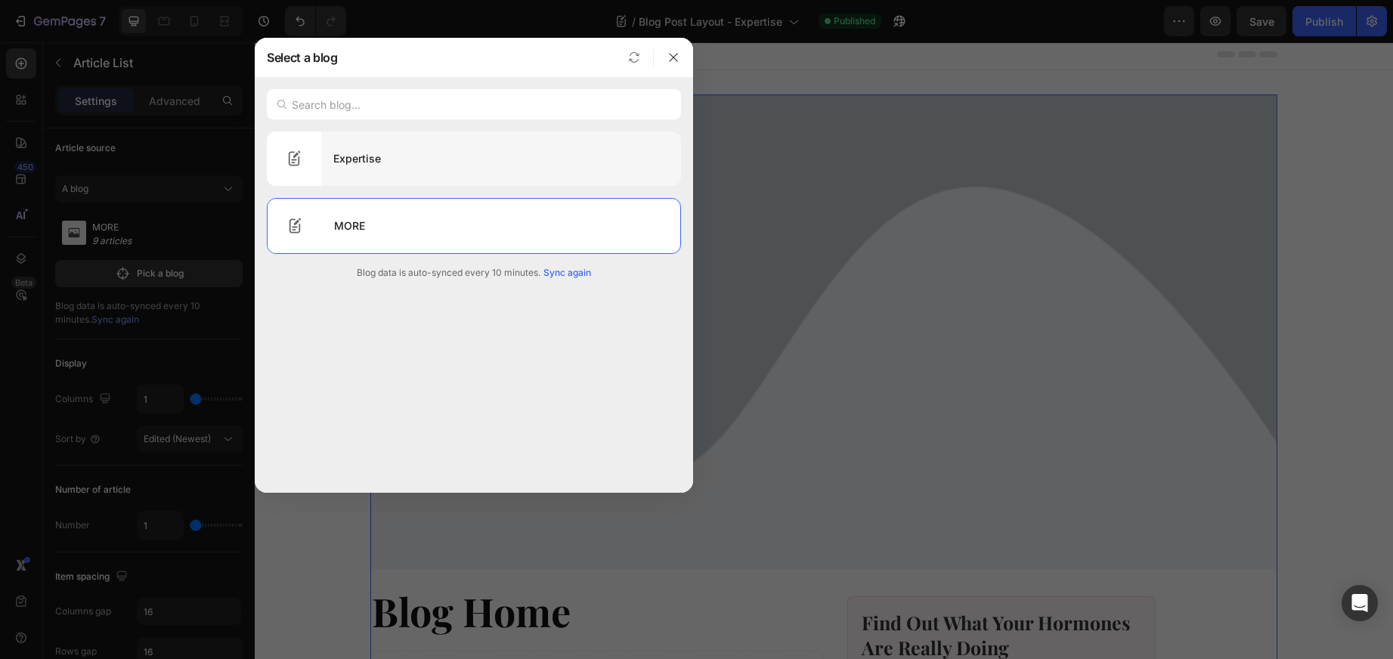
click at [315, 156] on div at bounding box center [294, 159] width 54 height 54
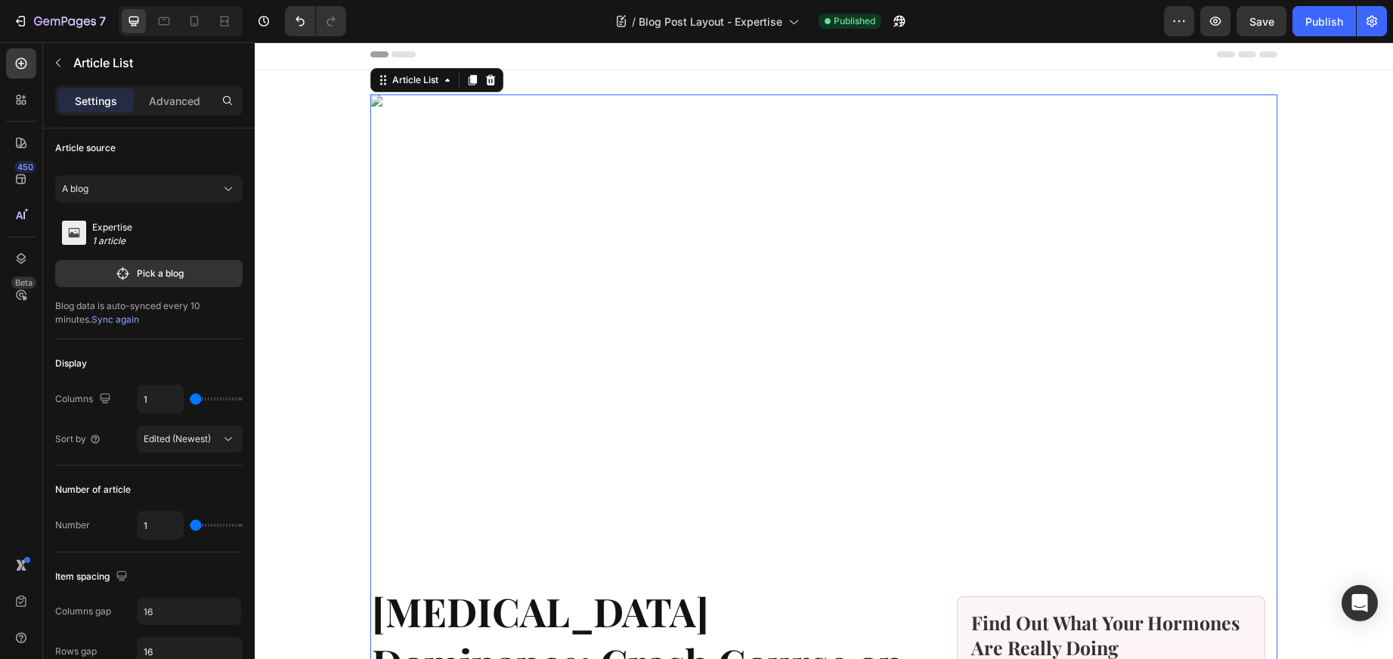
scroll to position [0, 0]
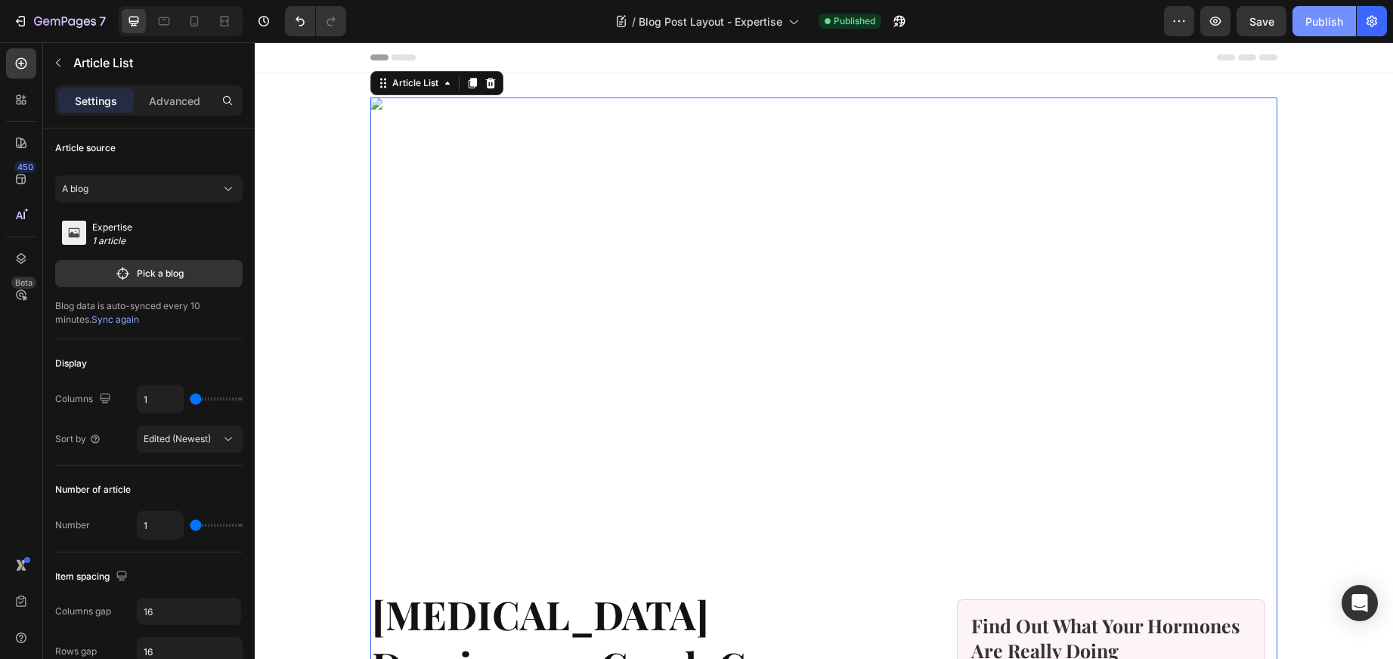
click at [1313, 14] on div "Publish" at bounding box center [1324, 22] width 38 height 16
click at [215, 188] on div "A blog" at bounding box center [140, 189] width 156 height 14
